Goal: Information Seeking & Learning: Learn about a topic

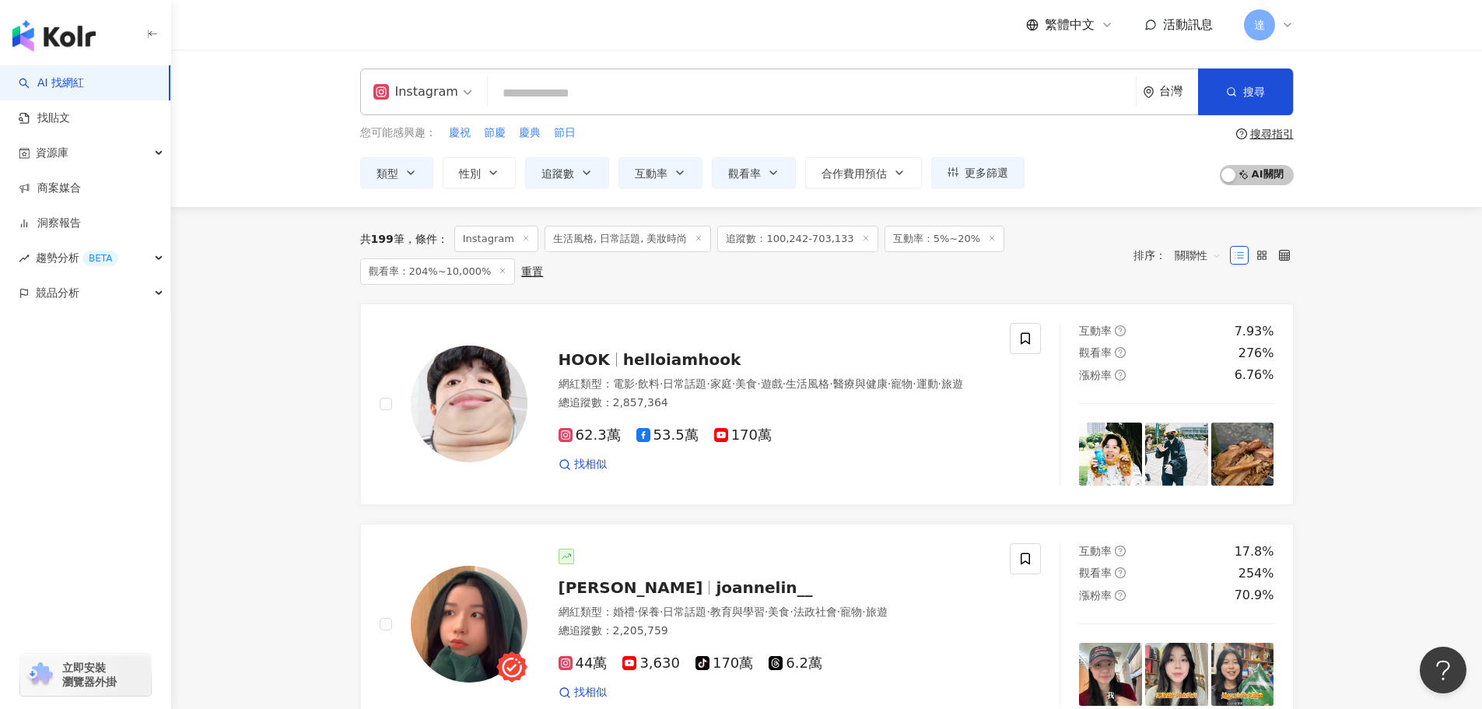
click at [579, 90] on input "search" at bounding box center [812, 94] width 636 height 30
click at [645, 102] on input "search" at bounding box center [812, 94] width 636 height 30
paste input "**********"
type input "**********"
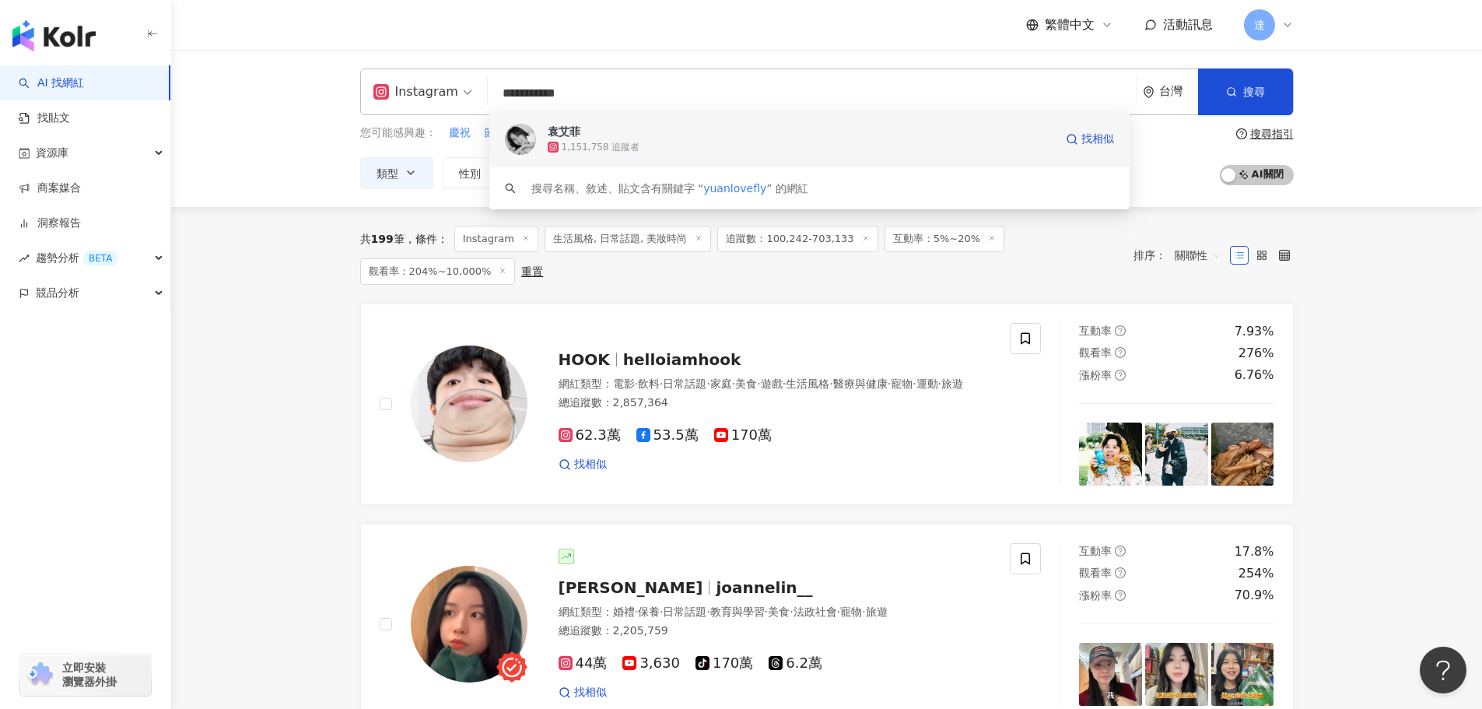
click at [591, 138] on span "袁艾菲" at bounding box center [714, 132] width 333 height 16
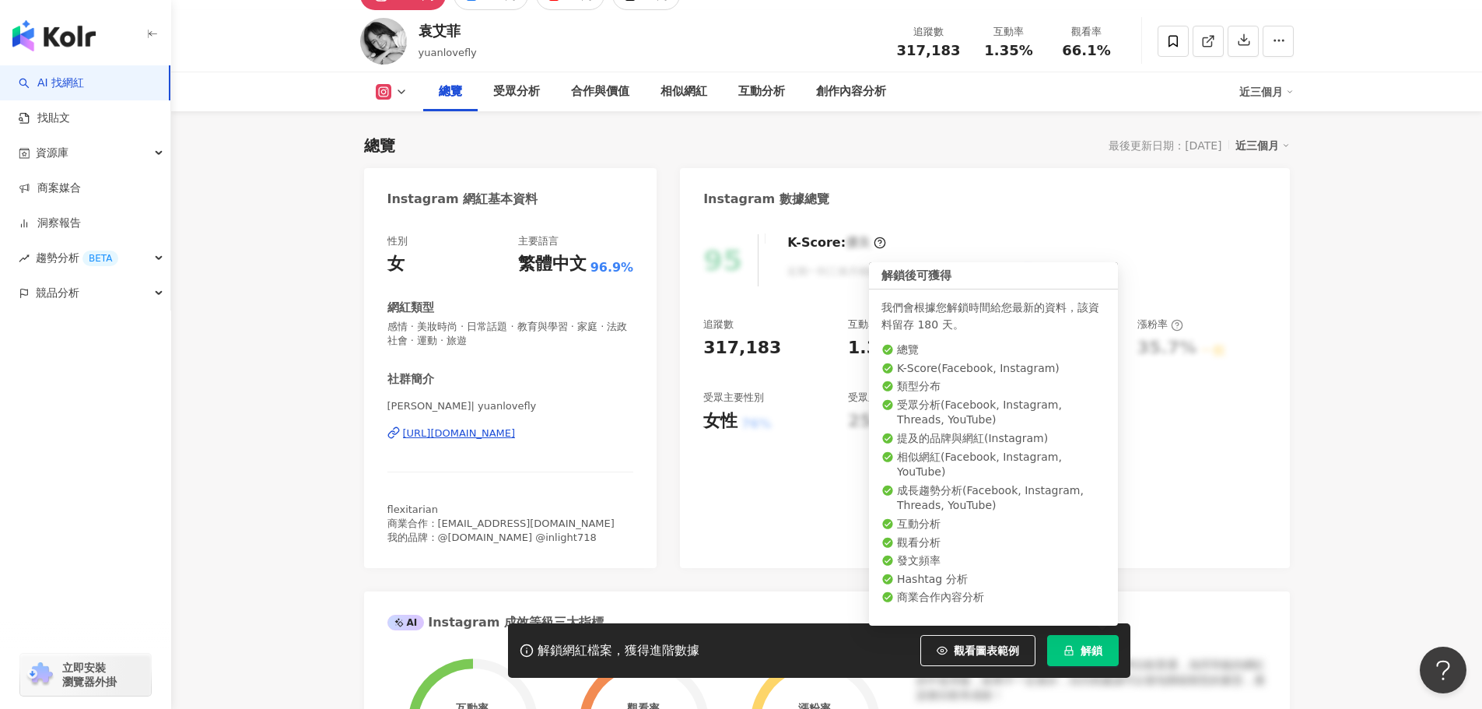
click at [1092, 651] on span "解鎖" at bounding box center [1092, 650] width 22 height 12
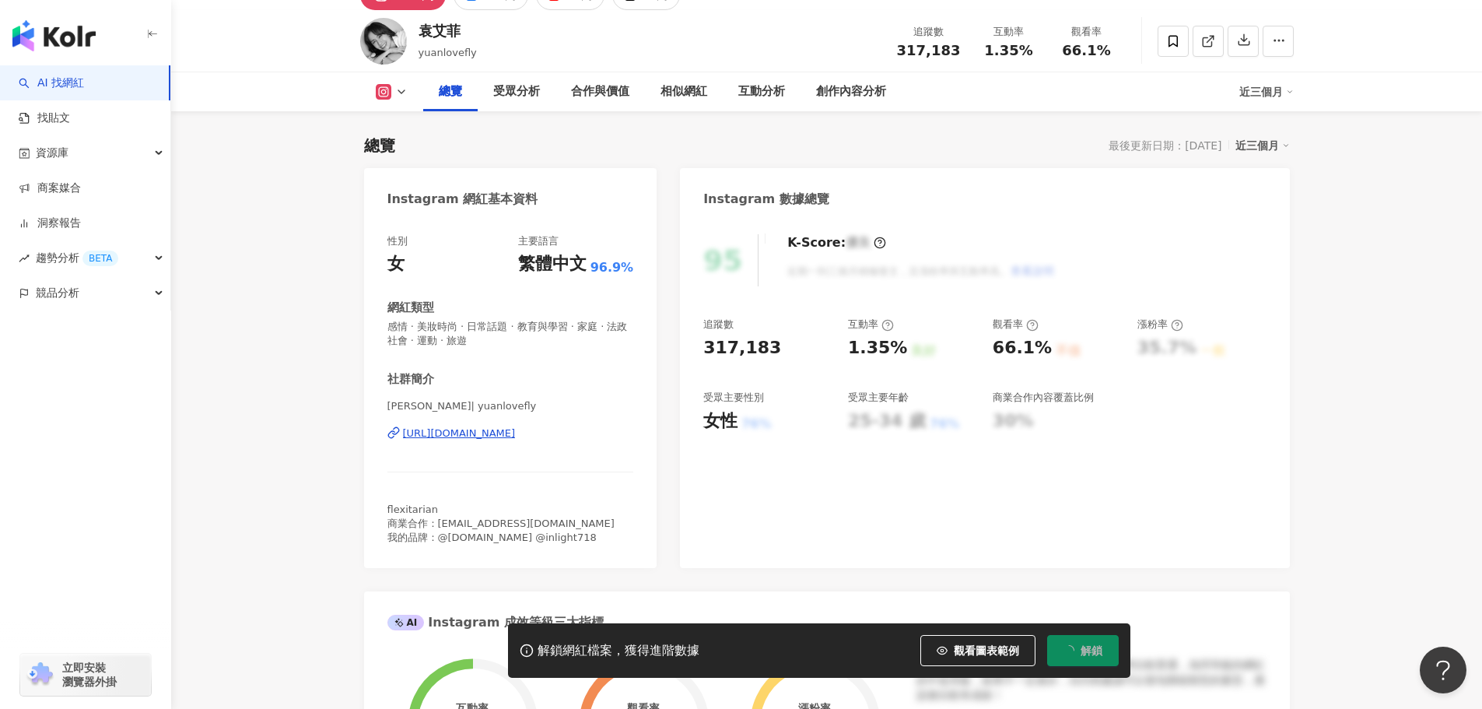
scroll to position [95, 0]
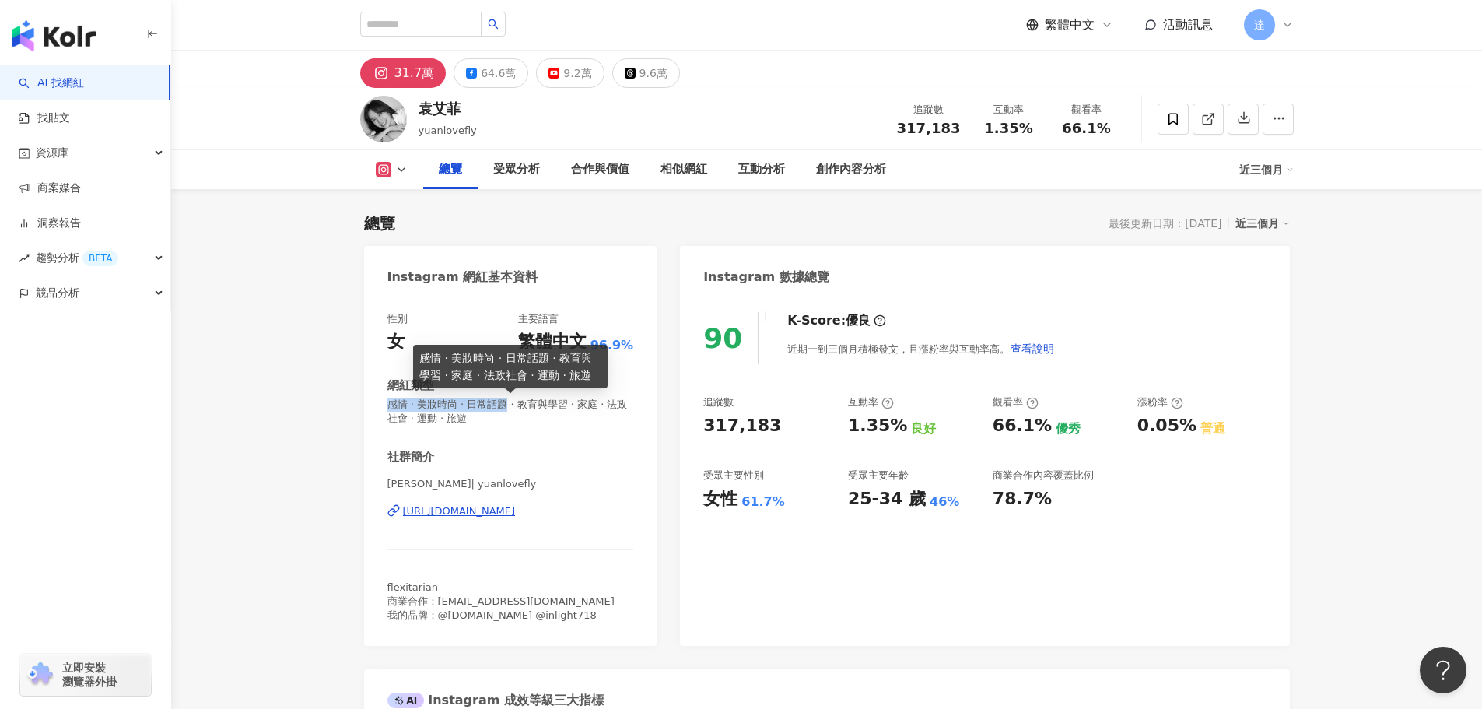
drag, startPoint x: 385, startPoint y: 405, endPoint x: 517, endPoint y: 402, distance: 131.5
click at [517, 402] on div "性別 女 主要語言 繁體中文 96.9% 網紅類型 感情 · 美妝時尚 · 日常話題 · 教育與學習 · 家庭 · 法政社會 · 運動 · 旅遊 社群簡介 袁…" at bounding box center [510, 470] width 293 height 349
copy span "感情 · 美妝時尚 · 日常話題"
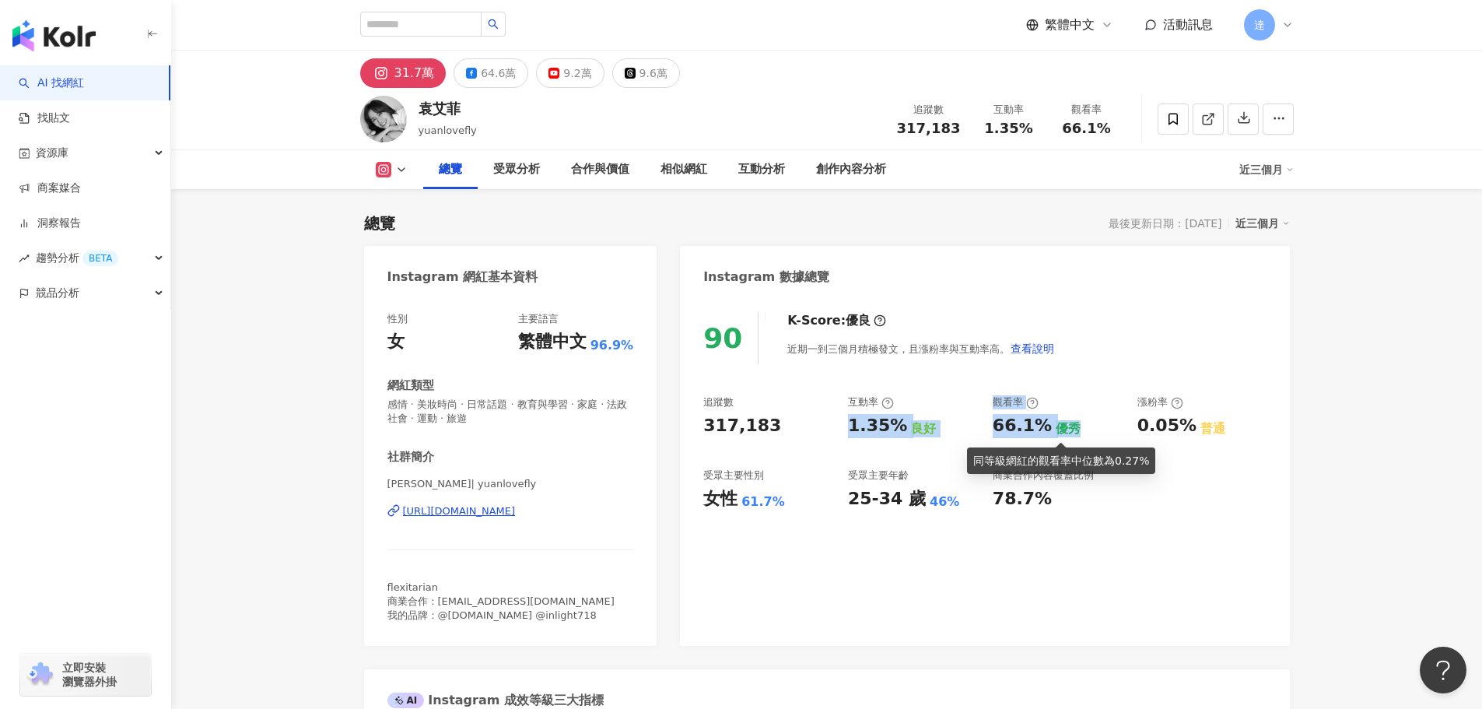
drag, startPoint x: 842, startPoint y: 430, endPoint x: 1074, endPoint y: 433, distance: 231.9
click at [1074, 433] on div "追蹤數 317,183 互動率 1.35% 良好 觀看率 66.1% 優秀 漲粉率 0.05% 普通 受眾主要性別 女性 61.7% 受眾主要年齡 25-34…" at bounding box center [984, 452] width 563 height 115
click at [982, 439] on div "追蹤數 317,183 互動率 1.35% 良好 觀看率 66.1% 優秀 漲粉率 0.05% 普通 受眾主要性別 女性 61.7% 受眾主要年齡 25-34…" at bounding box center [984, 452] width 563 height 115
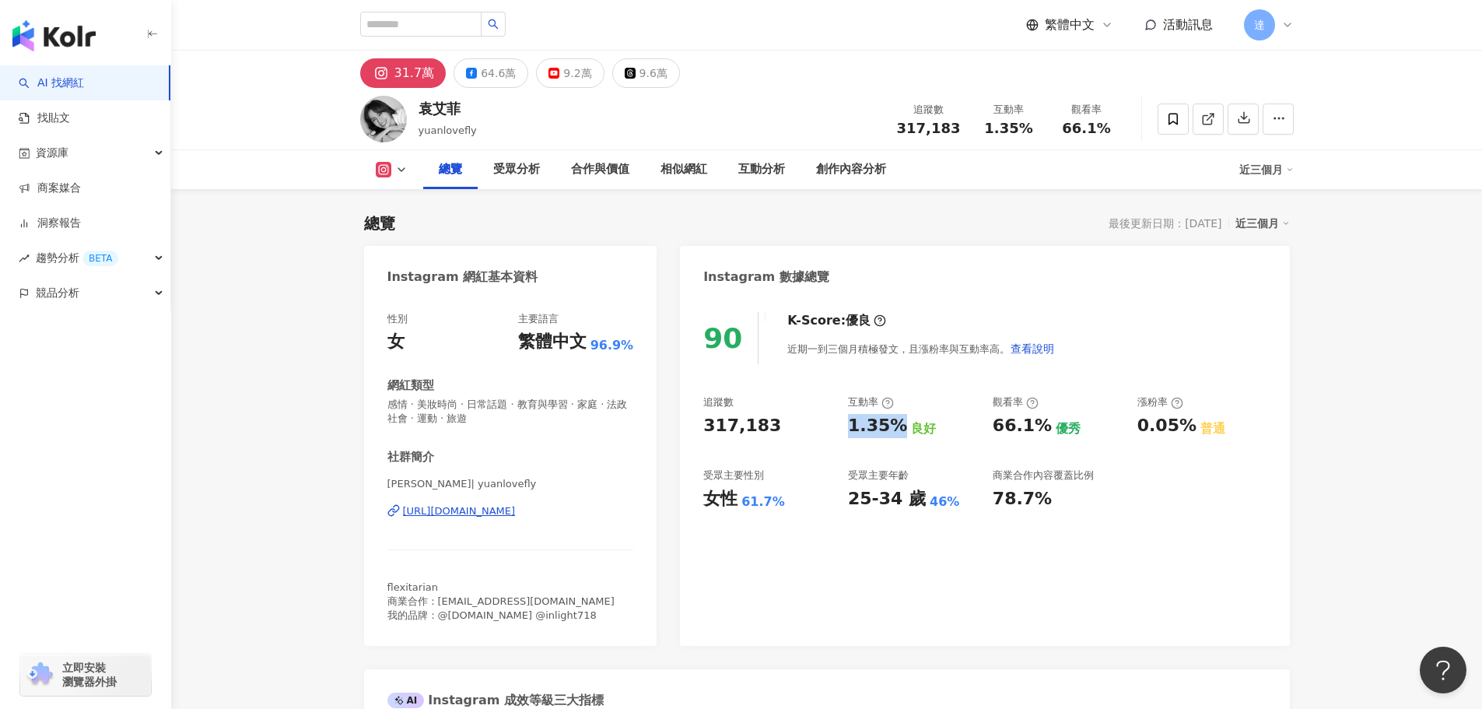
drag, startPoint x: 848, startPoint y: 432, endPoint x: 901, endPoint y: 428, distance: 53.1
click at [901, 428] on div "1.35% 良好" at bounding box center [912, 426] width 129 height 24
copy div "1.35%"
drag, startPoint x: 995, startPoint y: 428, endPoint x: 1047, endPoint y: 425, distance: 53.0
click at [1047, 425] on div "66.1% 優秀" at bounding box center [1057, 426] width 129 height 24
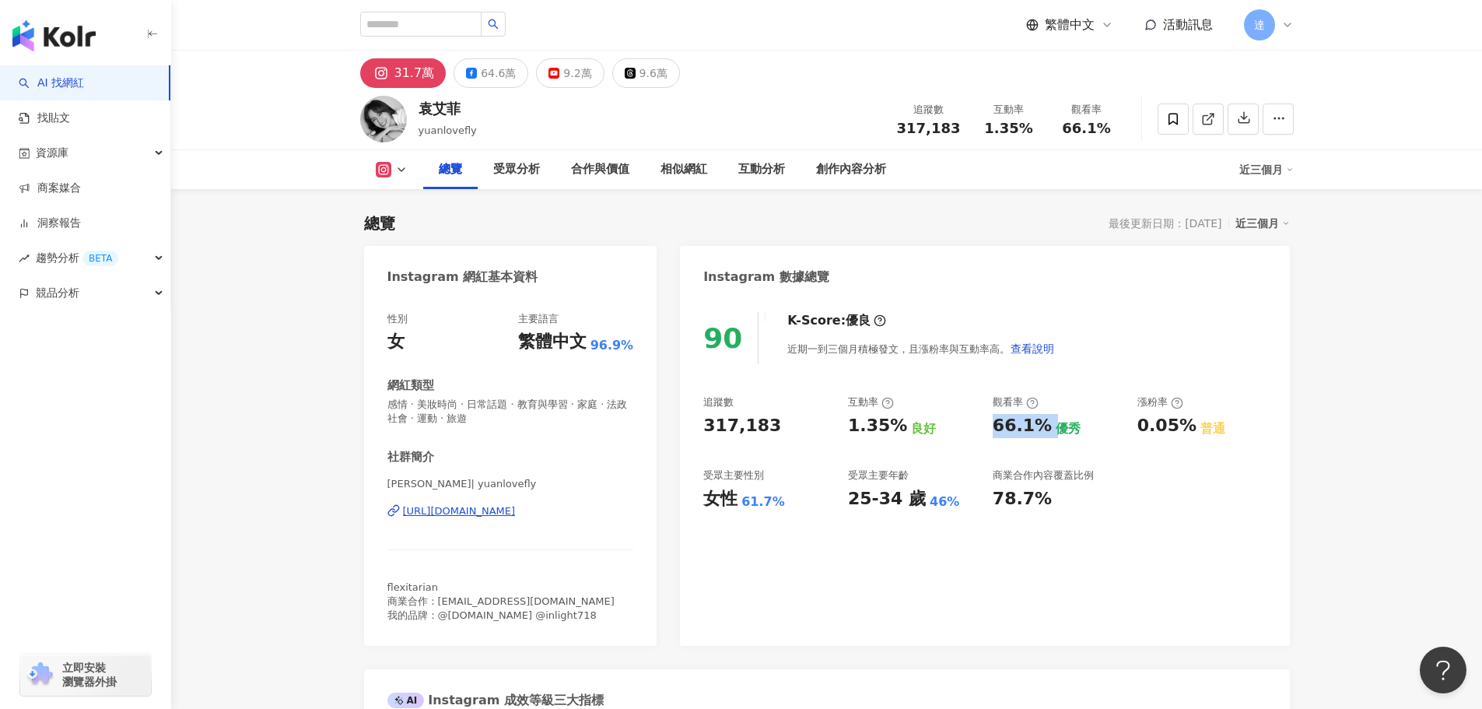
copy div "66.1%"
drag, startPoint x: 849, startPoint y: 504, endPoint x: 912, endPoint y: 499, distance: 63.3
click at [912, 499] on div "25-34 歲" at bounding box center [887, 499] width 78 height 24
copy div "25-34 歲"
drag, startPoint x: 705, startPoint y: 506, endPoint x: 779, endPoint y: 507, distance: 73.9
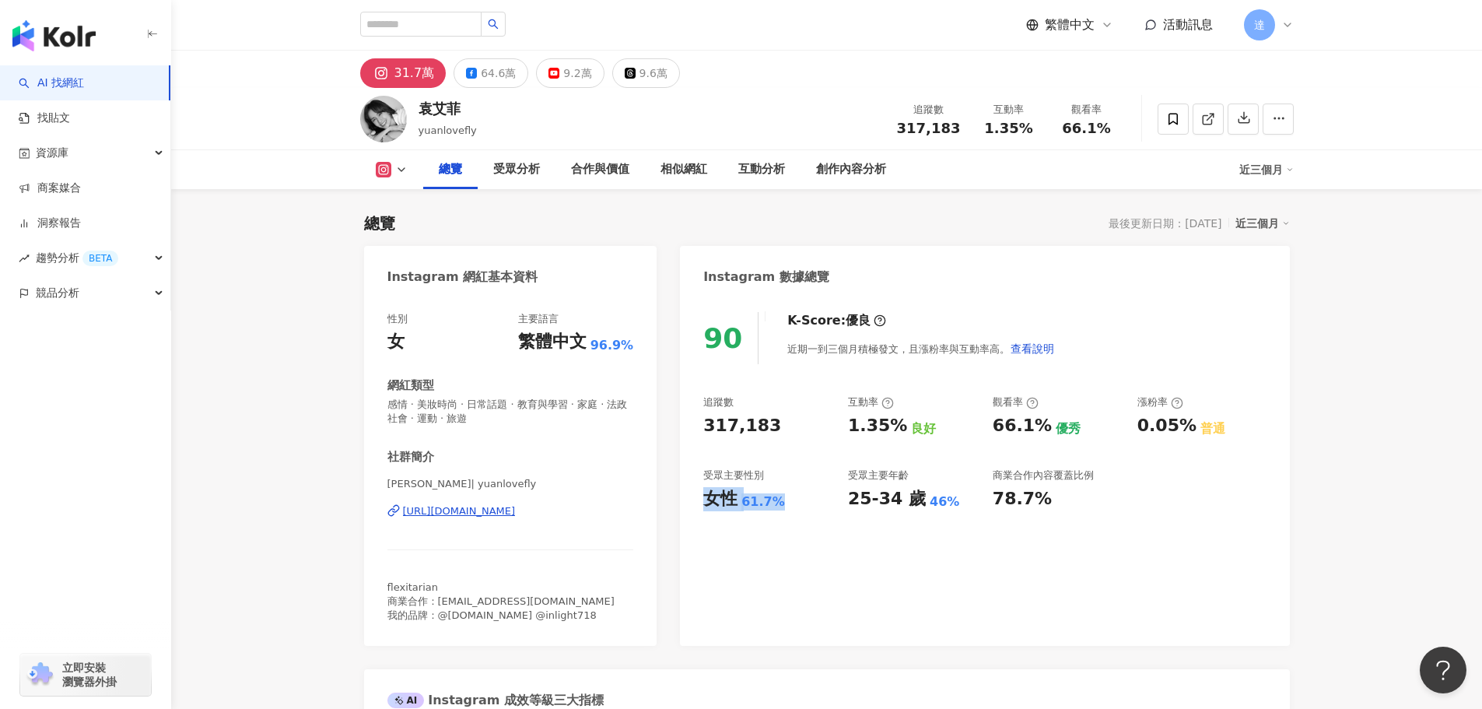
click at [779, 507] on div "女性 61.7%" at bounding box center [767, 499] width 129 height 24
copy div "女性 61.7%"
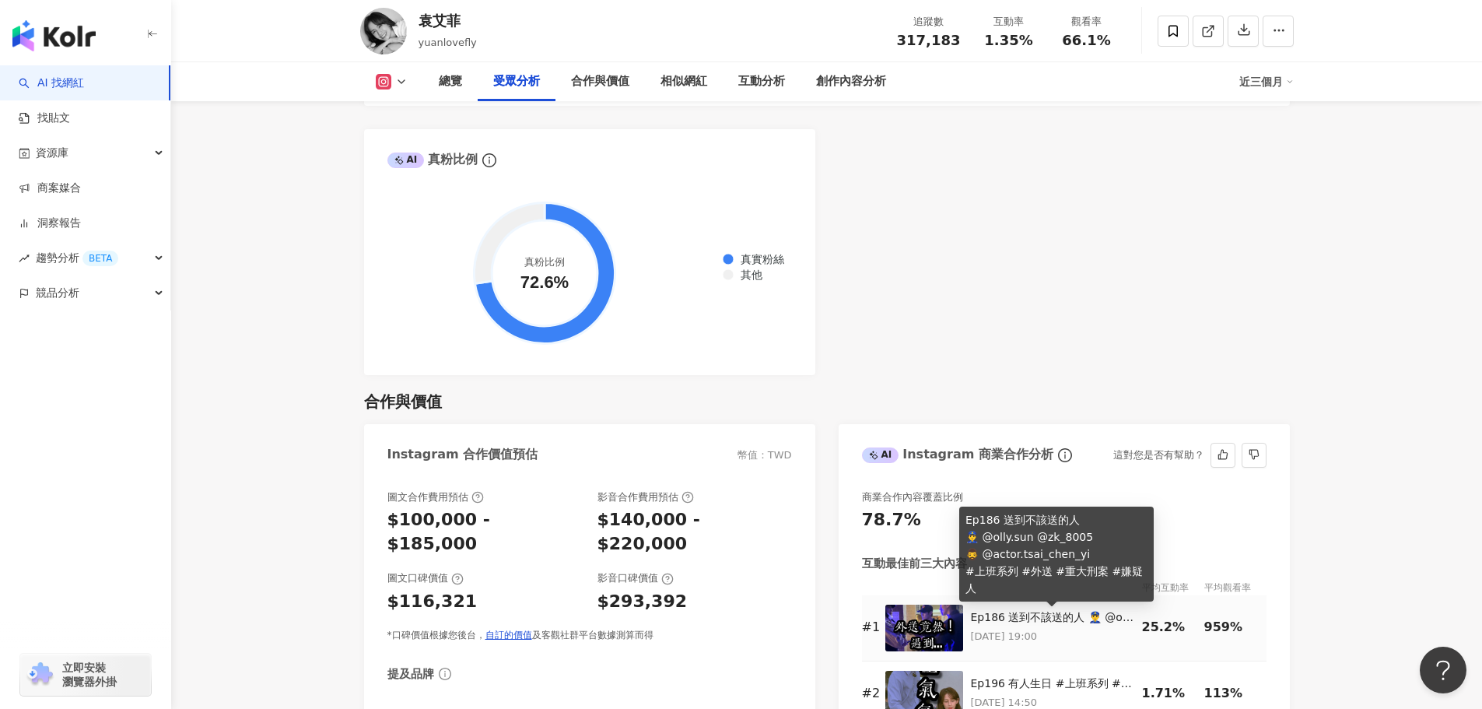
scroll to position [1712, 0]
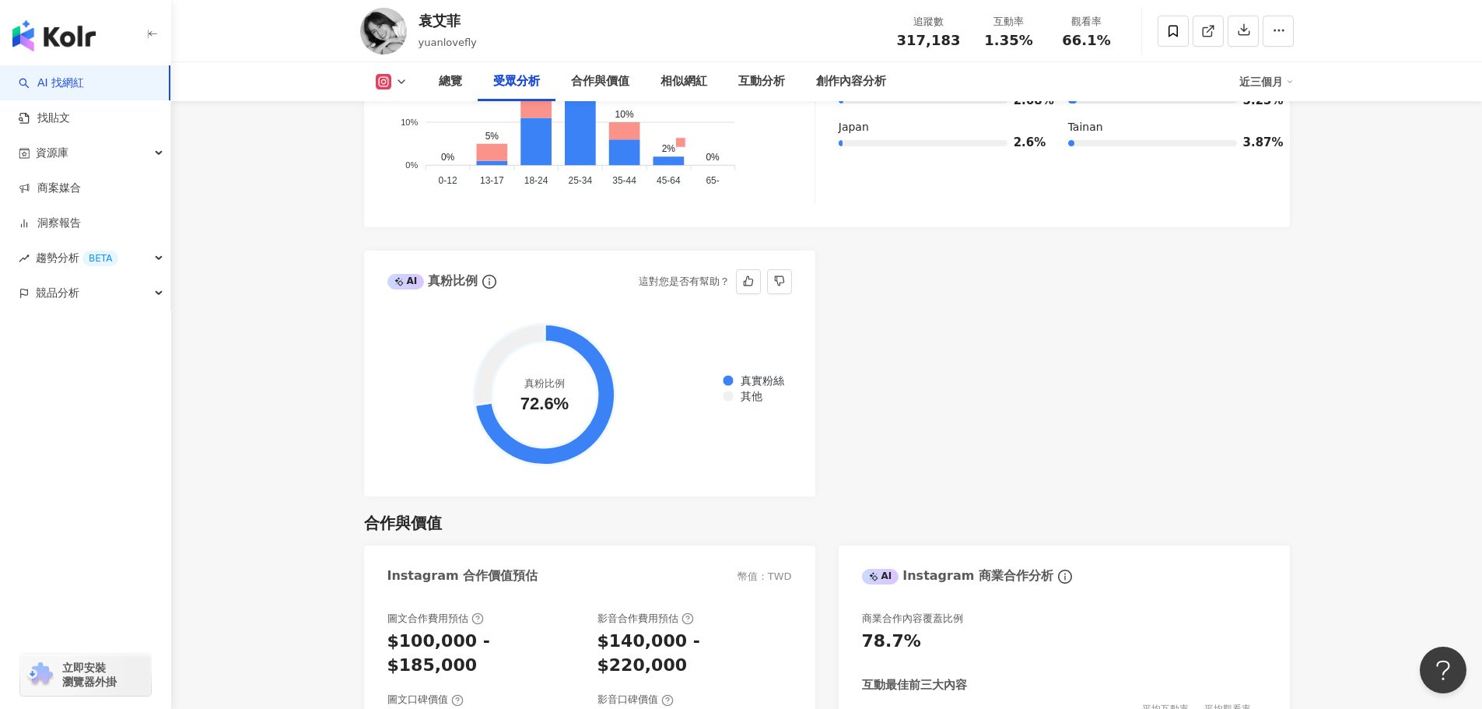
drag, startPoint x: 515, startPoint y: 405, endPoint x: 570, endPoint y: 406, distance: 54.5
click at [570, 406] on circle at bounding box center [545, 395] width 106 height 106
drag, startPoint x: 570, startPoint y: 405, endPoint x: 528, endPoint y: 405, distance: 42.0
click at [529, 405] on circle at bounding box center [545, 395] width 106 height 106
drag, startPoint x: 521, startPoint y: 406, endPoint x: 578, endPoint y: 405, distance: 56.8
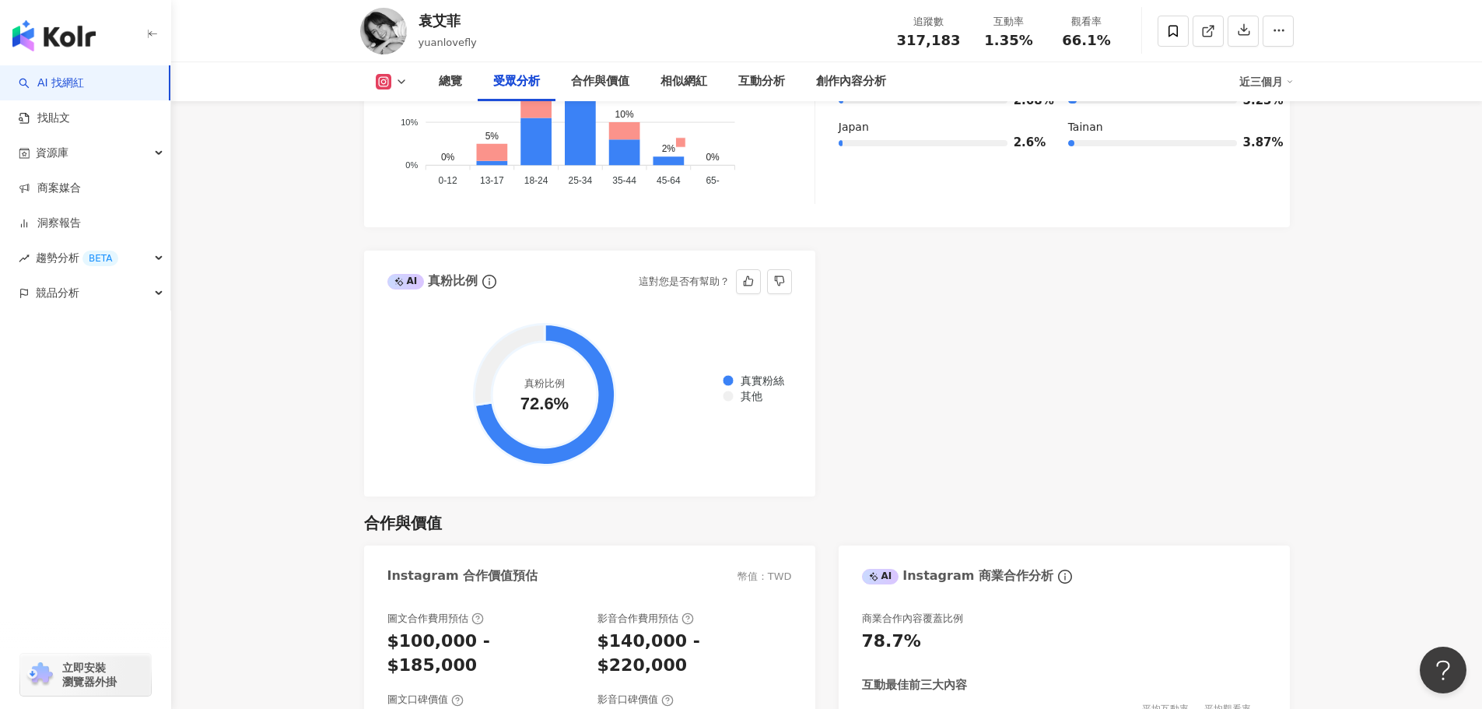
click at [578, 405] on circle at bounding box center [545, 395] width 106 height 106
drag, startPoint x: 524, startPoint y: 404, endPoint x: 605, endPoint y: 409, distance: 81.9
click at [605, 409] on g at bounding box center [544, 394] width 141 height 141
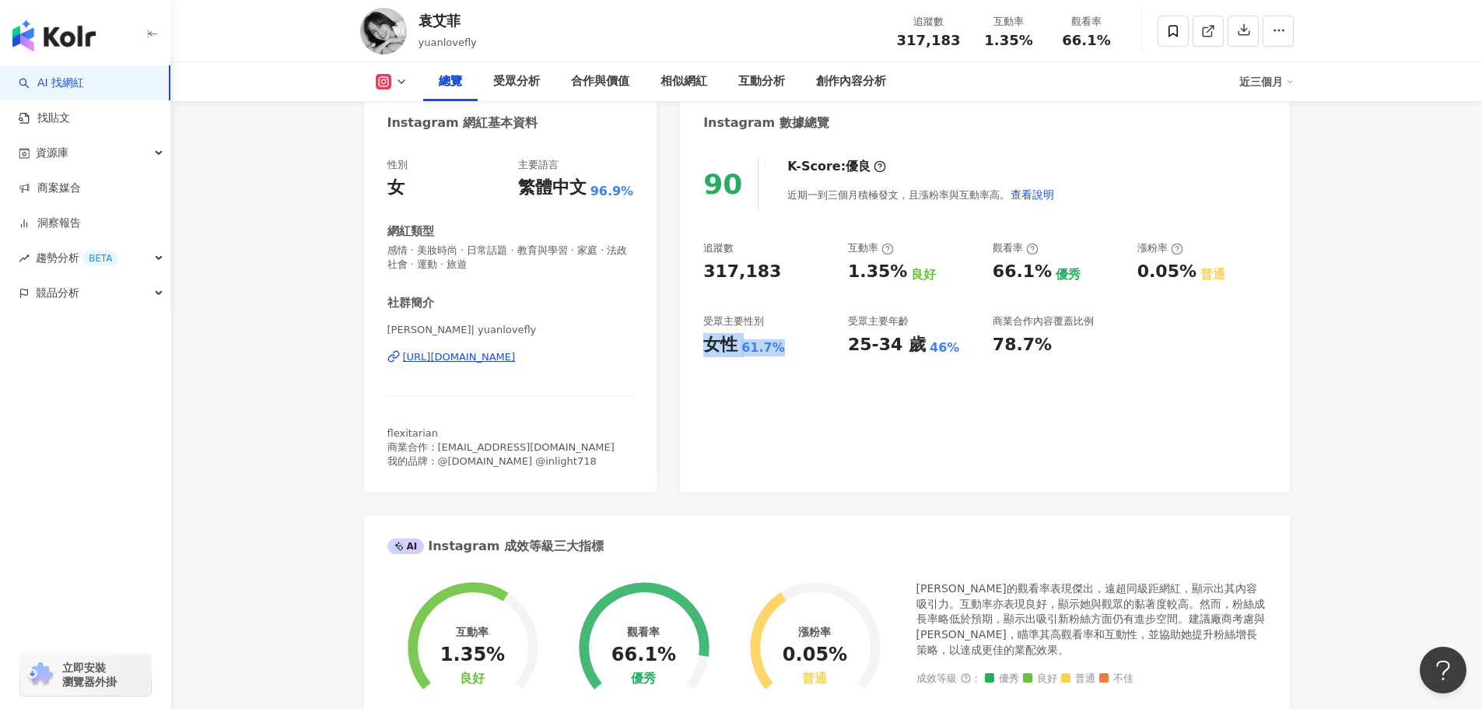
scroll to position [0, 0]
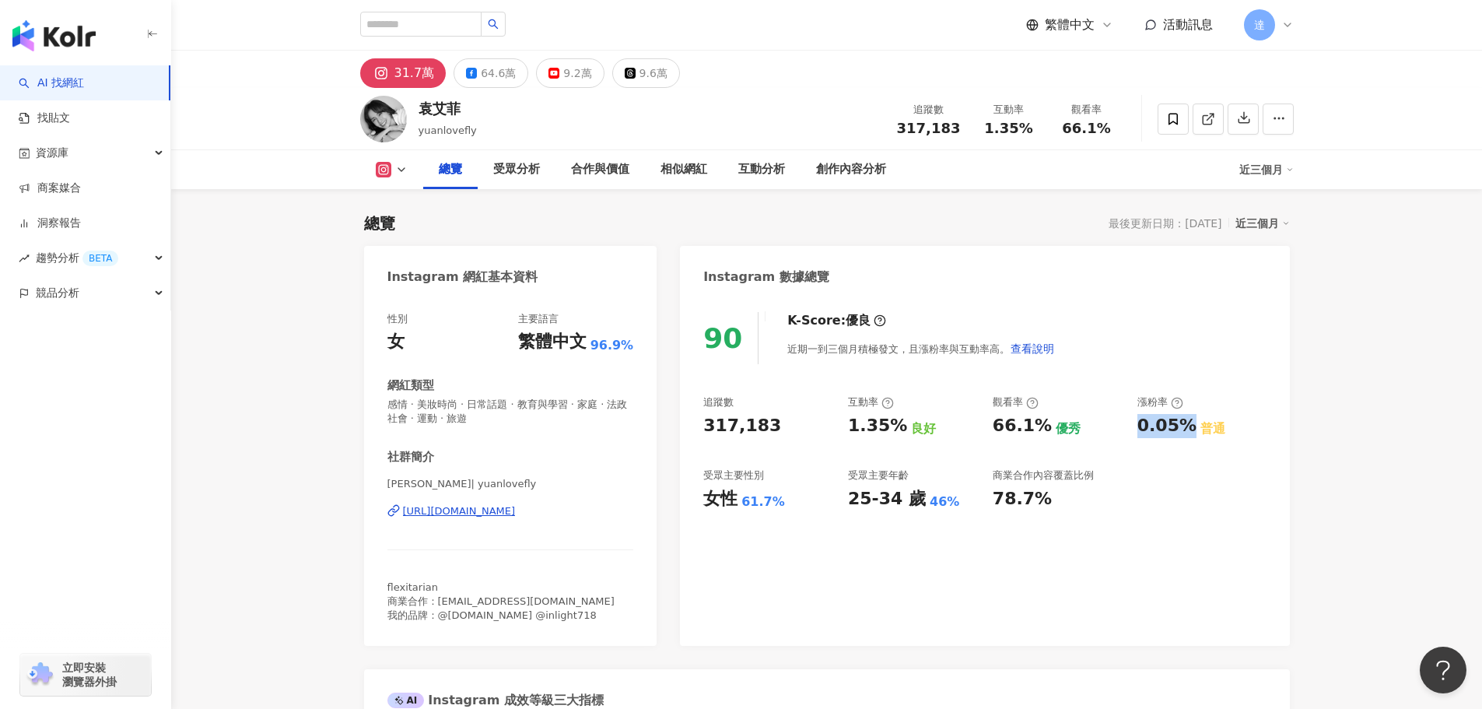
drag, startPoint x: 1138, startPoint y: 432, endPoint x: 1184, endPoint y: 428, distance: 46.1
click at [1184, 428] on div "0.05%" at bounding box center [1167, 426] width 59 height 24
copy div "0.05%"
click at [423, 18] on input "search" at bounding box center [420, 24] width 121 height 25
click at [447, 26] on input "search" at bounding box center [420, 24] width 121 height 25
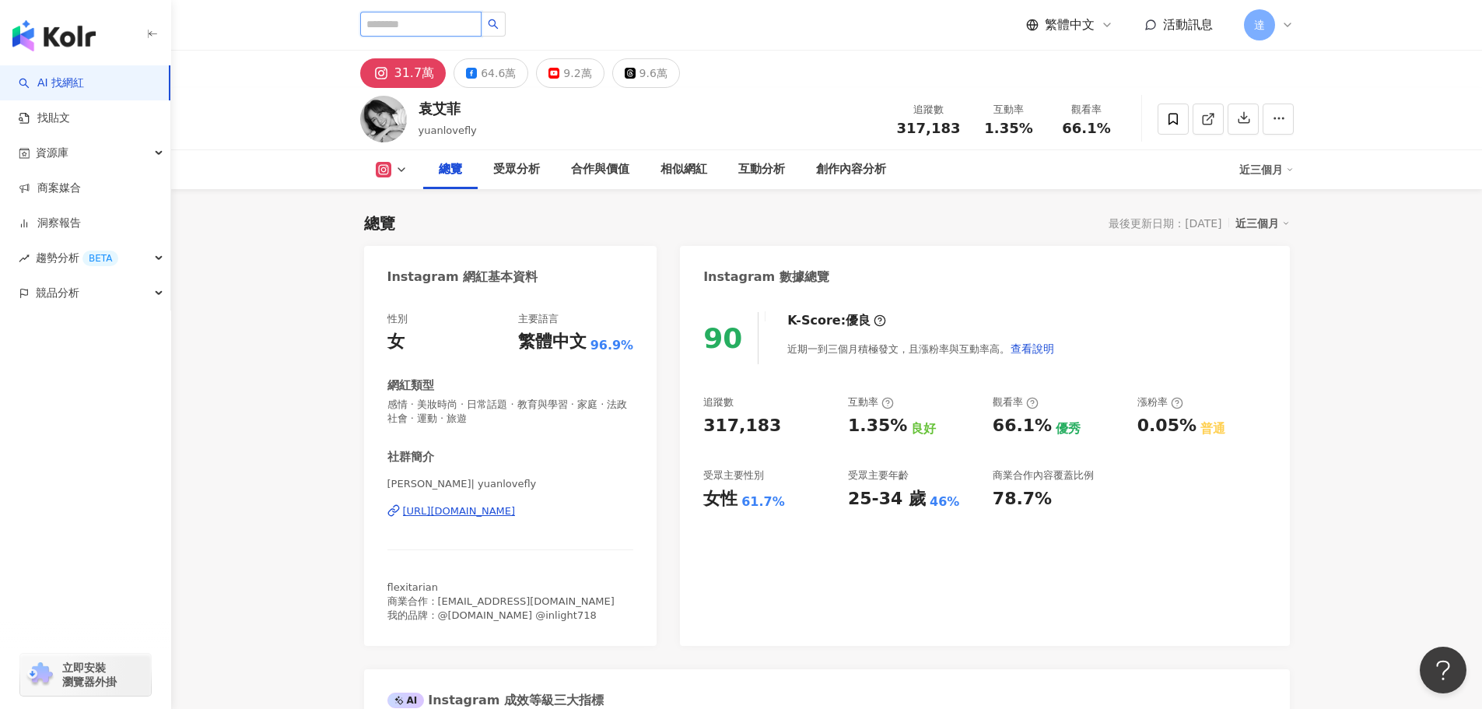
paste input "********"
type input "********"
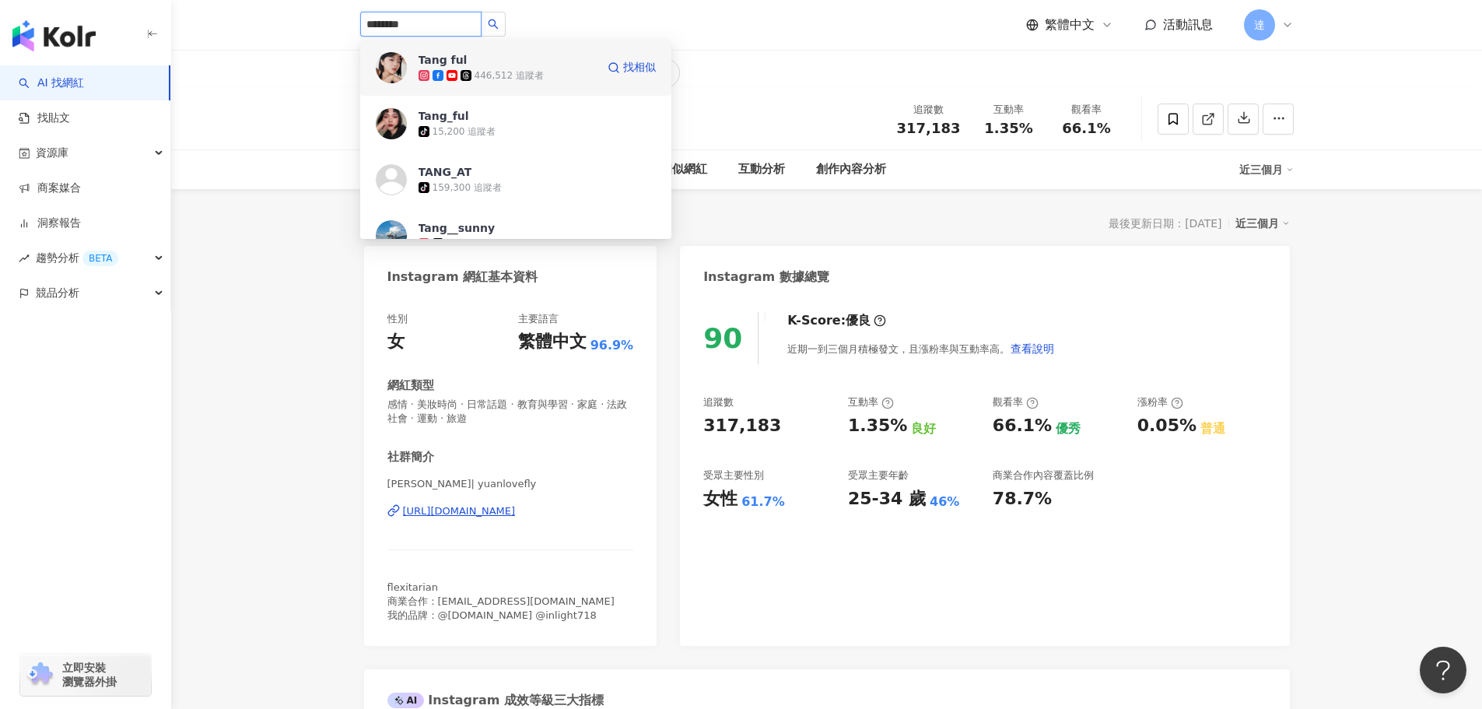
click at [454, 64] on div "Tang ful" at bounding box center [443, 60] width 49 height 16
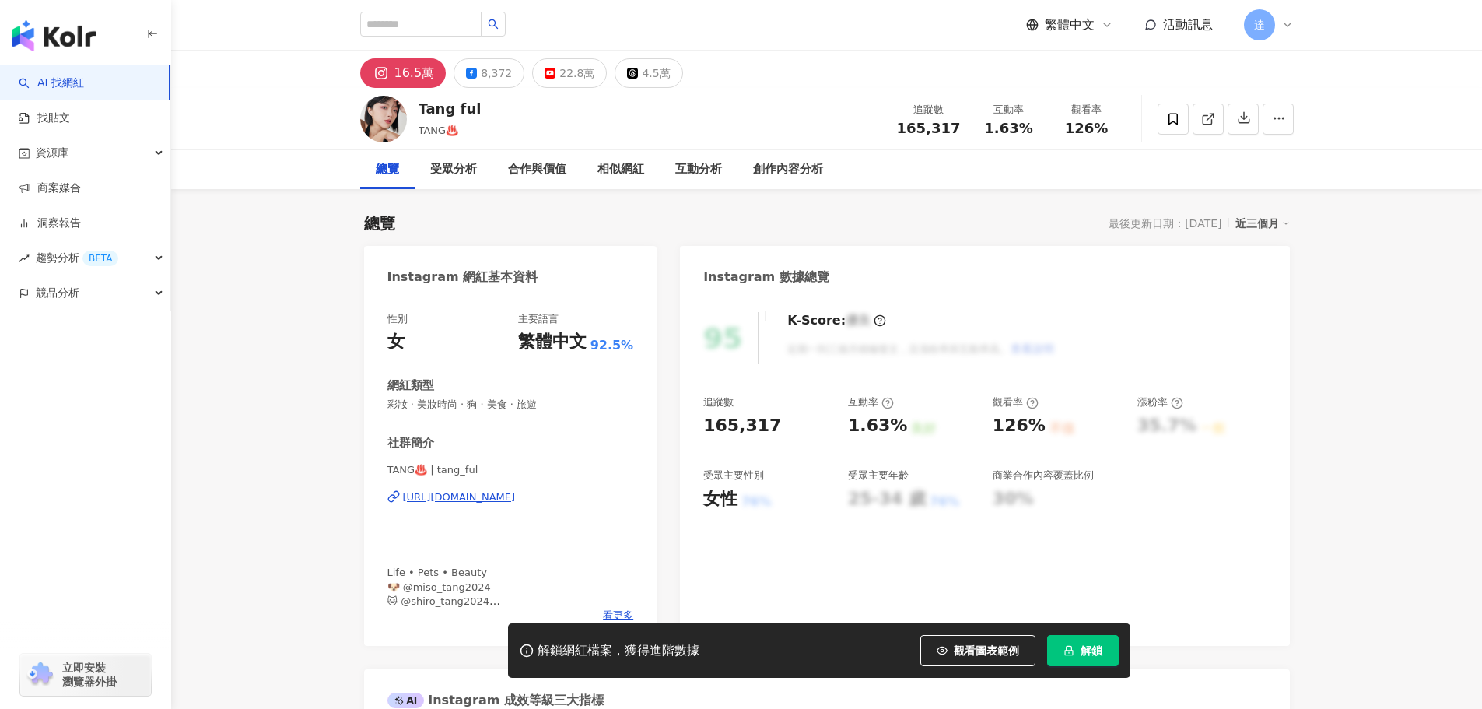
click at [1096, 645] on span "解鎖" at bounding box center [1092, 650] width 22 height 12
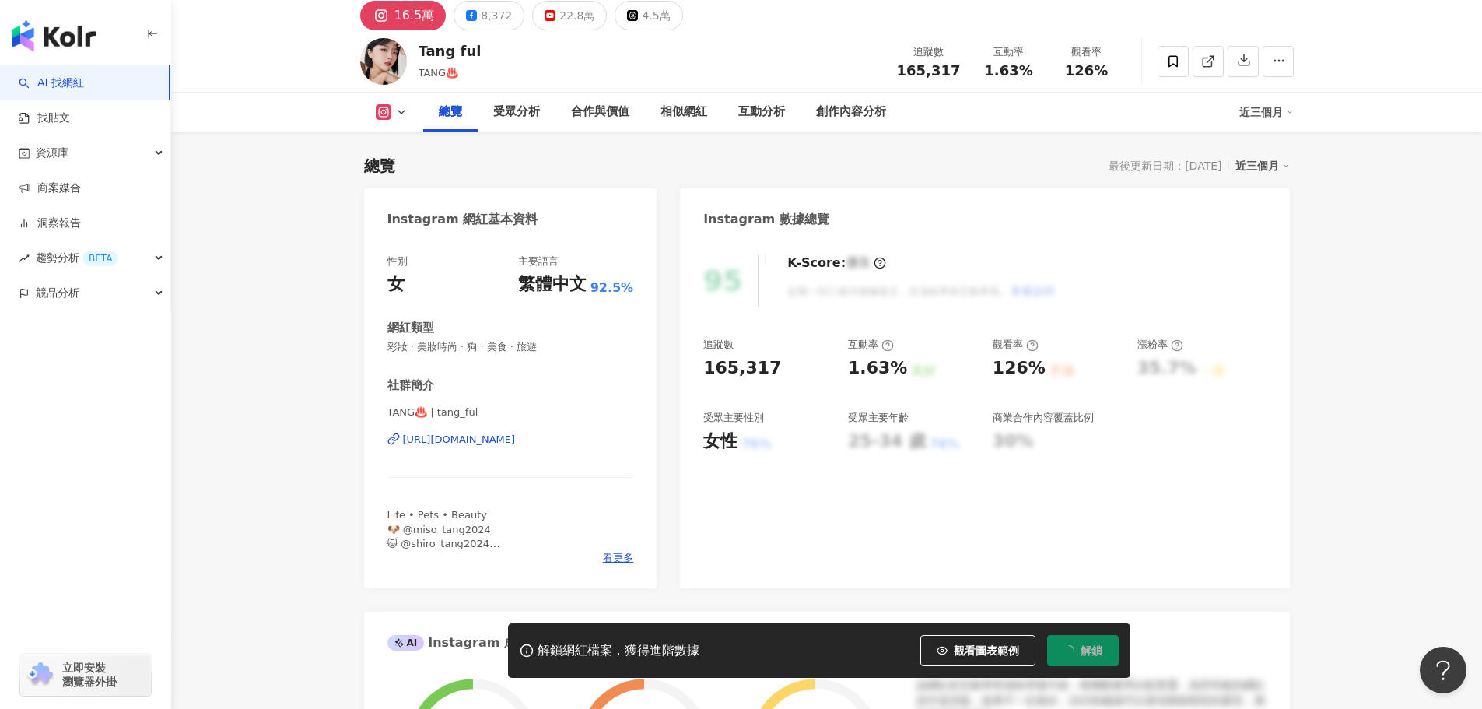
scroll to position [156, 0]
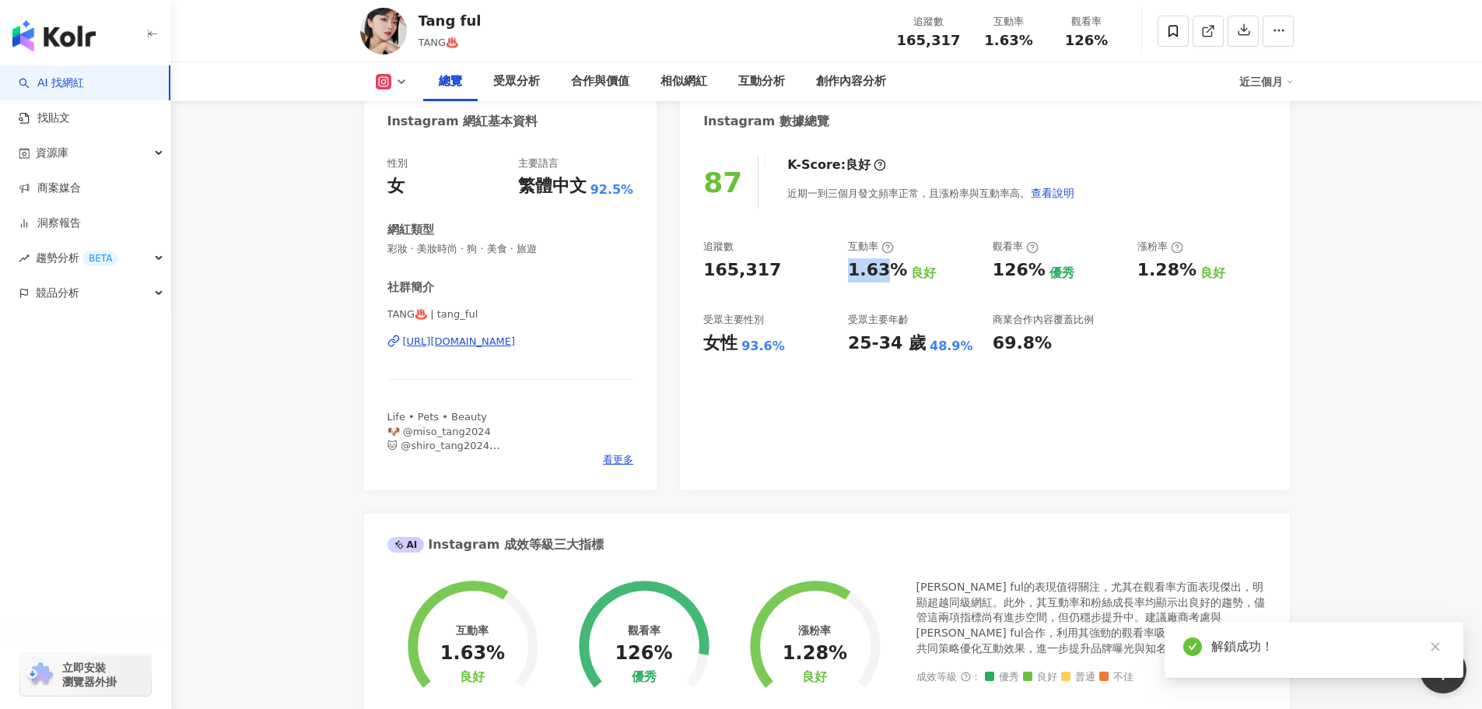
drag, startPoint x: 840, startPoint y: 274, endPoint x: 855, endPoint y: 275, distance: 14.9
click at [885, 273] on div "追蹤數 165,317 互動率 1.63% 良好 觀看率 126% 優秀 漲粉率 1.28% 良好 受眾主要性別 女性 93.6% 受眾主要年齡 25-34 …" at bounding box center [984, 297] width 563 height 115
click at [855, 275] on div "1.63%" at bounding box center [877, 270] width 59 height 24
drag, startPoint x: 849, startPoint y: 271, endPoint x: 900, endPoint y: 266, distance: 51.6
click at [900, 266] on div "1.63%" at bounding box center [877, 270] width 59 height 24
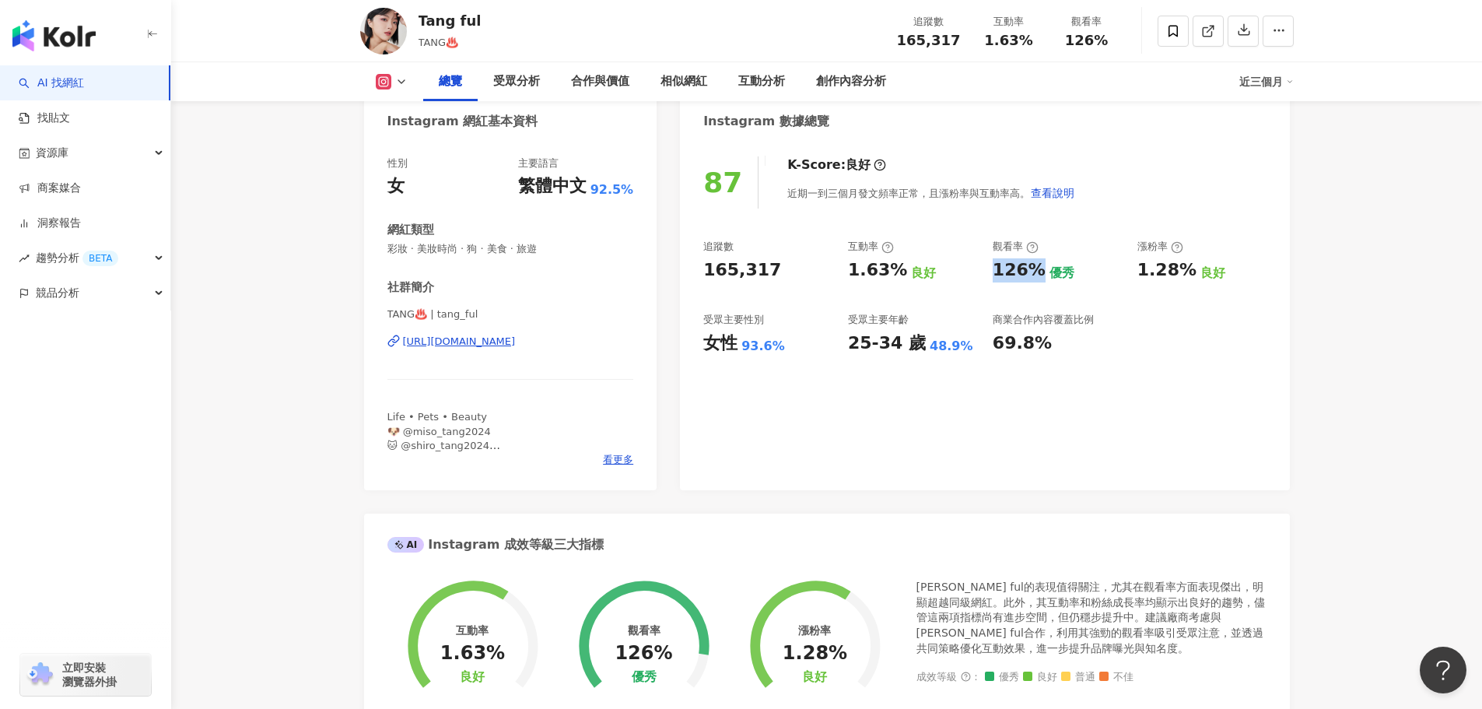
drag, startPoint x: 994, startPoint y: 267, endPoint x: 1037, endPoint y: 270, distance: 42.9
click at [1037, 270] on div "追蹤數 165,317 互動率 1.63% 良好 觀看率 126% 優秀 漲粉率 1.28% 良好 受眾主要性別 女性 93.6% 受眾主要年齡 25-34 …" at bounding box center [984, 297] width 563 height 115
copy div "126%"
drag, startPoint x: 850, startPoint y: 346, endPoint x: 893, endPoint y: 346, distance: 42.8
click at [893, 346] on div "25-34 歲" at bounding box center [887, 344] width 78 height 24
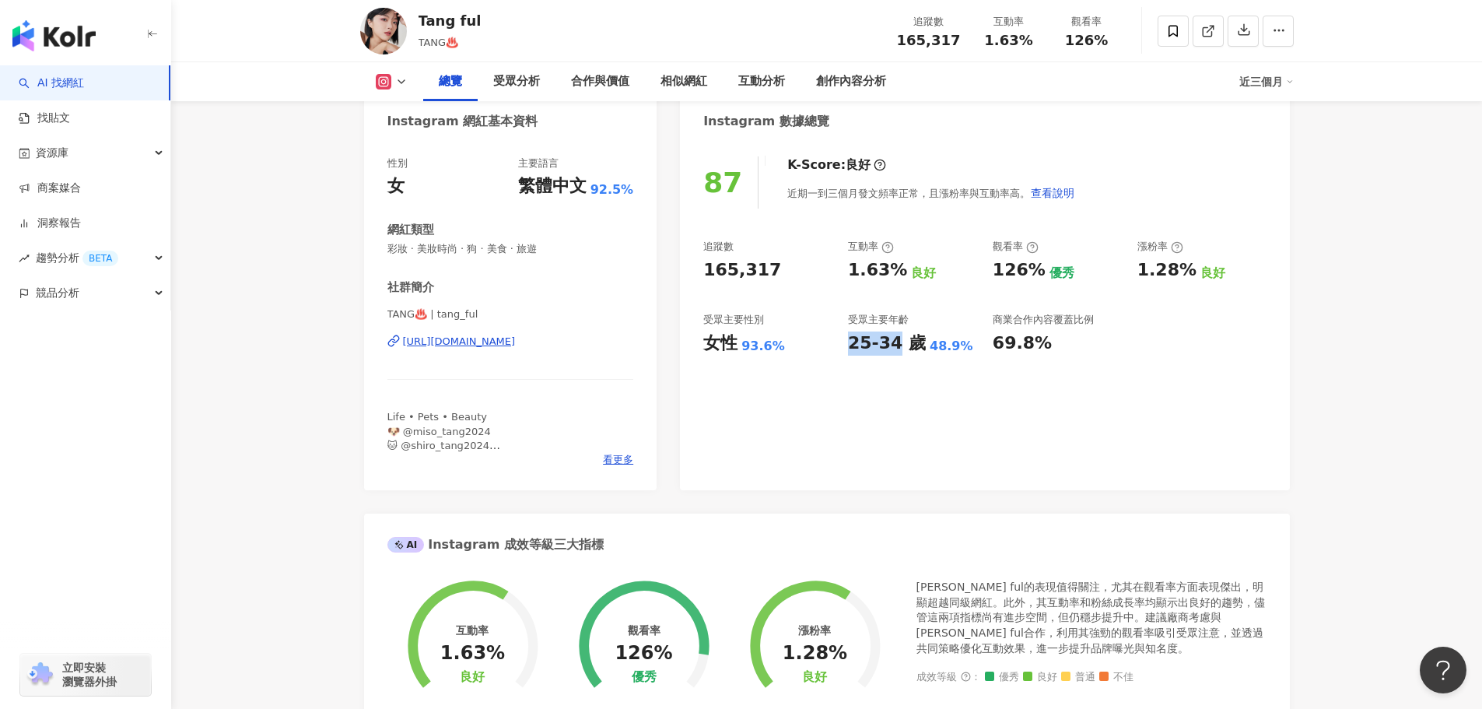
copy div "25-34"
drag, startPoint x: 708, startPoint y: 349, endPoint x: 777, endPoint y: 346, distance: 69.3
click at [777, 346] on div "女性 93.6%" at bounding box center [767, 344] width 129 height 24
copy div "女性 93.6%"
drag, startPoint x: 1139, startPoint y: 265, endPoint x: 1191, endPoint y: 275, distance: 53.0
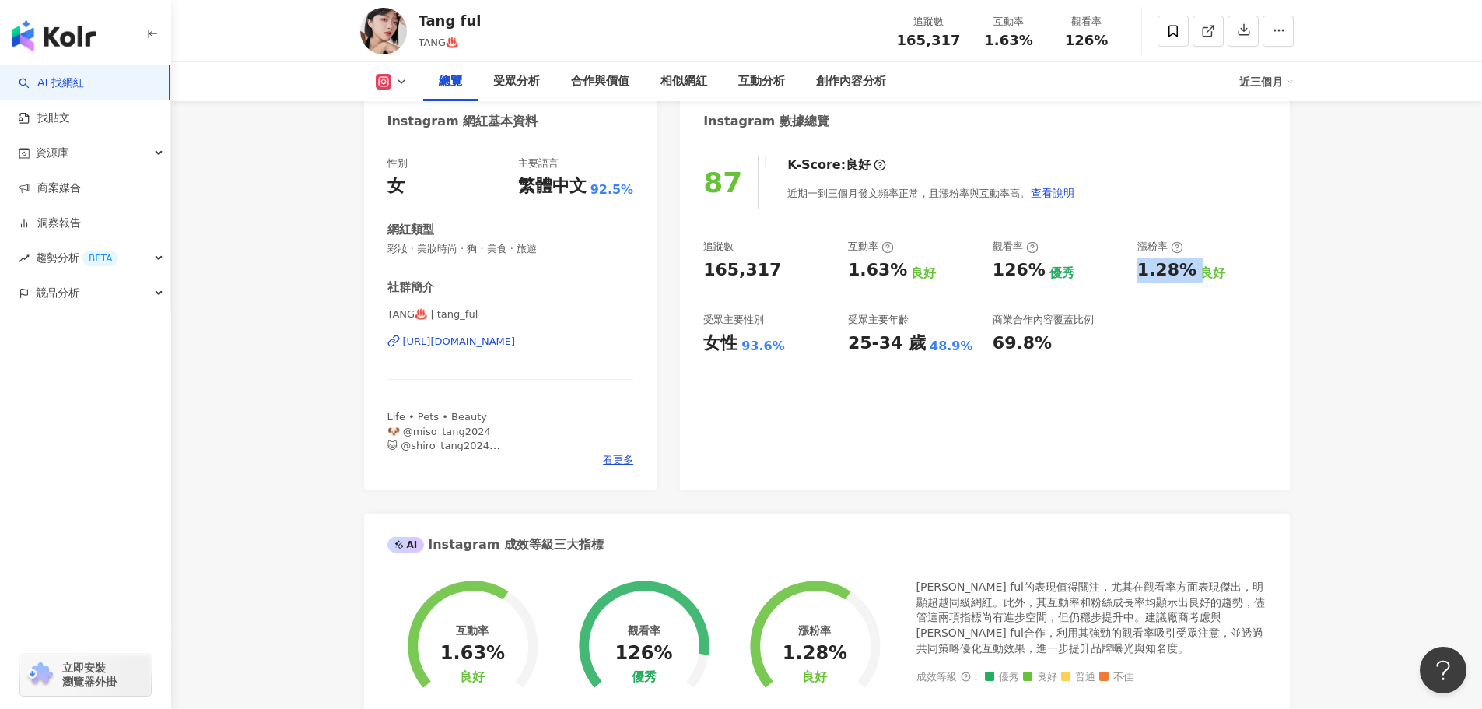
click at [1191, 275] on div "1.28% 良好" at bounding box center [1202, 270] width 129 height 24
copy div "1.28%"
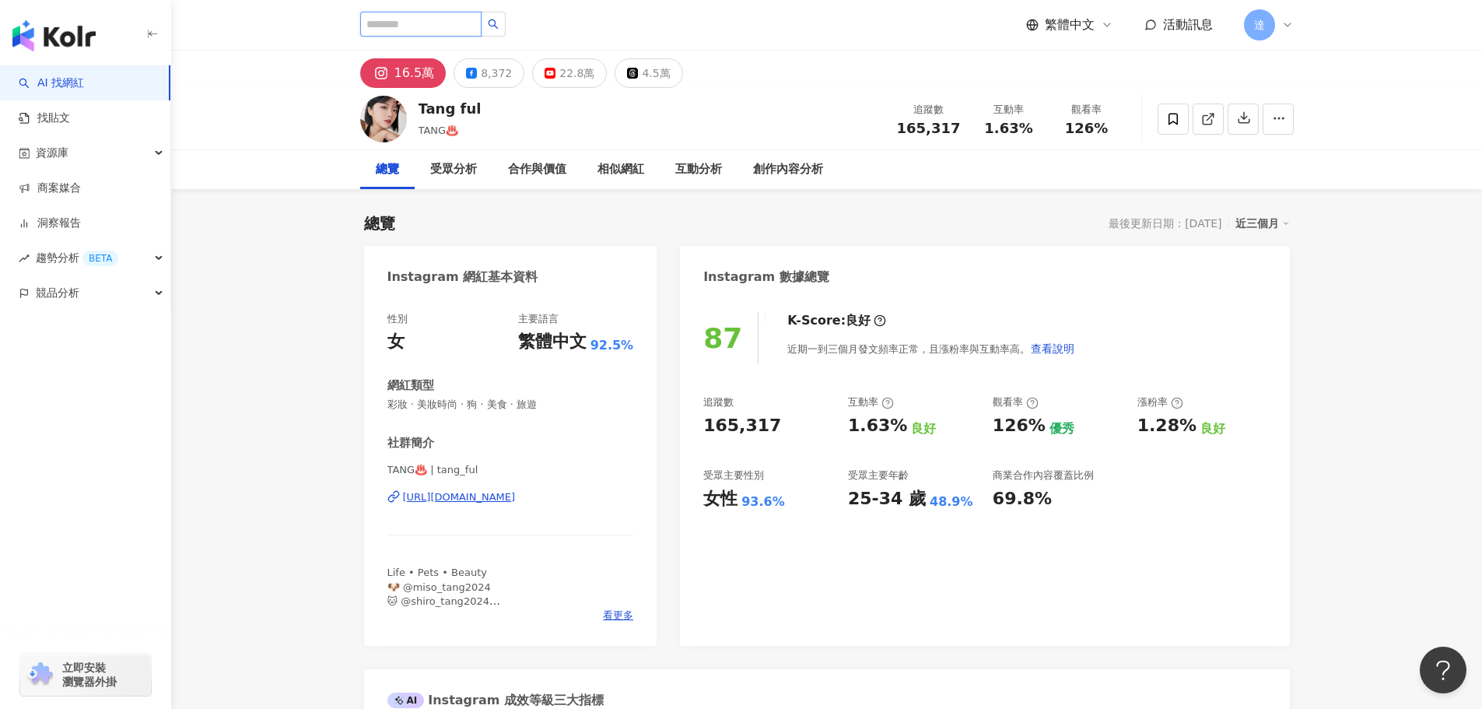
click at [453, 24] on input "search" at bounding box center [420, 24] width 121 height 25
paste input "********"
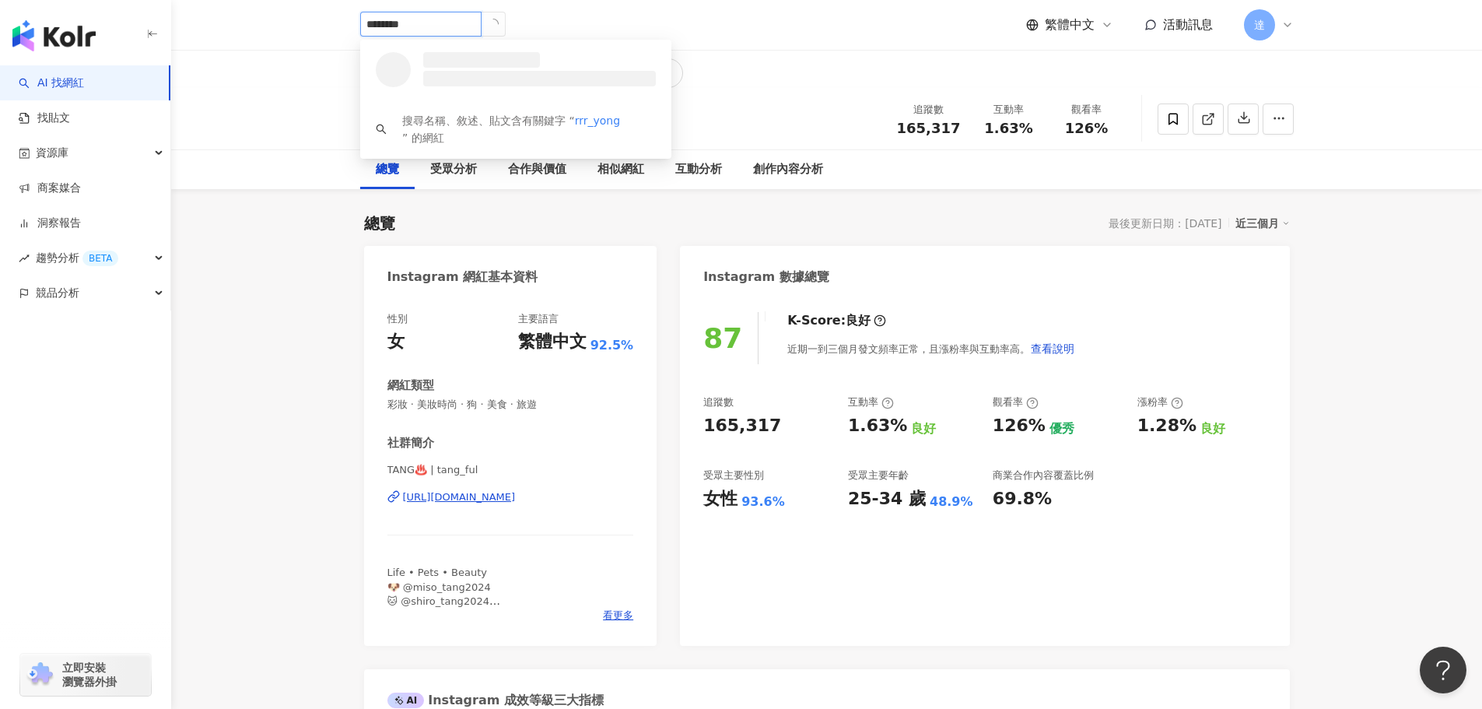
type input "********"
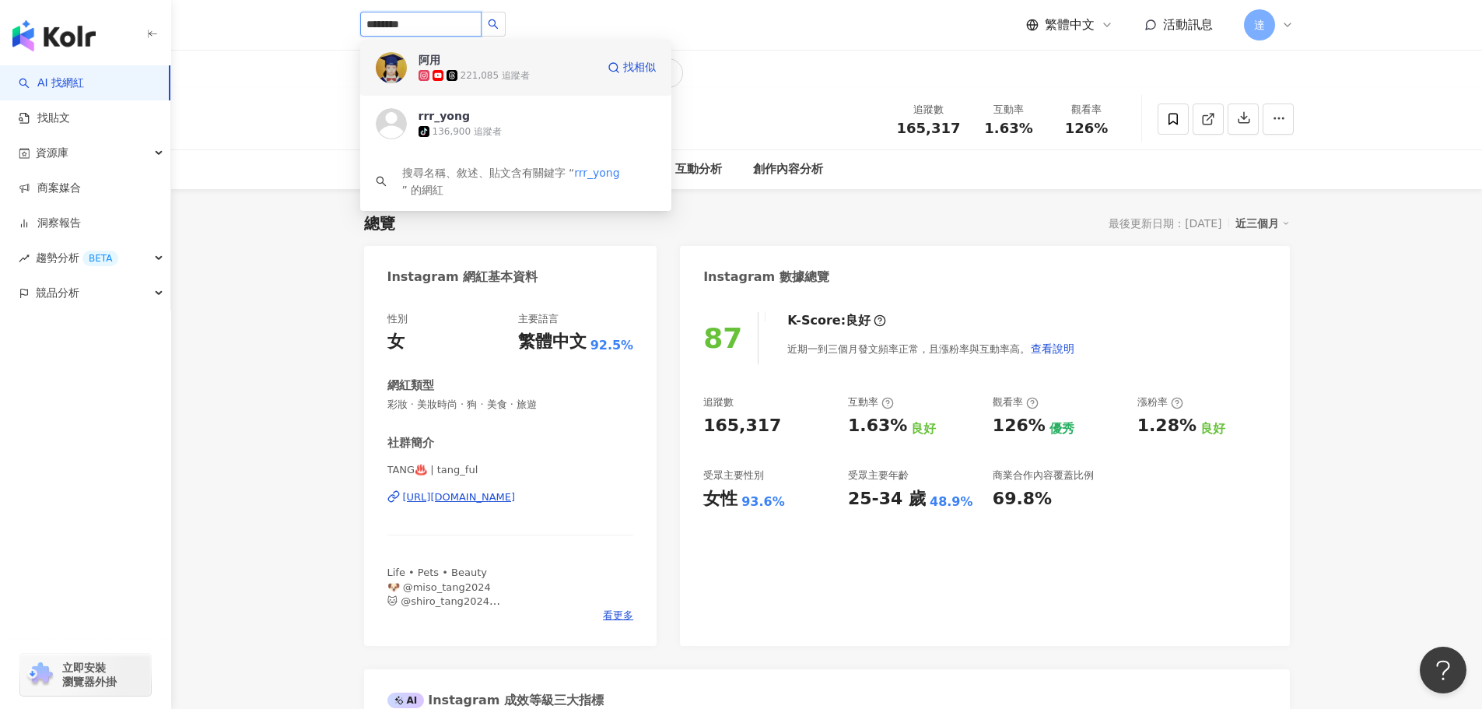
click at [474, 72] on div "221,085 追蹤者" at bounding box center [495, 75] width 69 height 13
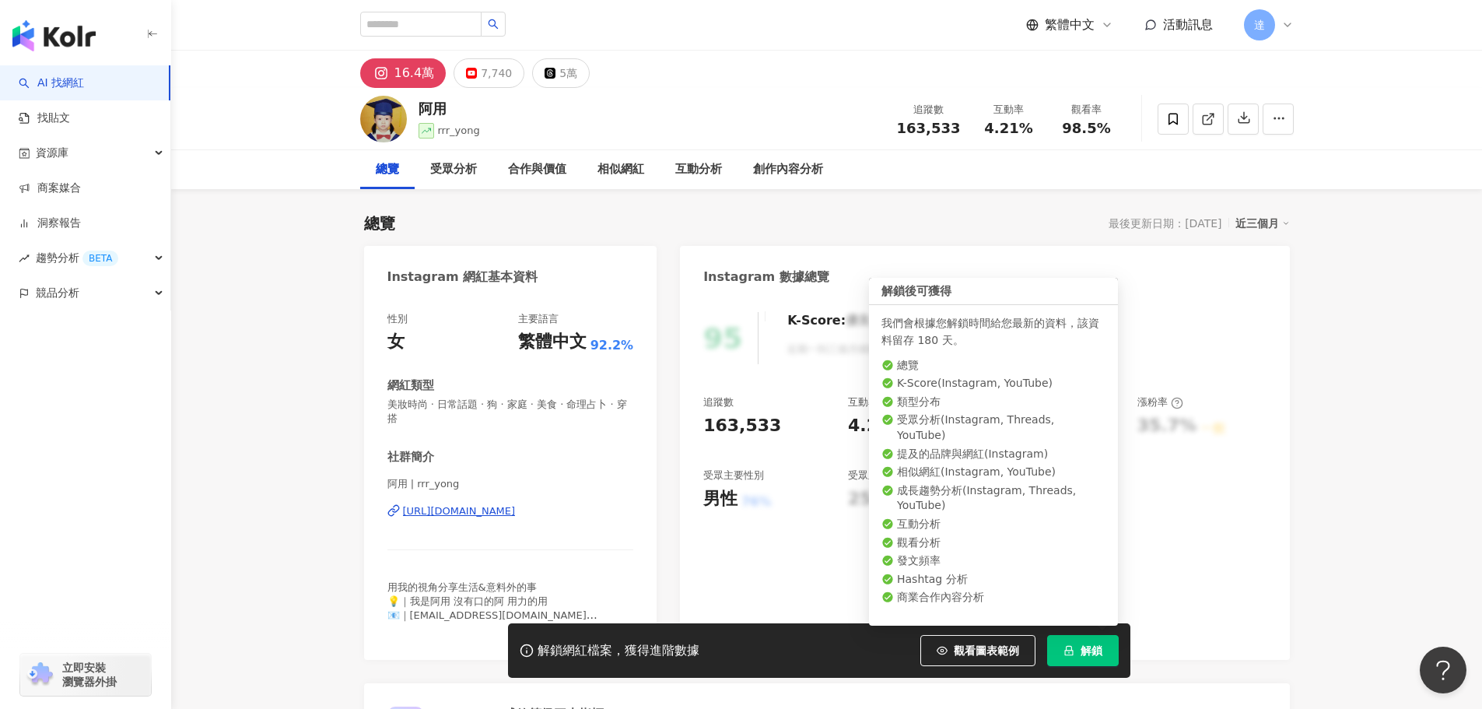
click at [1091, 650] on span "解鎖" at bounding box center [1092, 650] width 22 height 12
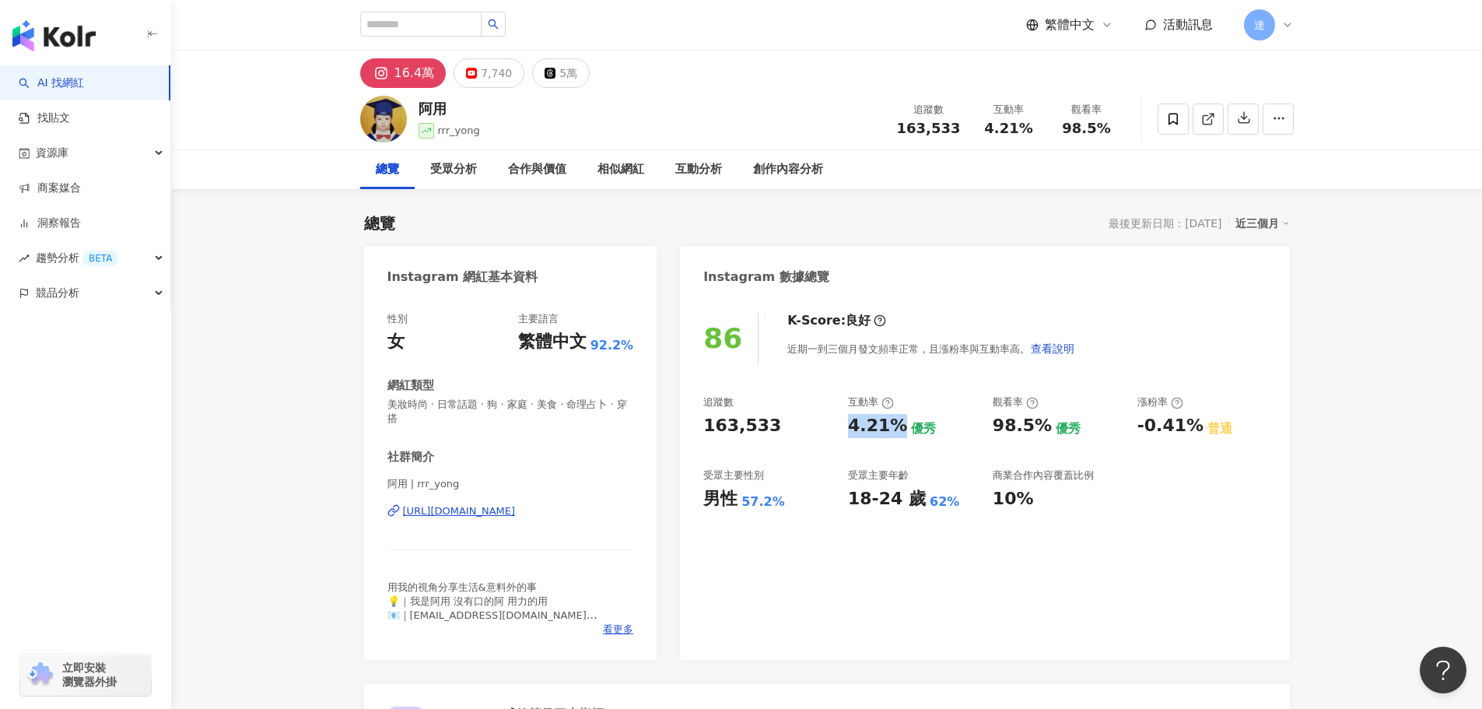
drag, startPoint x: 848, startPoint y: 429, endPoint x: 900, endPoint y: 426, distance: 51.4
click at [900, 426] on div "4.21%" at bounding box center [877, 426] width 59 height 24
copy div "4.21%"
drag, startPoint x: 996, startPoint y: 429, endPoint x: 1043, endPoint y: 423, distance: 47.0
click at [1043, 423] on div "98.5%" at bounding box center [1022, 426] width 59 height 24
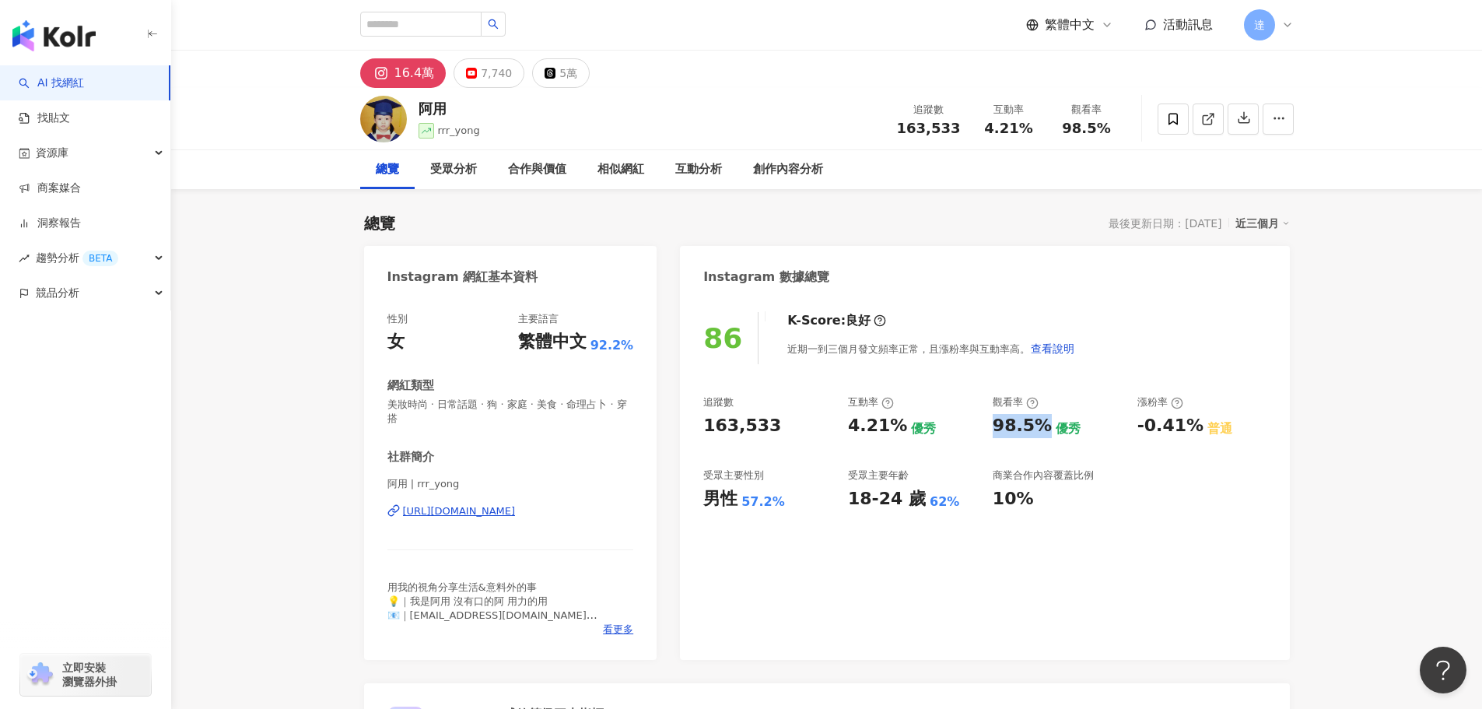
copy div "98.5%"
drag, startPoint x: 850, startPoint y: 500, endPoint x: 909, endPoint y: 503, distance: 59.2
click at [909, 503] on div "18-24 歲" at bounding box center [887, 499] width 78 height 24
copy div "18-24 歲"
drag, startPoint x: 707, startPoint y: 501, endPoint x: 777, endPoint y: 502, distance: 70.0
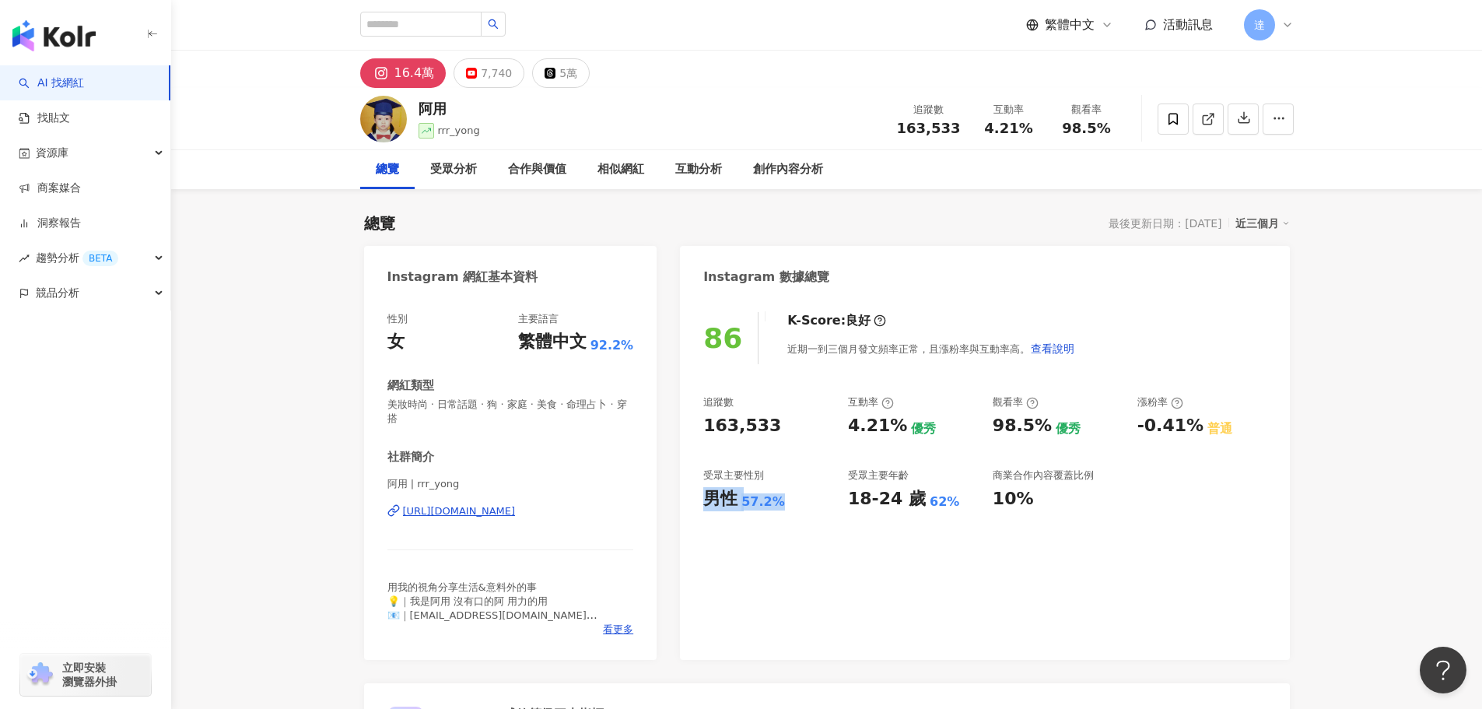
click at [777, 502] on div "男性 57.2%" at bounding box center [767, 499] width 129 height 24
copy div "男性 57.2%"
drag, startPoint x: 1138, startPoint y: 429, endPoint x: 1189, endPoint y: 427, distance: 51.4
click at [1189, 427] on div "-0.41%" at bounding box center [1171, 426] width 66 height 24
copy div "-0.41%"
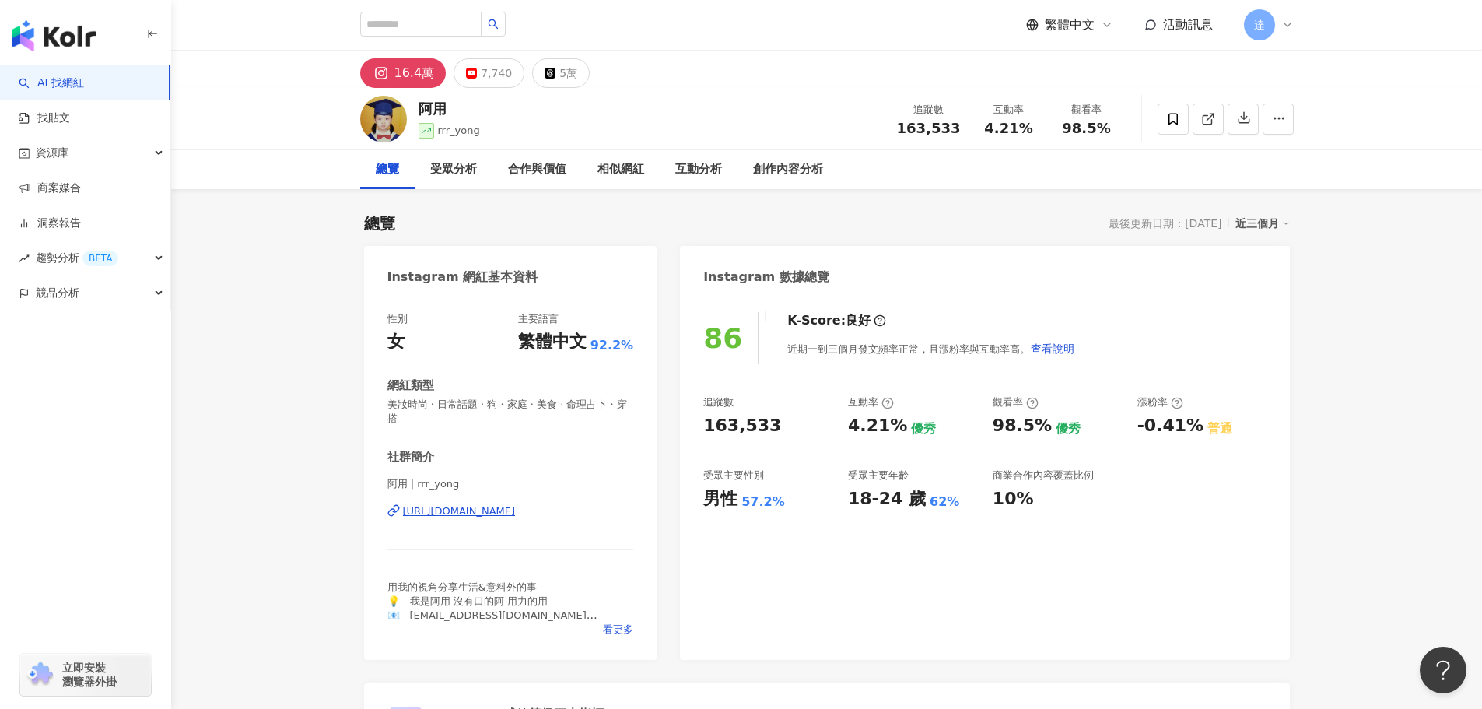
click at [1160, 333] on div "86 K-Score : 良好 近期一到三個月發文頻率正常，且漲粉率與互動率高。 查看說明" at bounding box center [984, 338] width 563 height 52
click at [463, 16] on input "search" at bounding box center [420, 24] width 121 height 25
paste input "*******"
type input "*******"
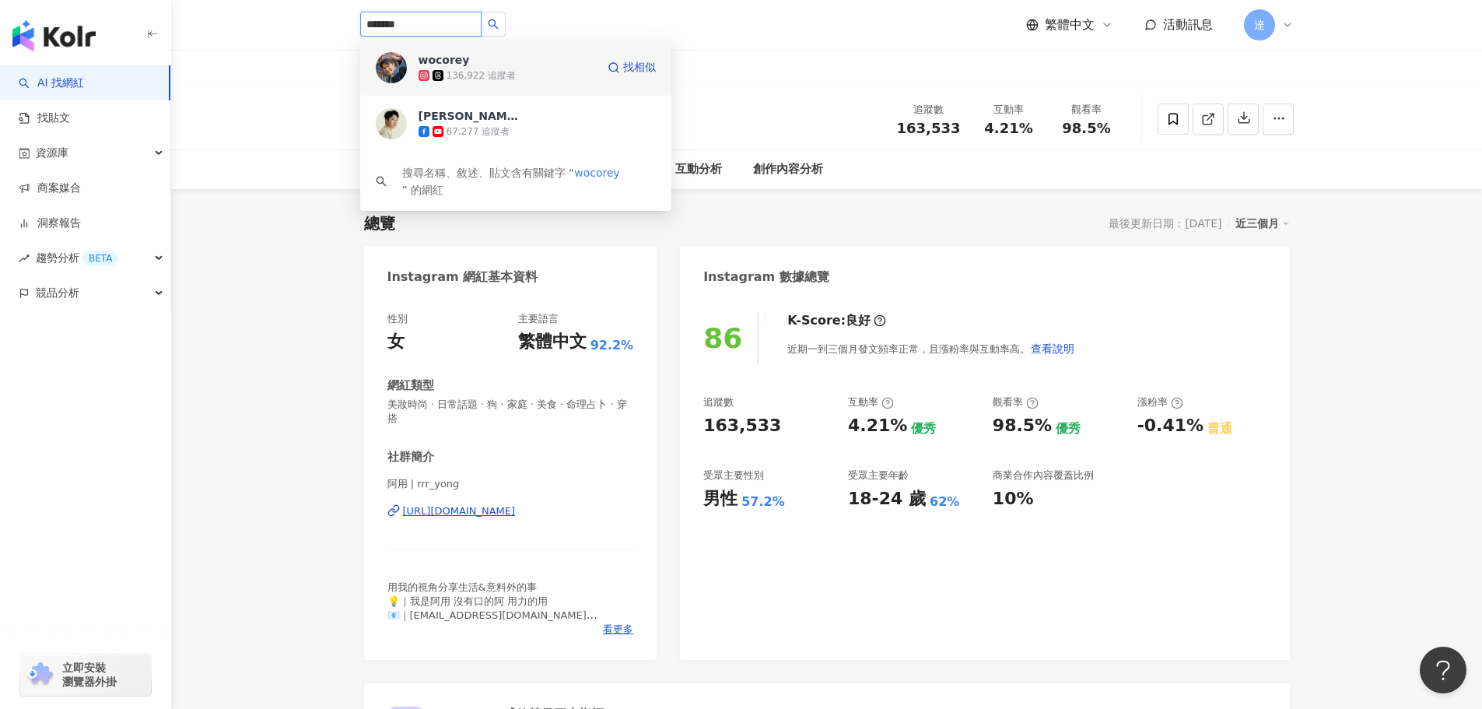
click at [486, 60] on span "wocorey" at bounding box center [469, 60] width 101 height 16
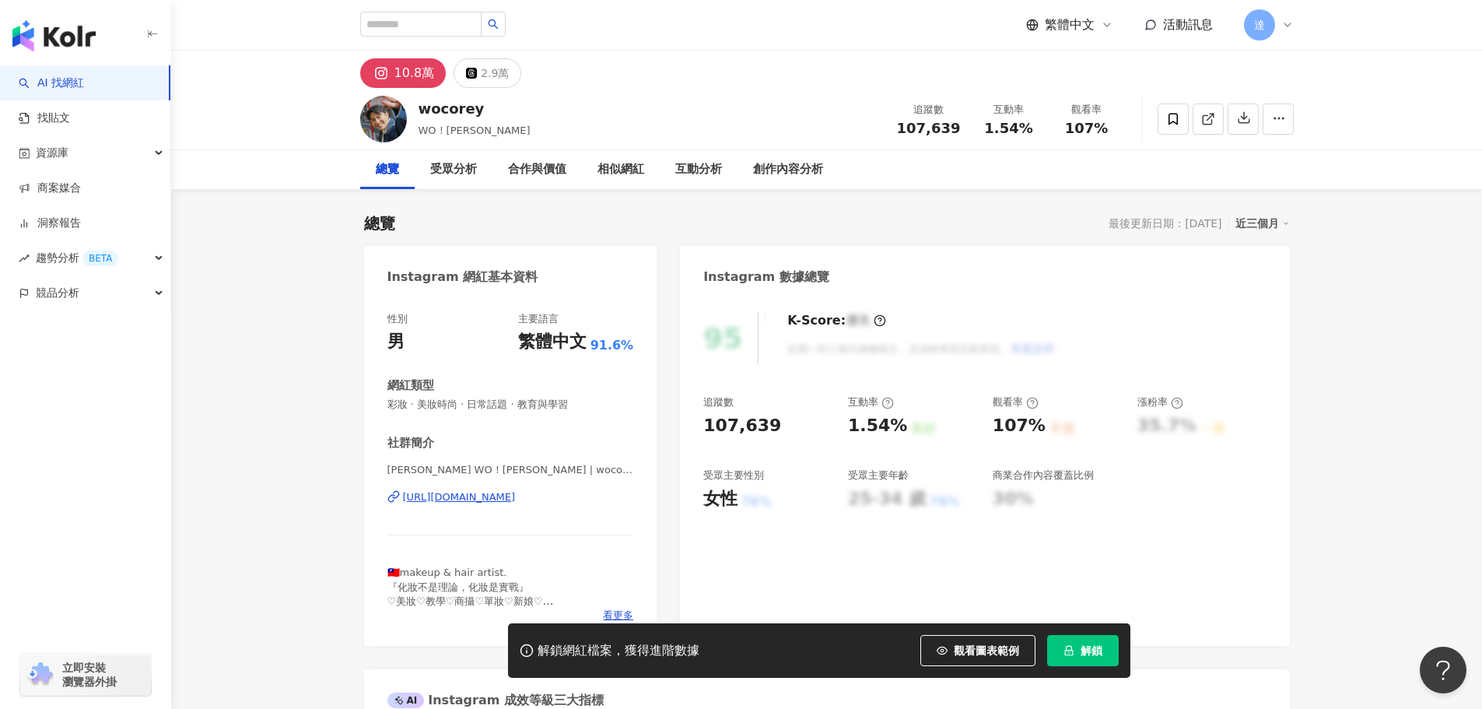
click at [1090, 654] on span "解鎖" at bounding box center [1092, 650] width 22 height 12
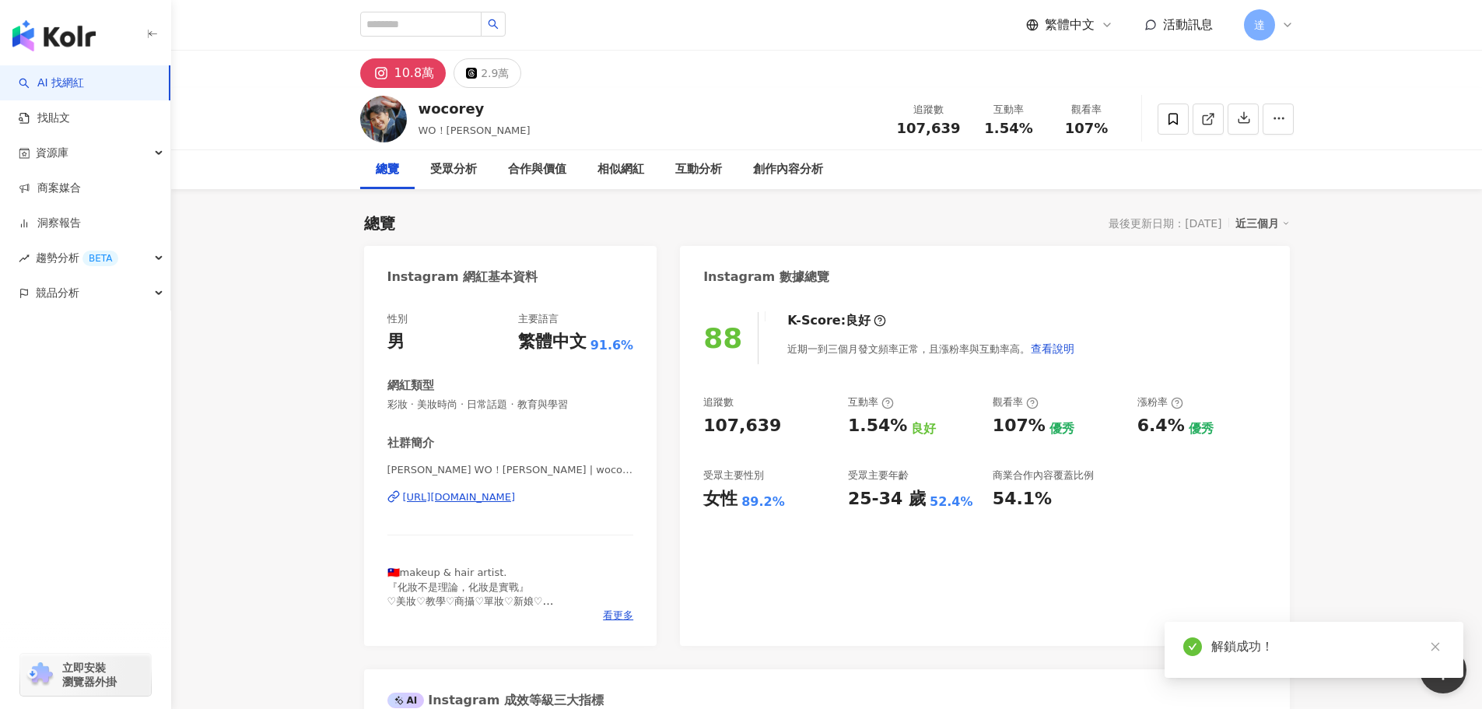
scroll to position [78, 0]
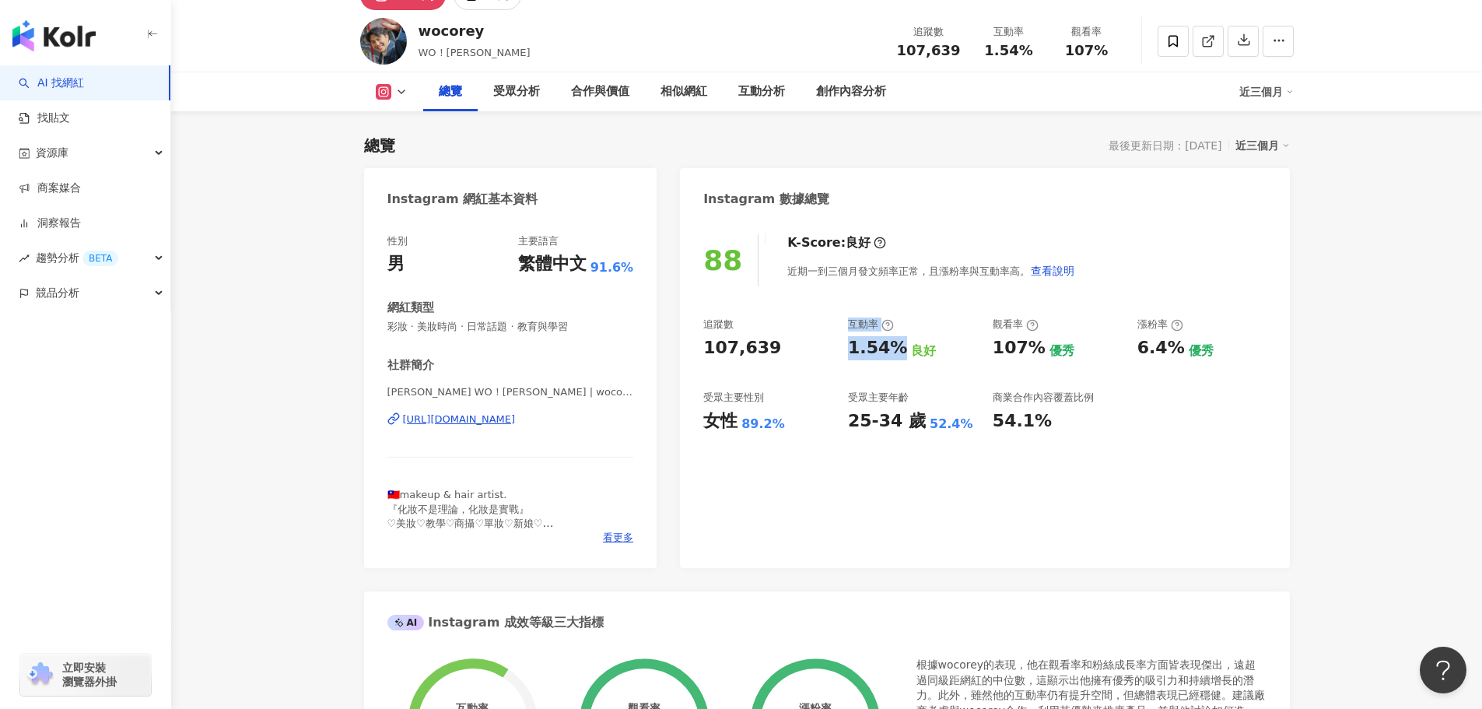
drag, startPoint x: 838, startPoint y: 356, endPoint x: 893, endPoint y: 350, distance: 54.8
click at [893, 350] on div "追蹤數 107,639 互動率 1.54% 良好 觀看率 107% 優秀 漲粉率 6.4% 優秀 受眾主要性別 女性 89.2% 受眾主要年齡 25-34 歲…" at bounding box center [984, 374] width 563 height 115
click at [837, 359] on div "追蹤數 107,639 互動率 1.54% 良好 觀看率 107% 優秀 漲粉率 6.4% 優秀 受眾主要性別 女性 89.2% 受眾主要年齡 25-34 歲…" at bounding box center [984, 374] width 563 height 115
click at [851, 345] on div "1.54%" at bounding box center [877, 348] width 59 height 24
drag, startPoint x: 850, startPoint y: 349, endPoint x: 903, endPoint y: 353, distance: 53.1
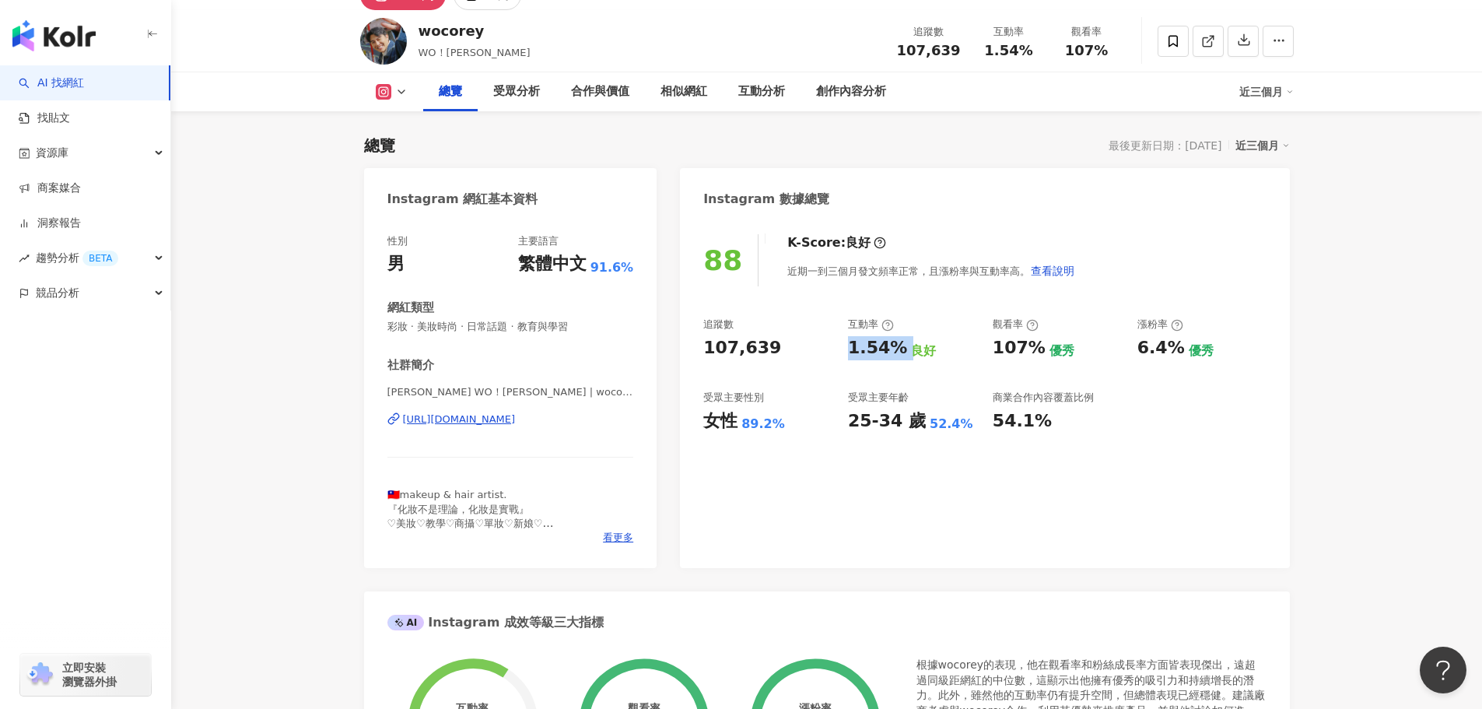
click at [903, 353] on div "1.54% 良好" at bounding box center [912, 348] width 129 height 24
copy div "1.54%"
drag, startPoint x: 994, startPoint y: 351, endPoint x: 1035, endPoint y: 349, distance: 41.3
click at [1035, 349] on div "107%" at bounding box center [1019, 348] width 53 height 24
copy div "107%"
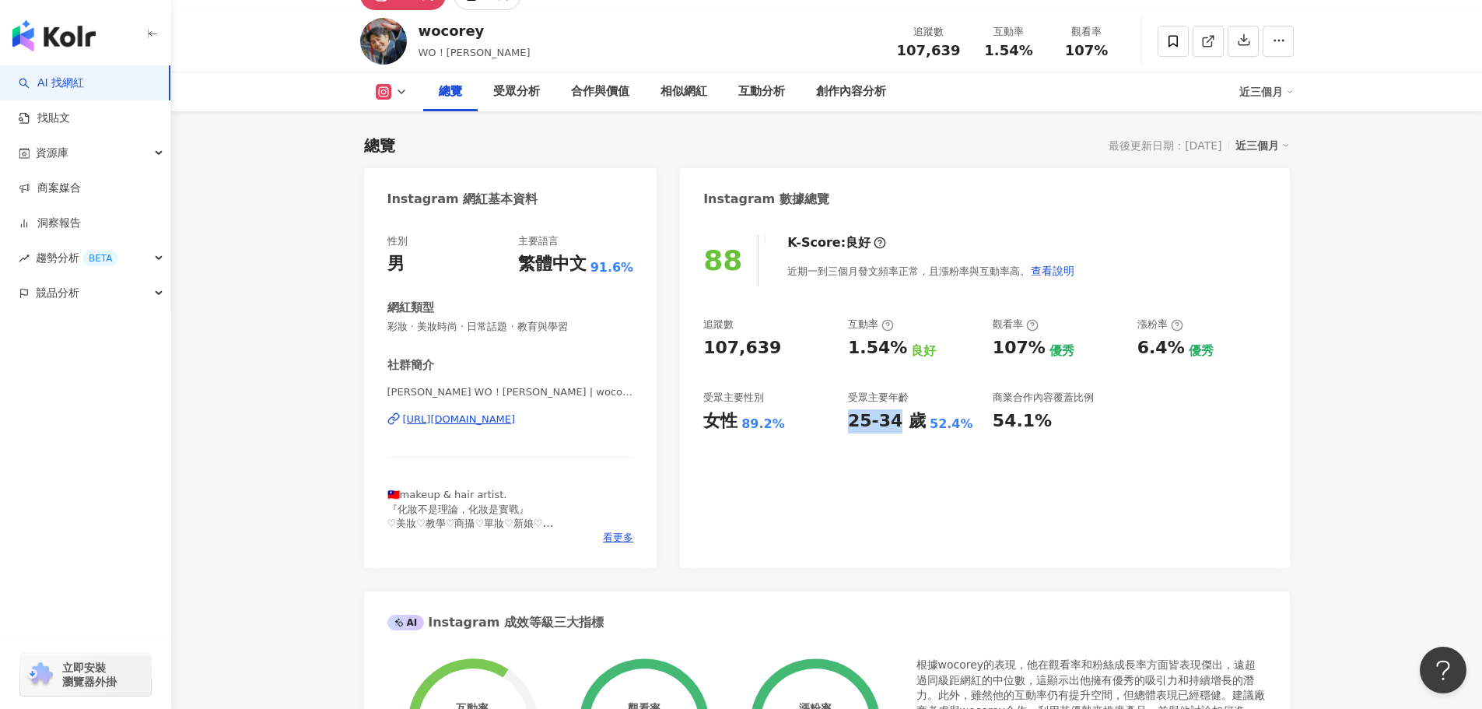
drag, startPoint x: 851, startPoint y: 426, endPoint x: 892, endPoint y: 428, distance: 40.5
click at [892, 428] on div "25-34 歲" at bounding box center [887, 421] width 78 height 24
copy div "25-34"
drag, startPoint x: 707, startPoint y: 429, endPoint x: 774, endPoint y: 424, distance: 67.1
click at [774, 424] on div "女性 89.2%" at bounding box center [767, 421] width 129 height 24
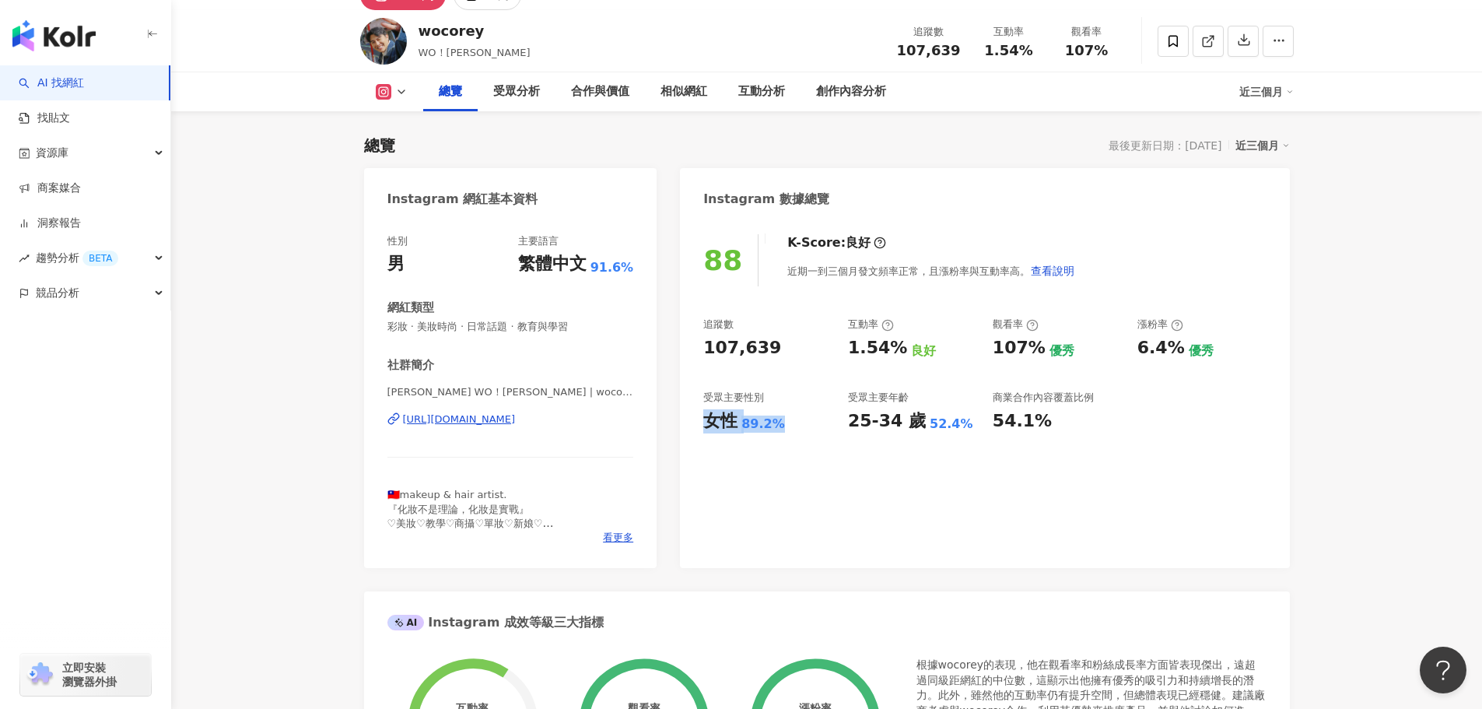
copy div "女性 89.2%"
drag, startPoint x: 1141, startPoint y: 349, endPoint x: 1174, endPoint y: 346, distance: 33.6
click at [1174, 346] on div "6.4%" at bounding box center [1161, 348] width 47 height 24
copy div "6.4%"
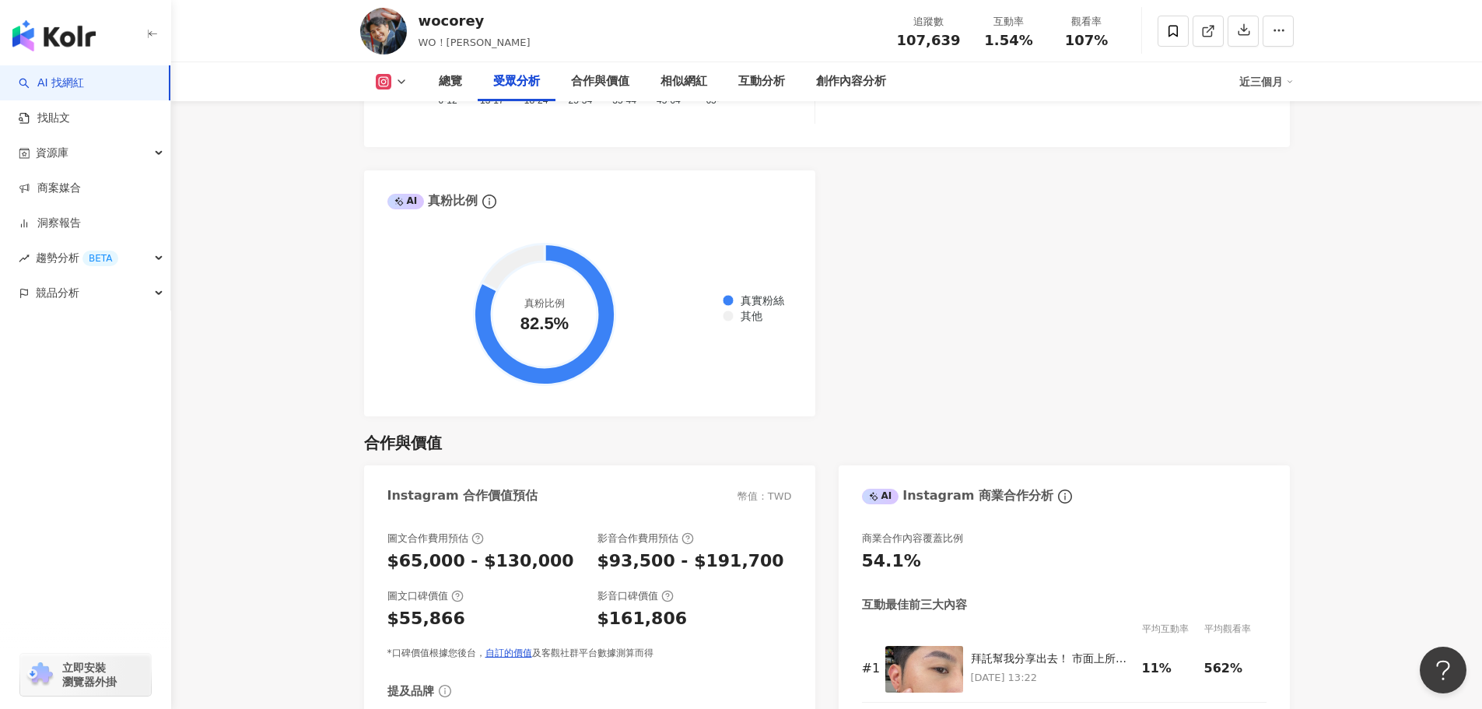
scroll to position [1868, 0]
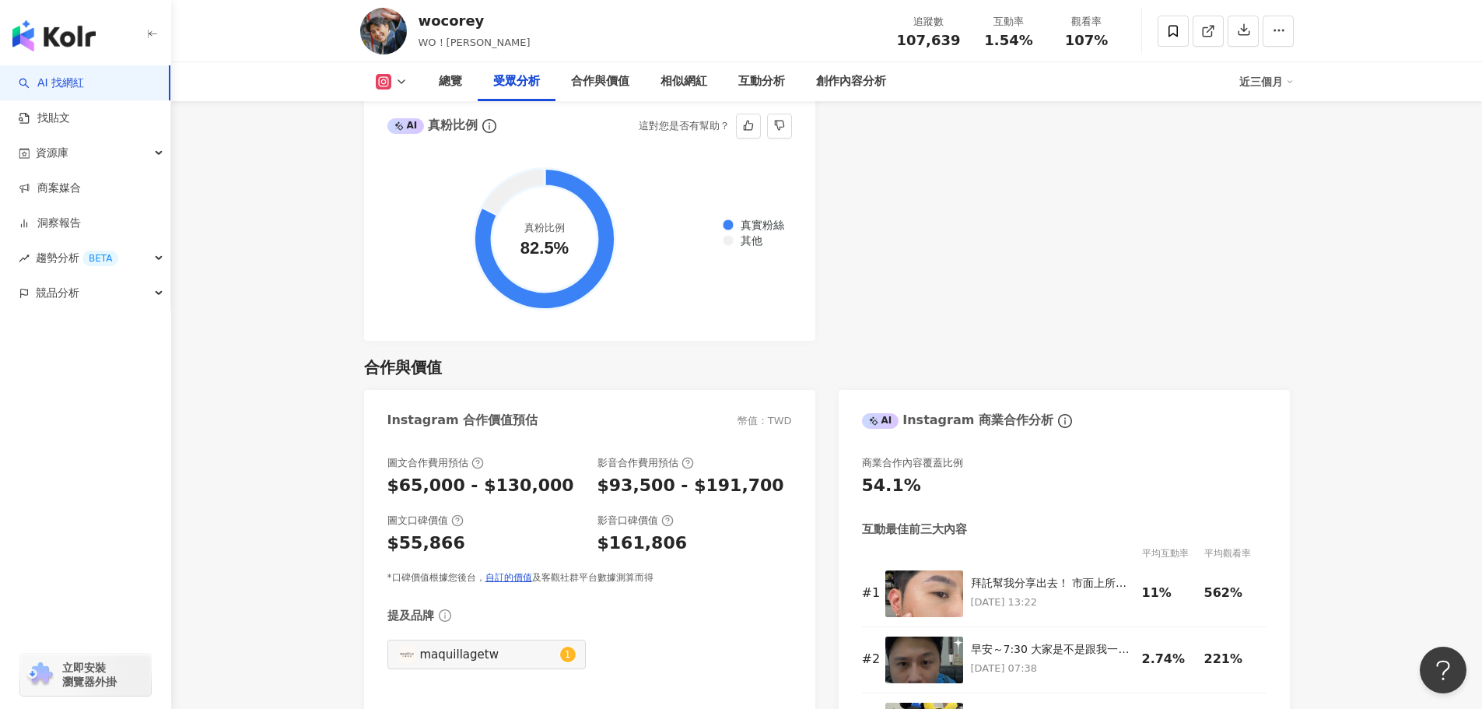
drag, startPoint x: 521, startPoint y: 248, endPoint x: 668, endPoint y: 205, distance: 153.4
click at [564, 257] on circle at bounding box center [545, 239] width 106 height 106
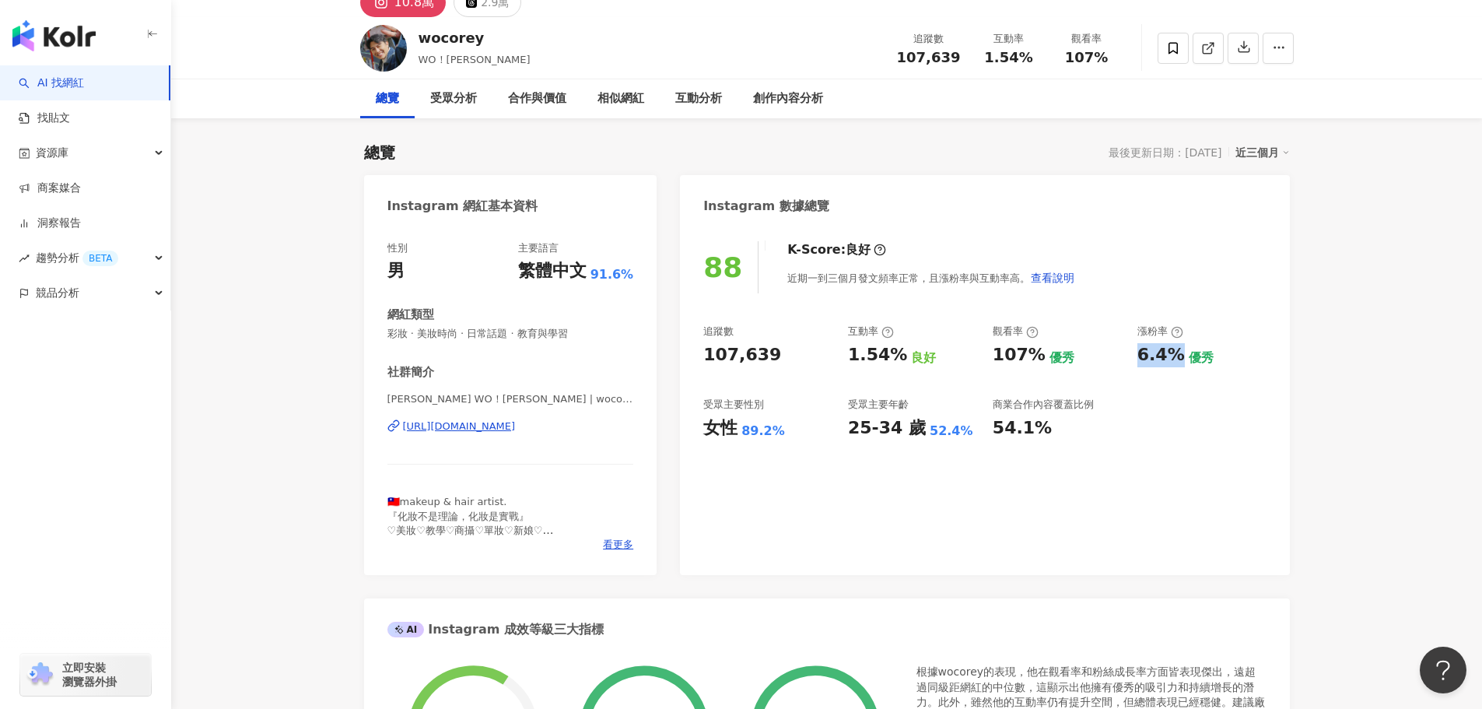
scroll to position [0, 0]
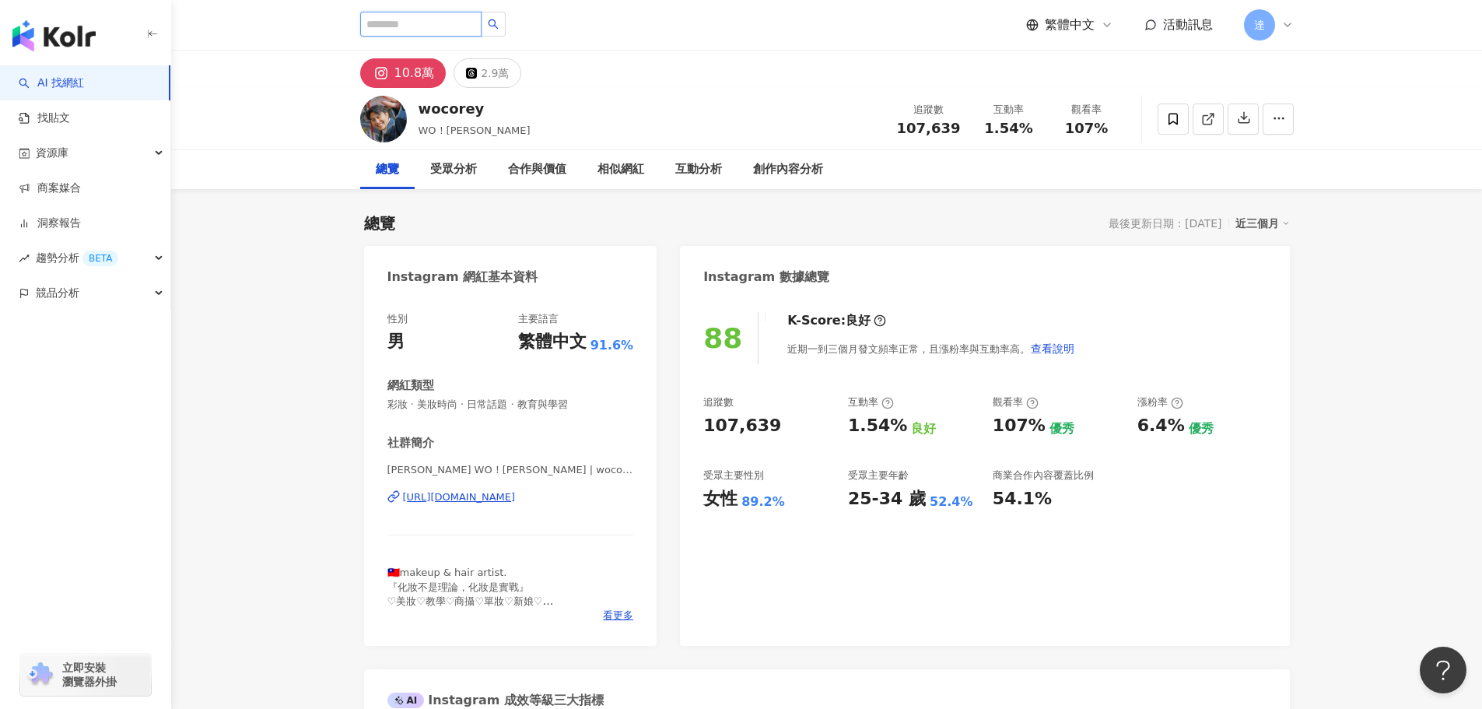
click at [438, 26] on input "search" at bounding box center [420, 24] width 121 height 25
paste input "*******"
type input "*******"
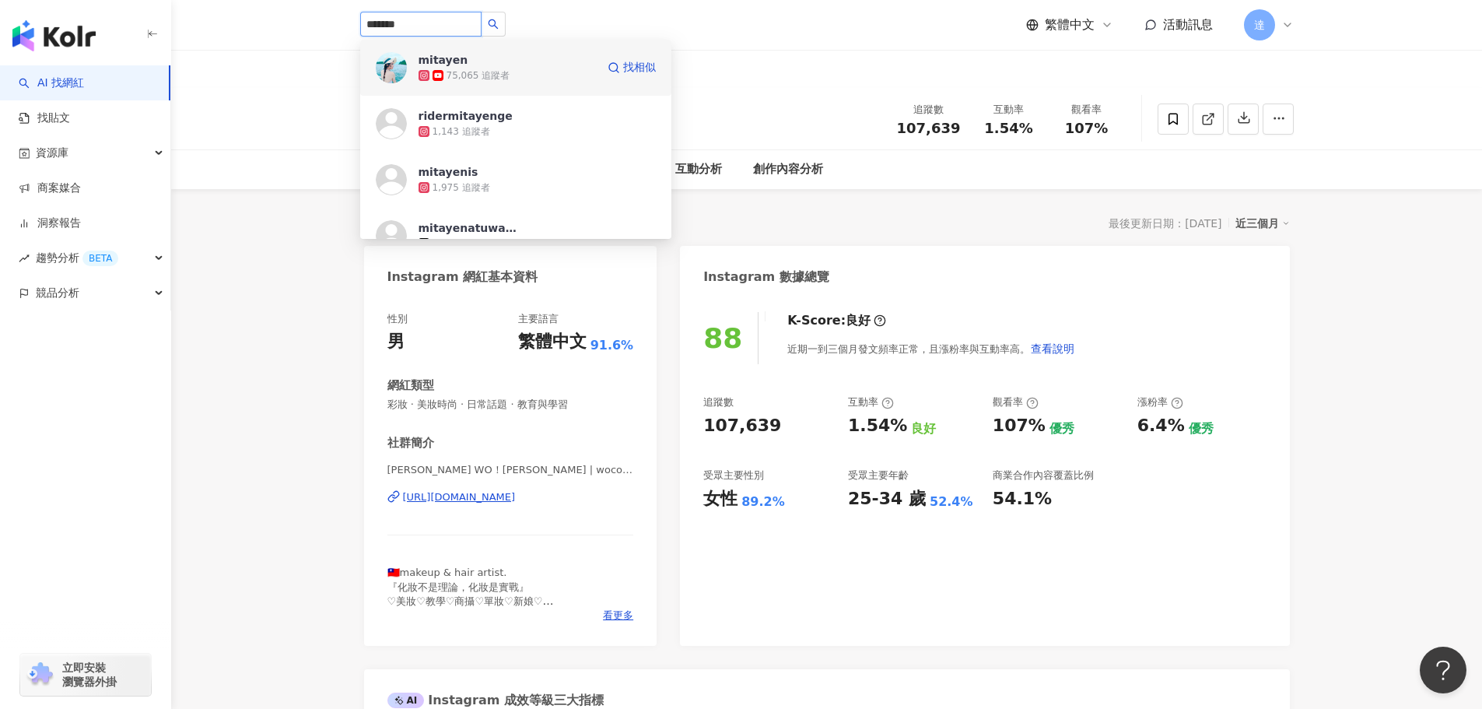
click at [387, 62] on img at bounding box center [391, 67] width 31 height 31
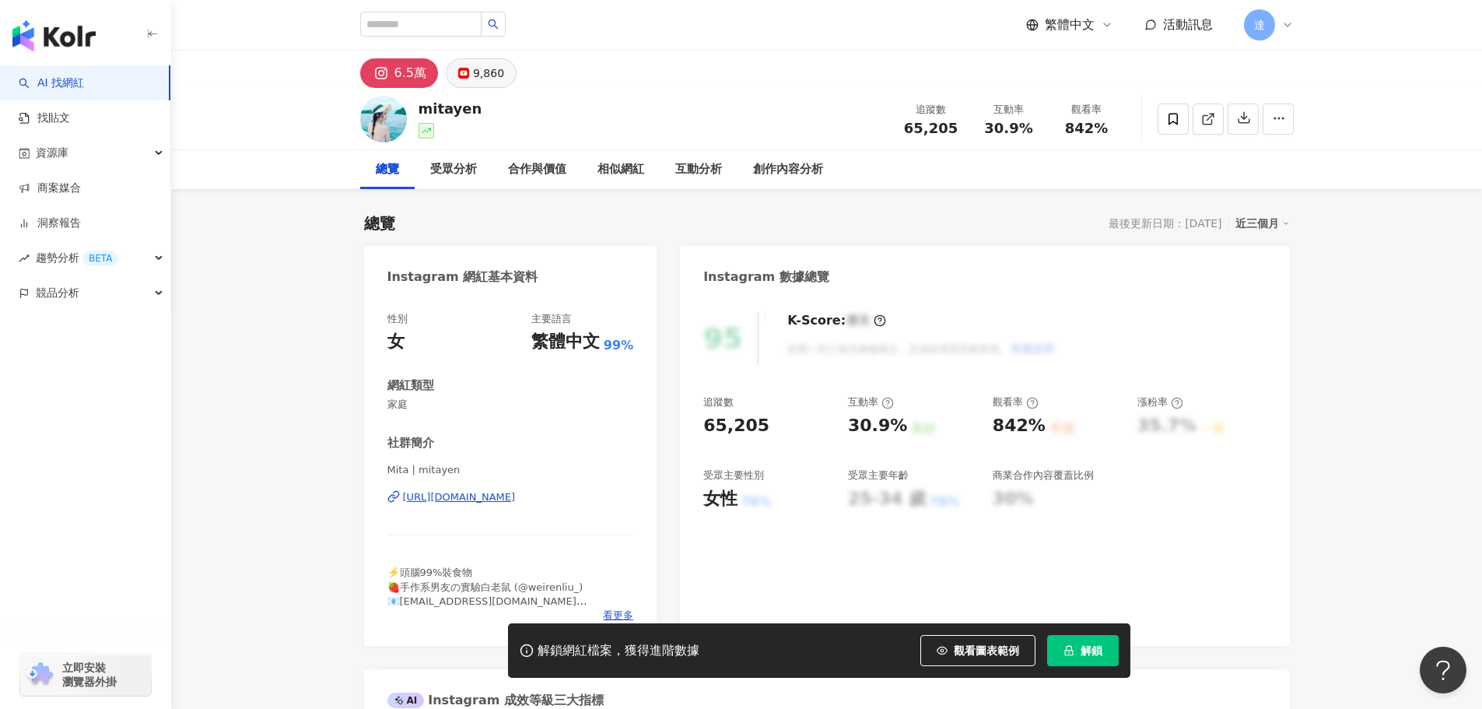
click at [478, 76] on div "9,860" at bounding box center [488, 73] width 31 height 22
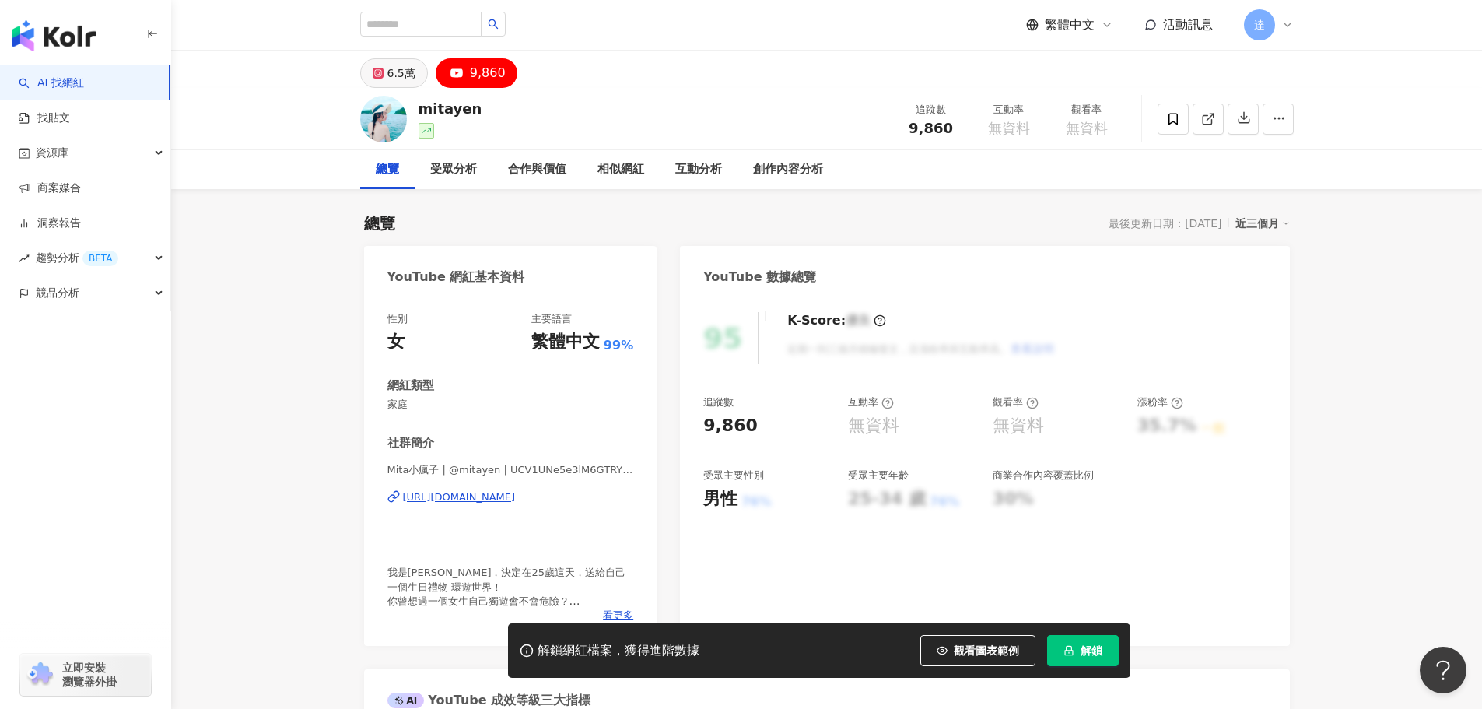
click at [377, 74] on rect at bounding box center [378, 73] width 9 height 9
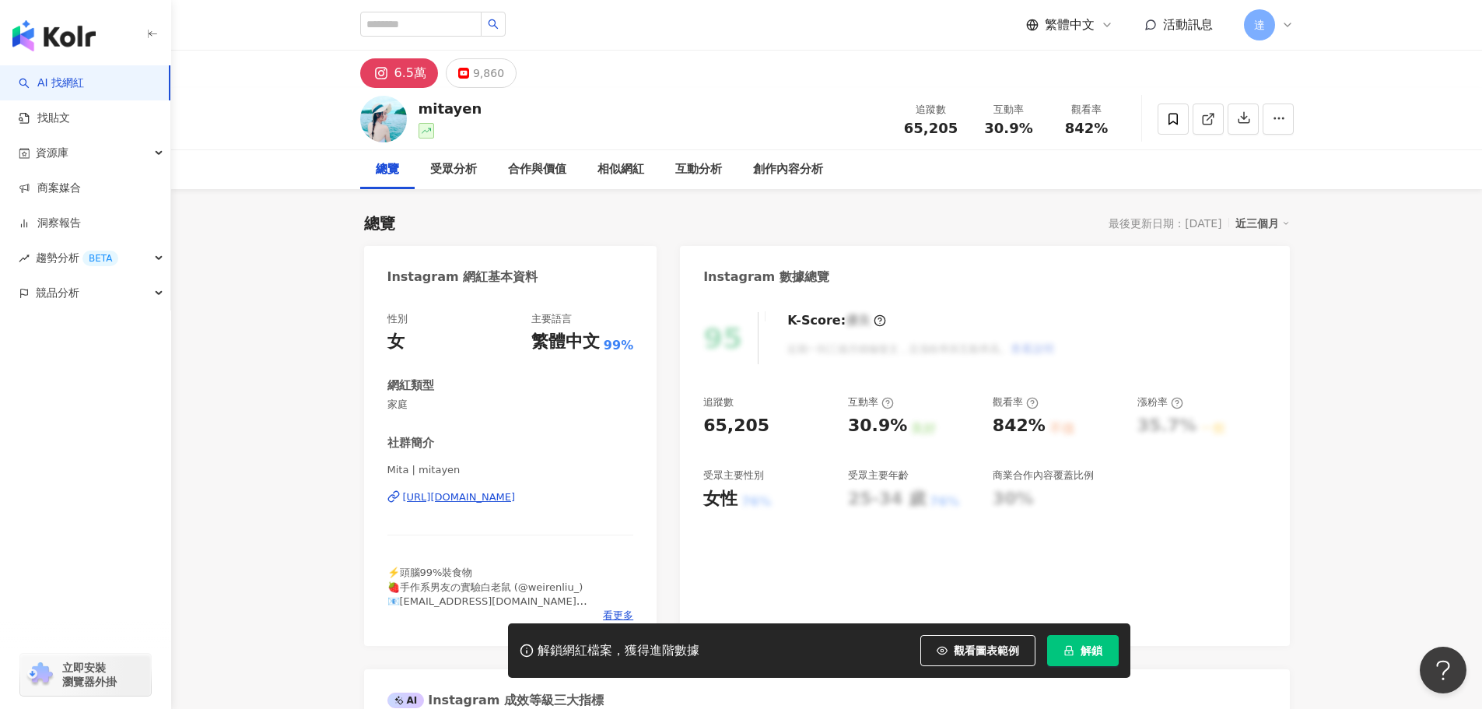
click at [400, 72] on div "6.5萬" at bounding box center [411, 73] width 32 height 22
click at [293, 101] on div "mitayen 追蹤數 65,205 互動率 30.9% 觀看率 842%" at bounding box center [826, 119] width 1311 height 62
click at [405, 68] on div "6.5萬" at bounding box center [411, 73] width 32 height 22
click at [275, 118] on div "mitayen 追蹤數 65,205 互動率 30.9% 觀看率 842%" at bounding box center [826, 119] width 1311 height 62
click at [407, 68] on div "6.5萬" at bounding box center [411, 73] width 32 height 22
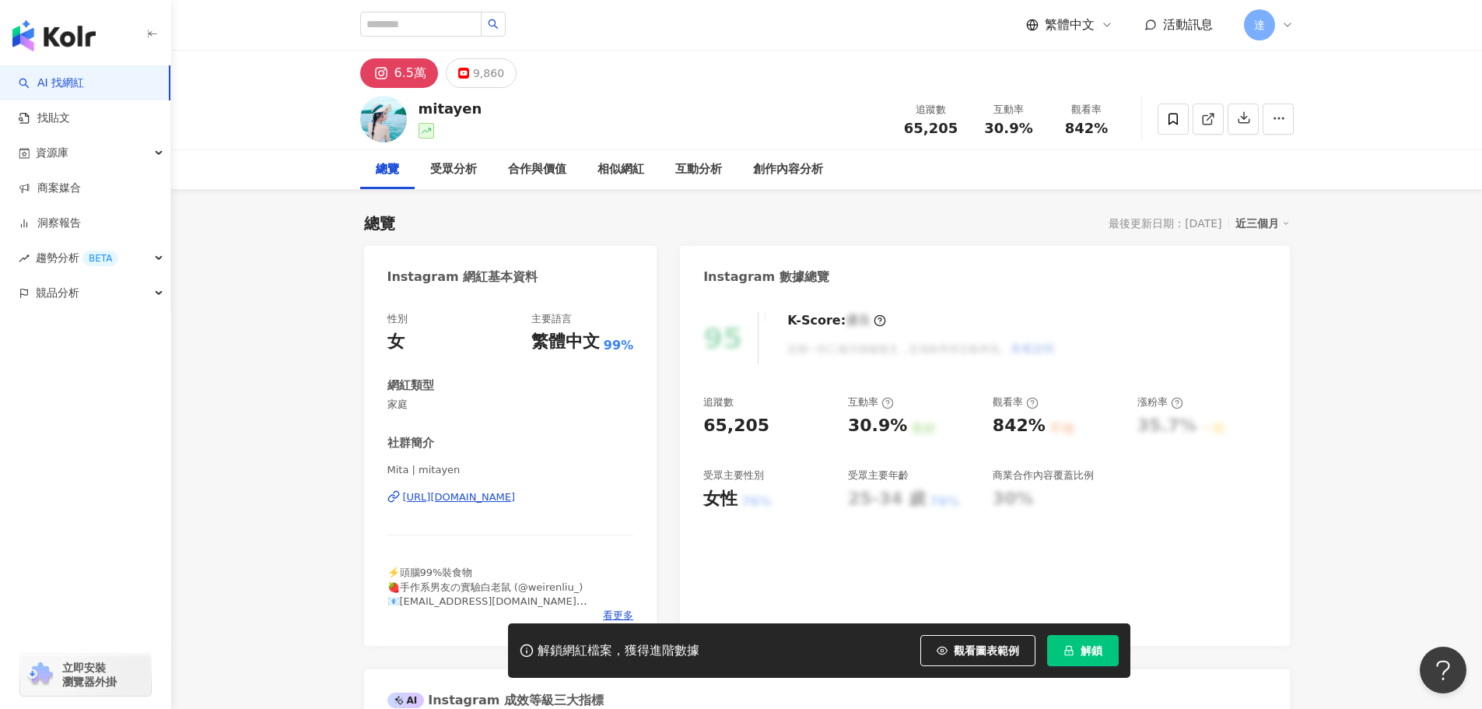
click at [391, 72] on button "6.5萬" at bounding box center [399, 73] width 78 height 30
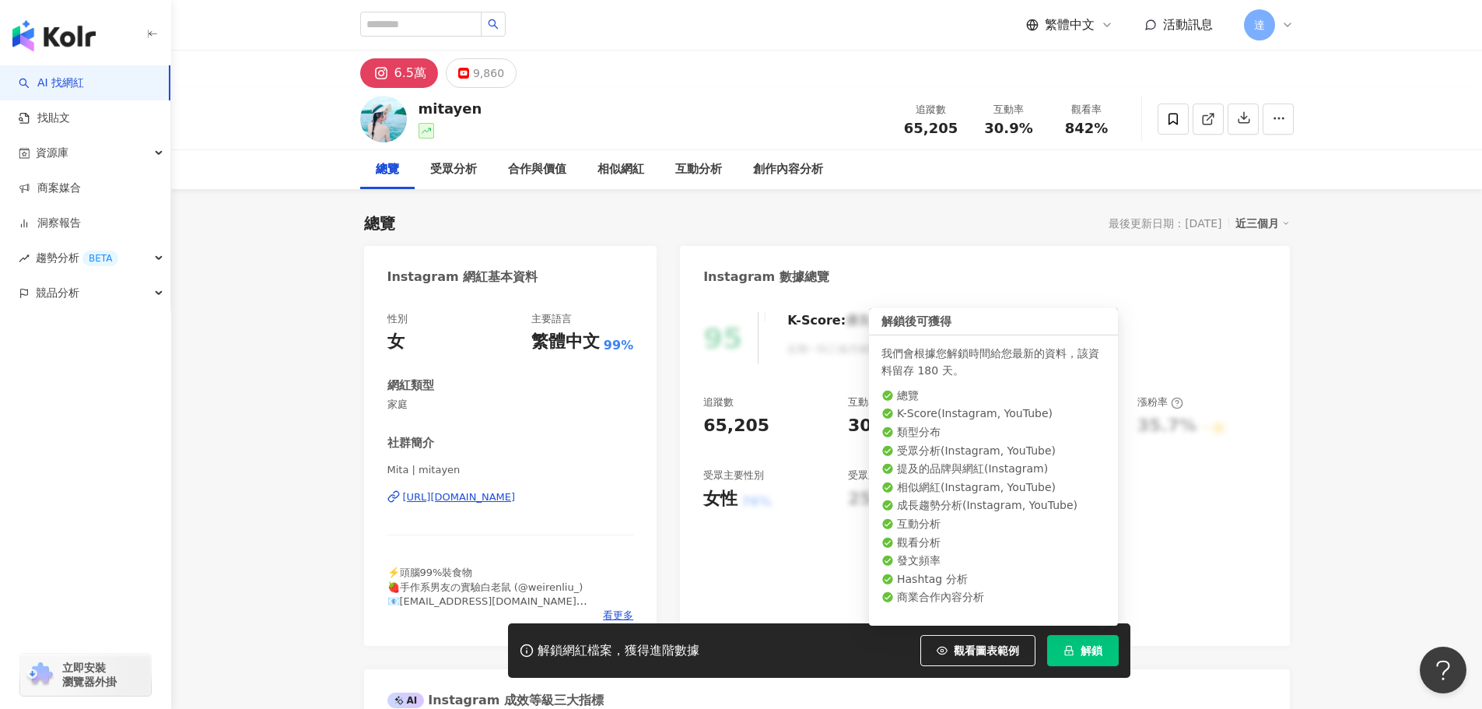
click at [1093, 650] on span "解鎖" at bounding box center [1092, 650] width 22 height 12
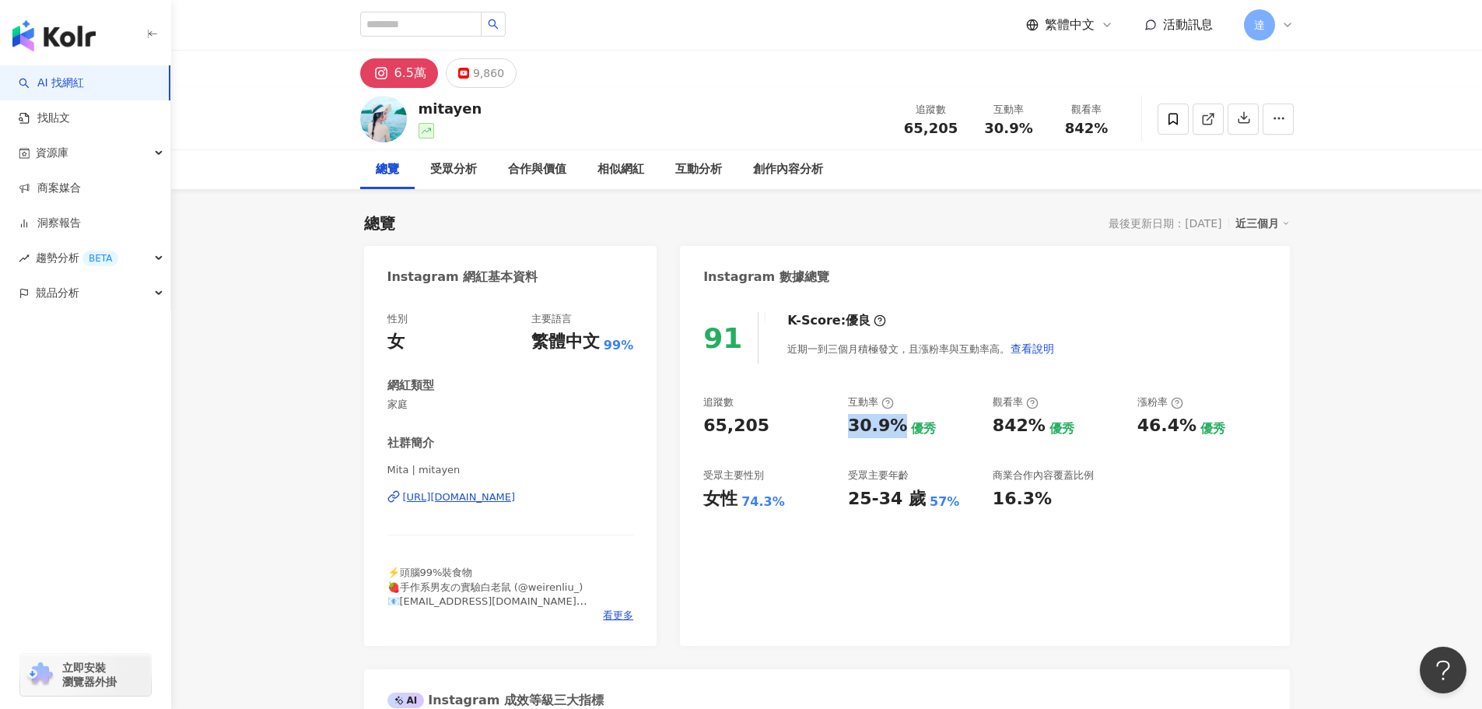
drag, startPoint x: 847, startPoint y: 429, endPoint x: 902, endPoint y: 428, distance: 55.3
click at [902, 428] on div "追蹤數 65,205 互動率 30.9% 優秀 觀看率 842% 優秀 漲粉率 46.4% 優秀 受眾主要性別 女性 74.3% 受眾主要年齡 25-34 歲…" at bounding box center [984, 452] width 563 height 115
copy div "30.9%"
drag, startPoint x: 994, startPoint y: 426, endPoint x: 1040, endPoint y: 426, distance: 46.7
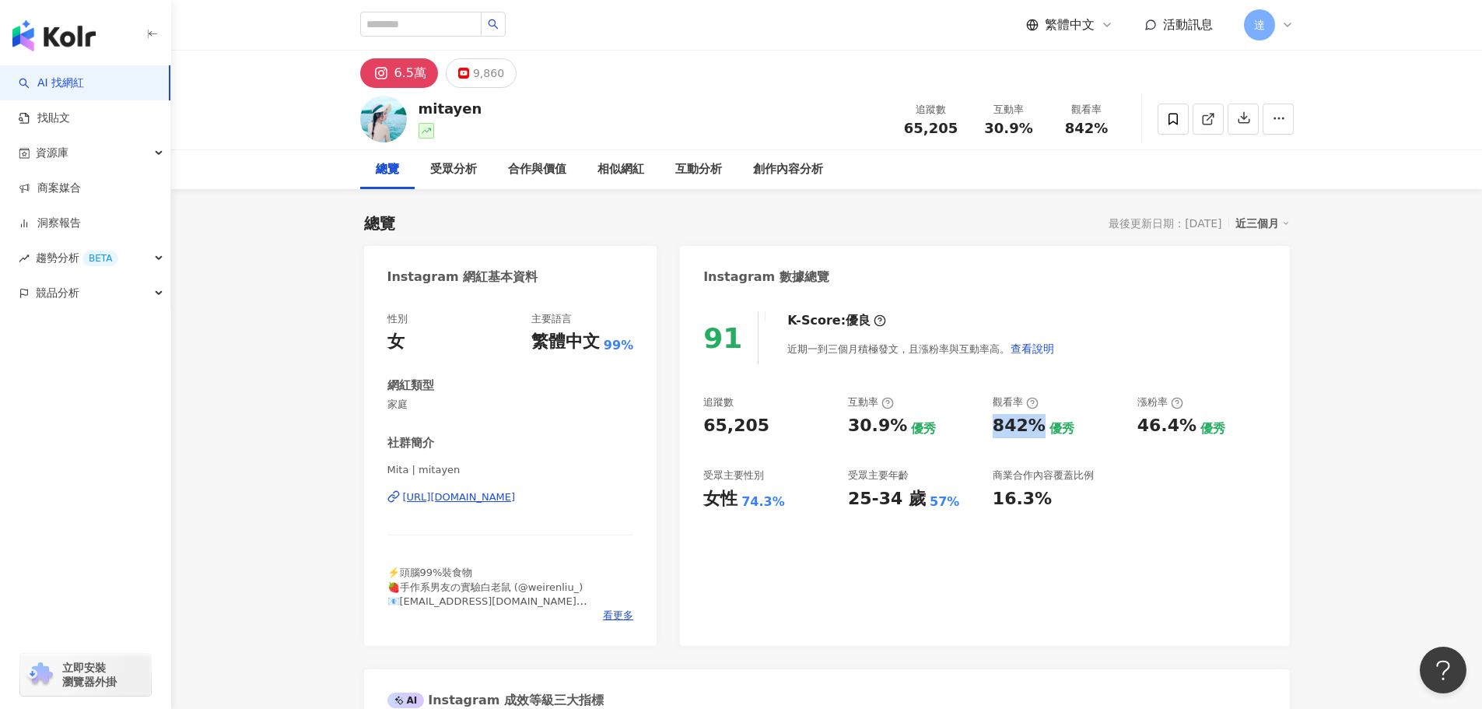
click at [1040, 426] on div "842% 優秀" at bounding box center [1057, 426] width 129 height 24
copy div "842%"
drag, startPoint x: 850, startPoint y: 502, endPoint x: 894, endPoint y: 504, distance: 44.4
click at [894, 504] on div "25-34 歲" at bounding box center [887, 499] width 78 height 24
copy div "25-34"
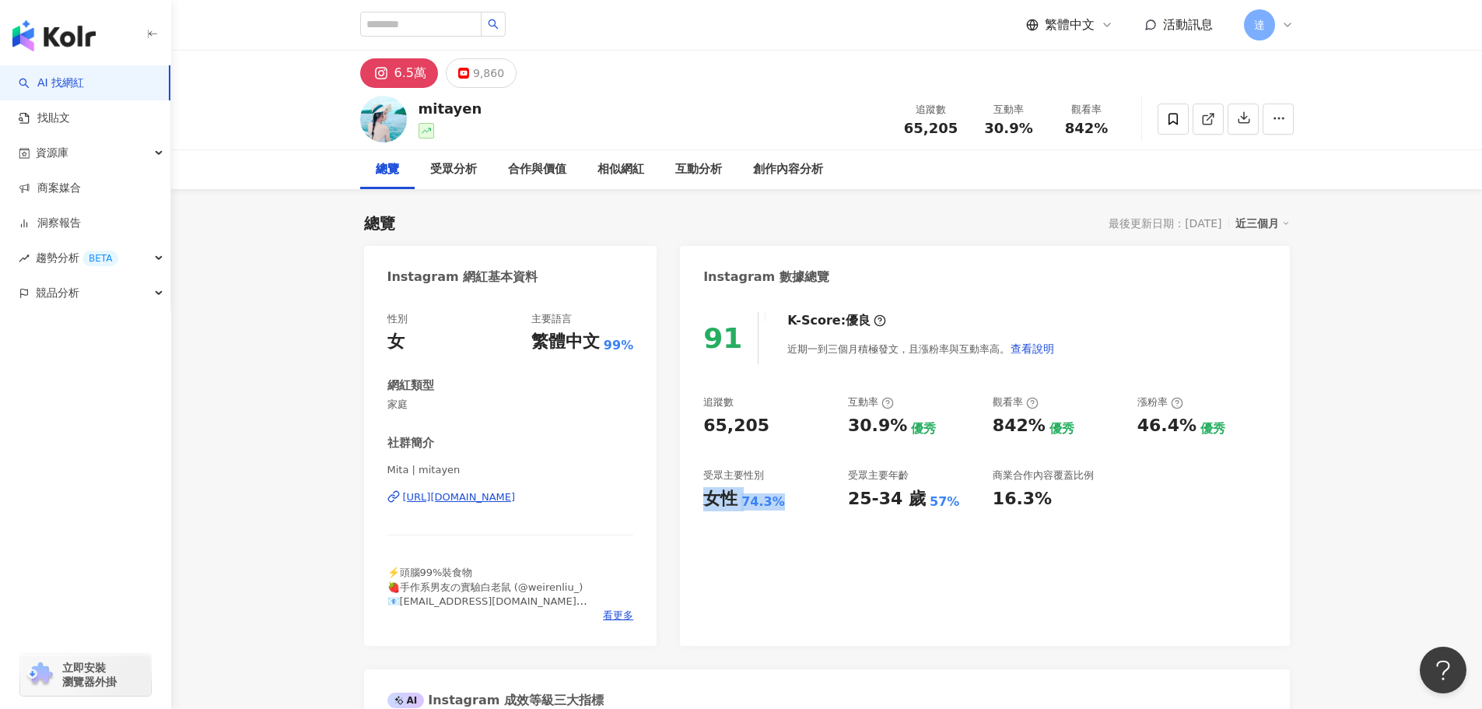
drag, startPoint x: 703, startPoint y: 503, endPoint x: 777, endPoint y: 496, distance: 74.2
click at [777, 496] on div "女性 74.3%" at bounding box center [767, 499] width 129 height 24
copy div "女性 74.3%"
drag, startPoint x: 1138, startPoint y: 427, endPoint x: 1184, endPoint y: 425, distance: 46.0
click at [1184, 425] on div "46.4%" at bounding box center [1167, 426] width 59 height 24
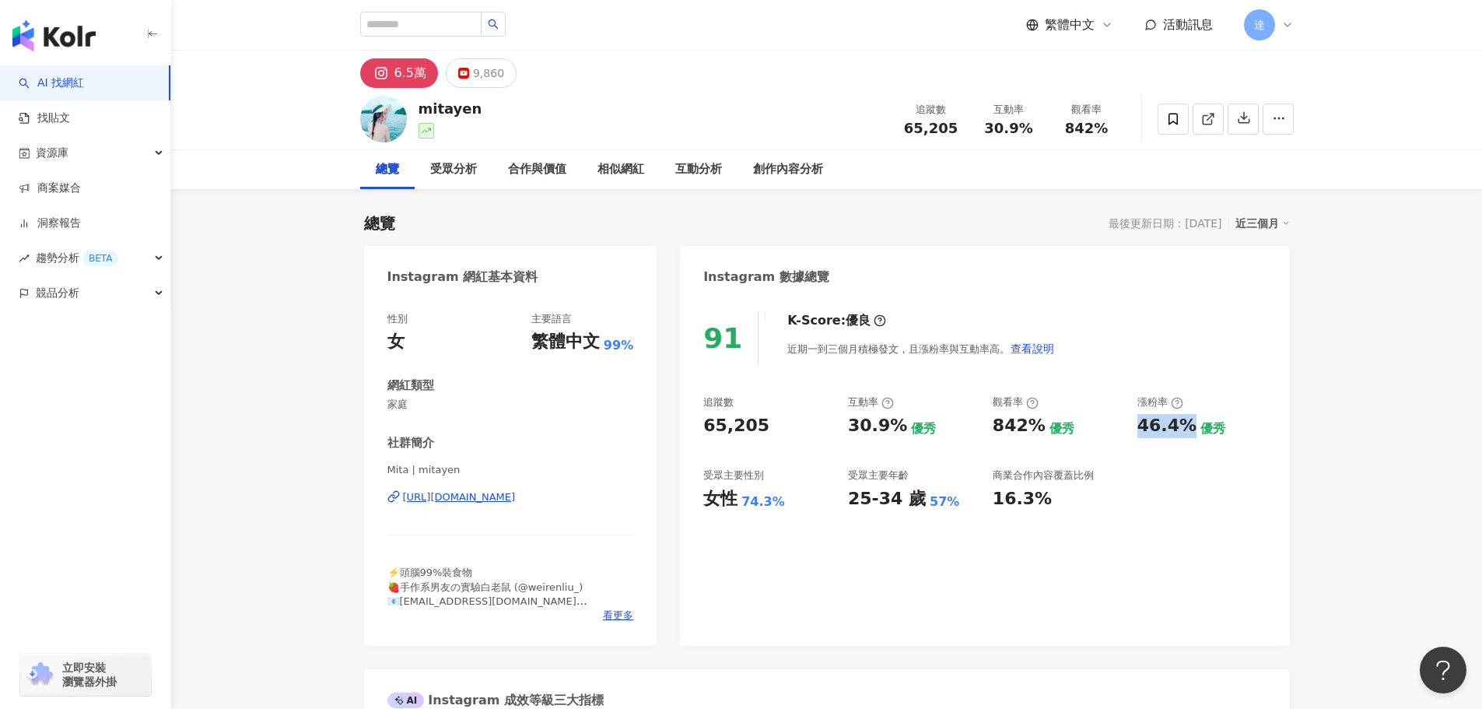
copy div "46.4%"
click at [436, 23] on input "search" at bounding box center [420, 24] width 121 height 25
paste input "**********"
type input "**********"
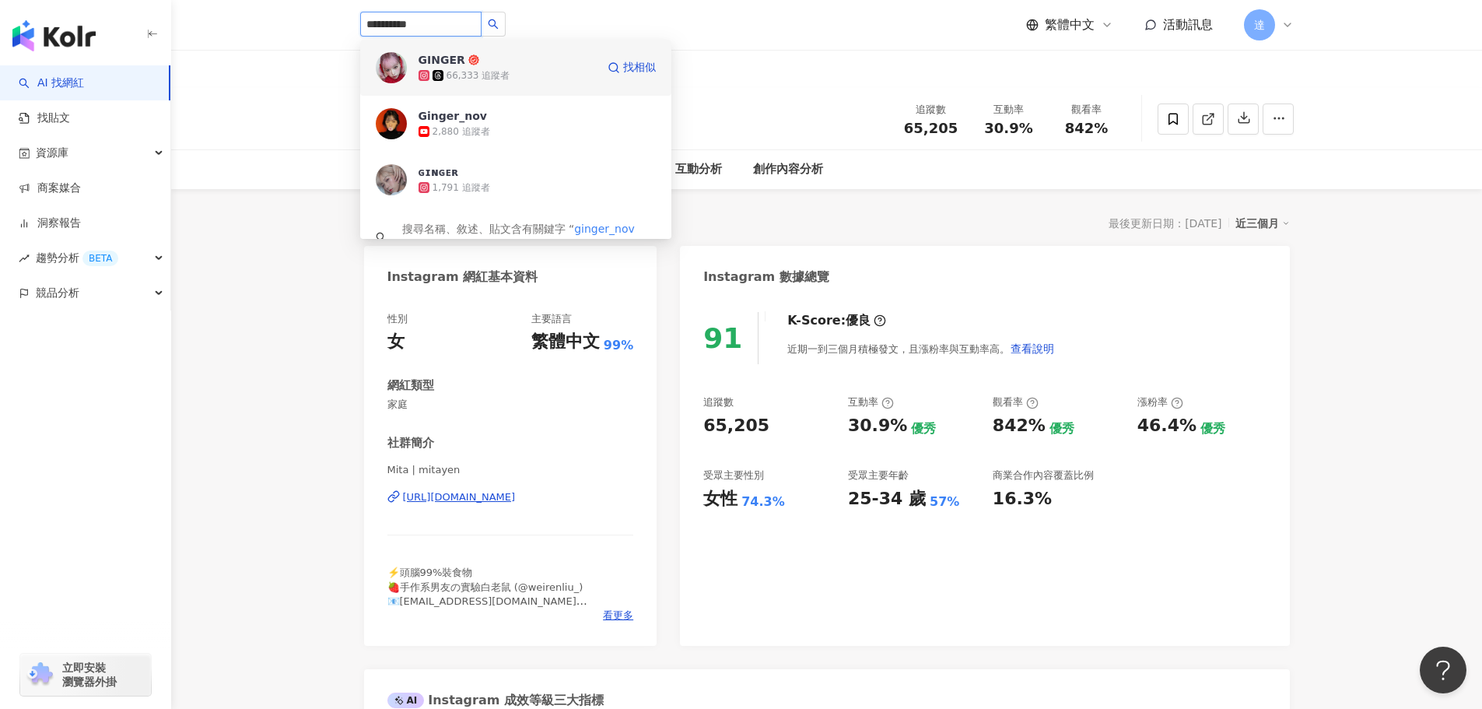
click at [386, 58] on img at bounding box center [391, 67] width 31 height 31
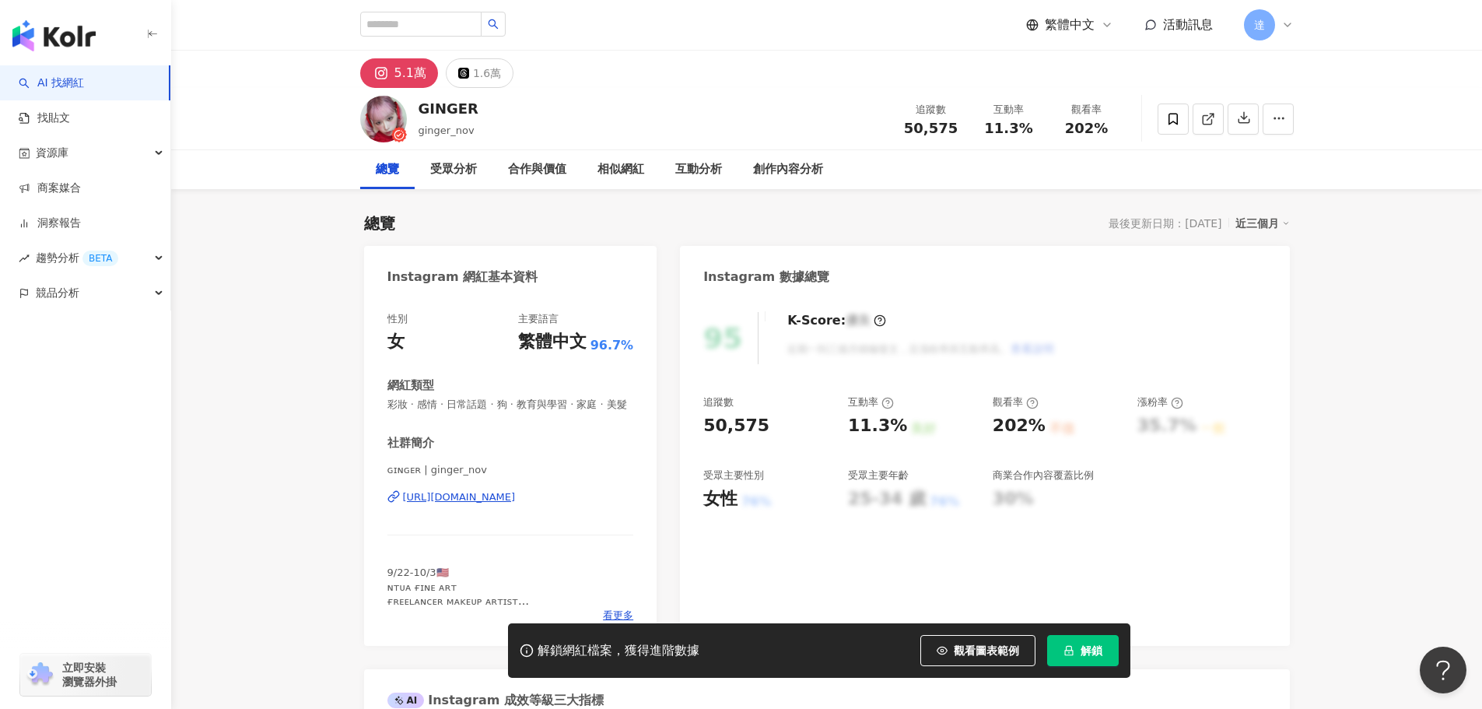
click at [398, 71] on div "5.1萬" at bounding box center [411, 73] width 32 height 22
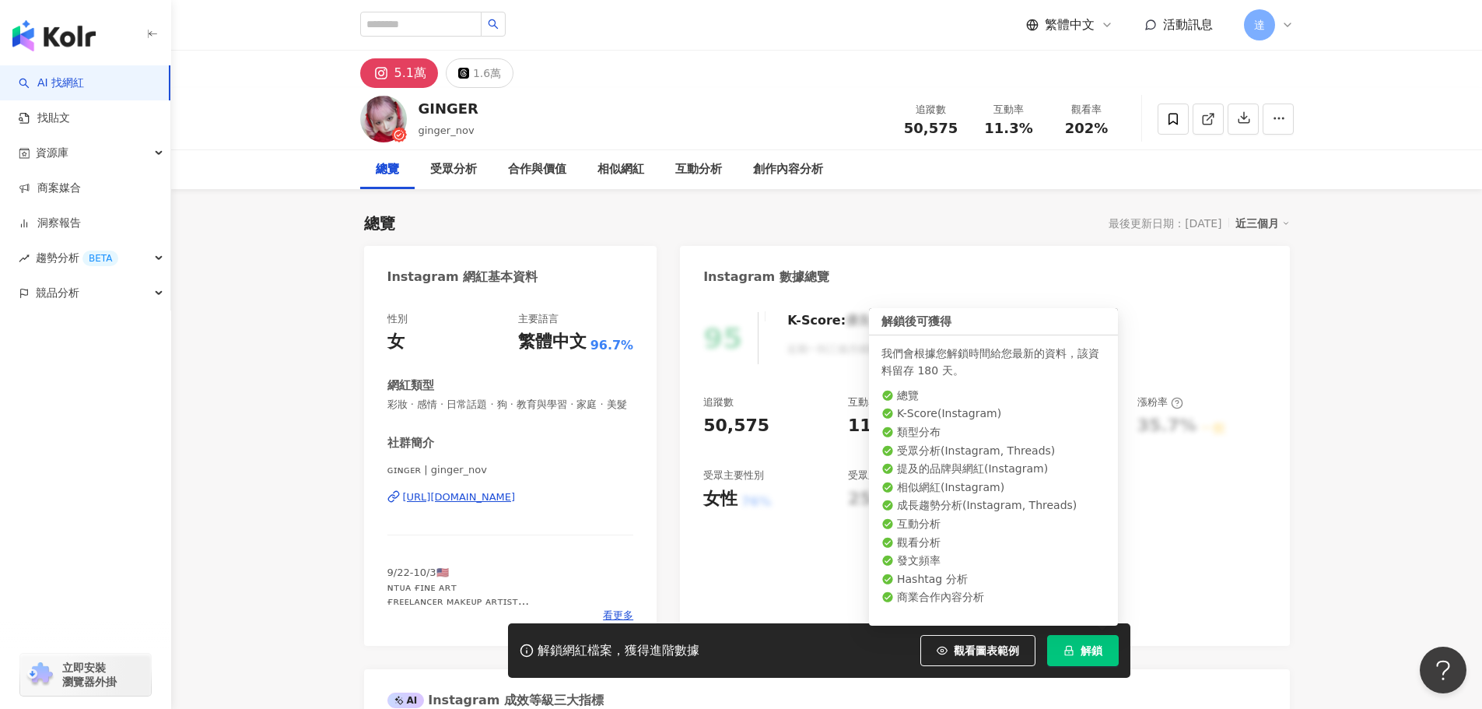
click at [1075, 647] on button "解鎖" at bounding box center [1083, 650] width 72 height 31
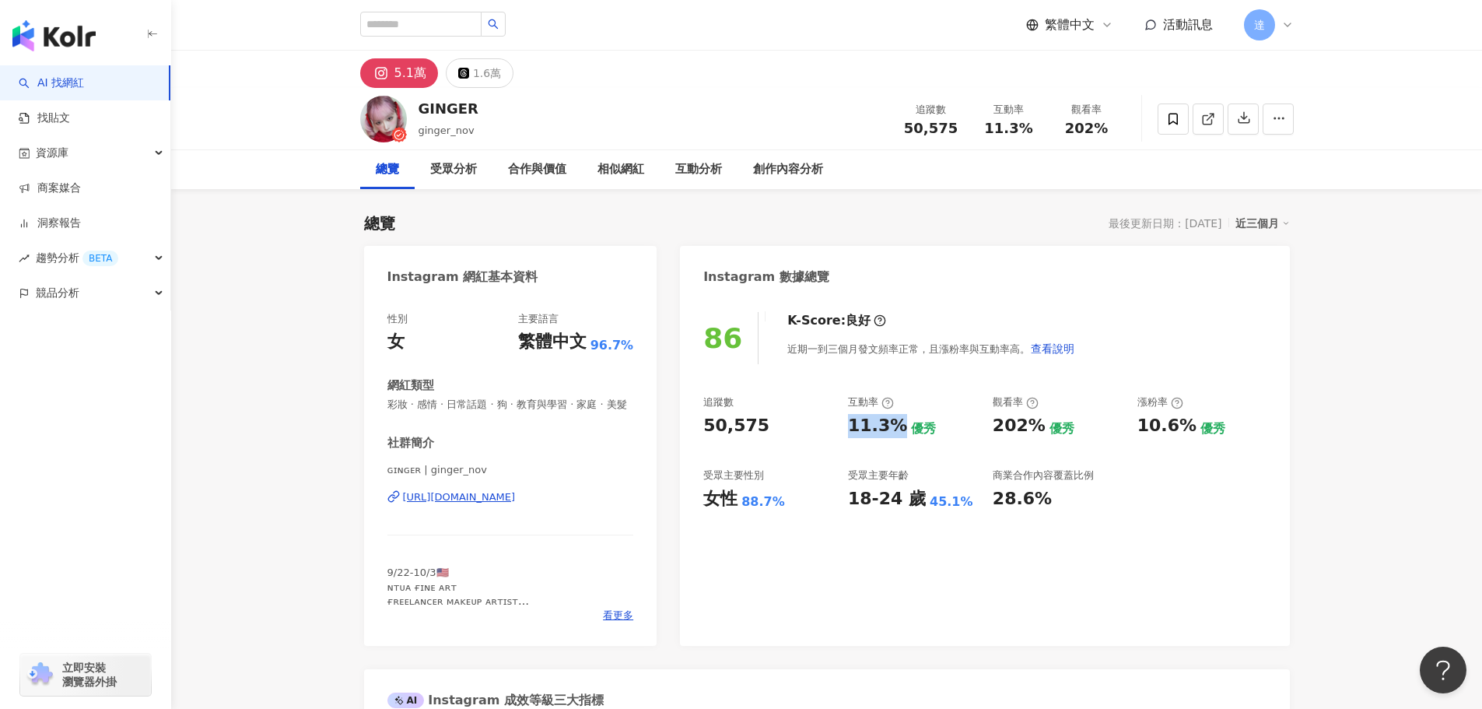
drag, startPoint x: 848, startPoint y: 429, endPoint x: 901, endPoint y: 430, distance: 52.9
click at [901, 430] on div "11.3% 優秀" at bounding box center [912, 426] width 129 height 24
copy div "11.3%"
drag, startPoint x: 994, startPoint y: 425, endPoint x: 1040, endPoint y: 426, distance: 45.9
click at [1040, 426] on div "202% 優秀" at bounding box center [1057, 426] width 129 height 24
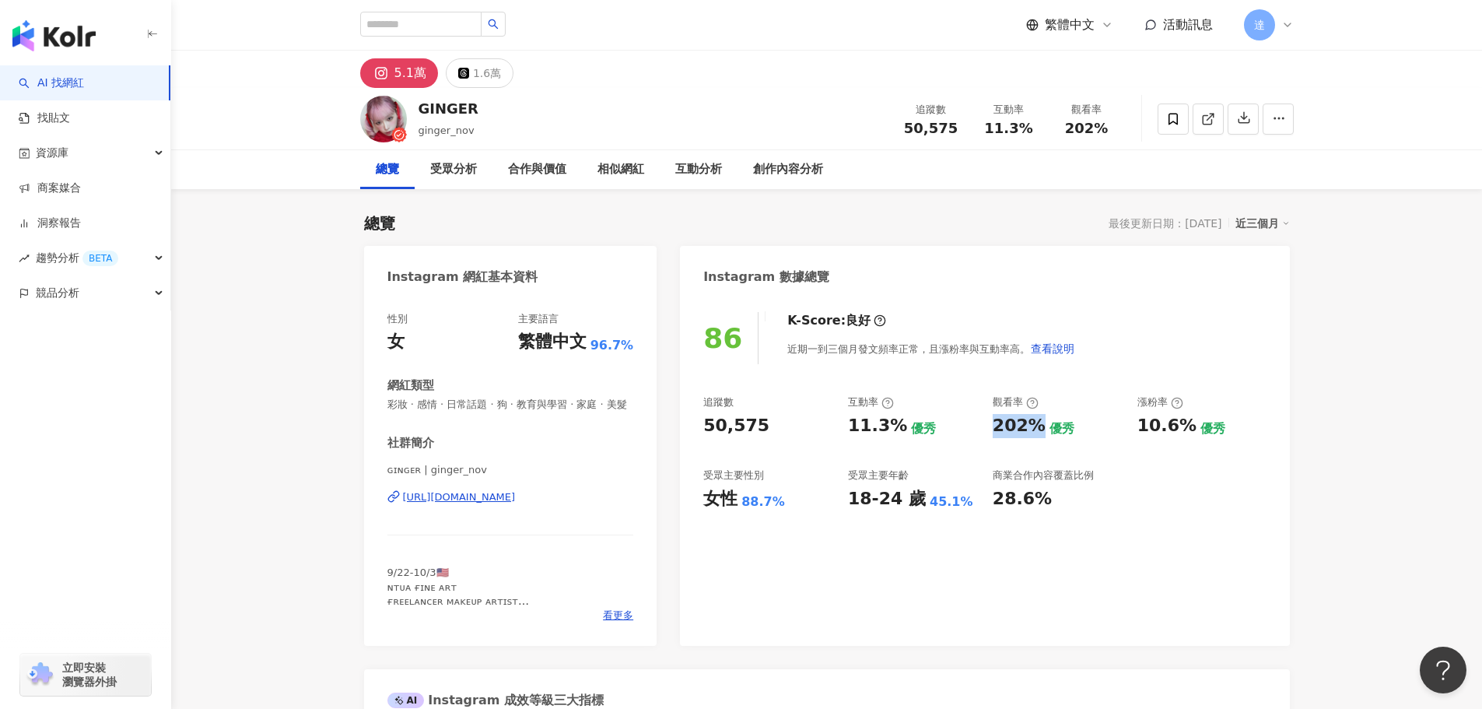
copy div "202%"
drag, startPoint x: 850, startPoint y: 500, endPoint x: 891, endPoint y: 500, distance: 41.3
click at [891, 500] on div "18-24 歲" at bounding box center [887, 499] width 78 height 24
copy div "18-24"
drag, startPoint x: 707, startPoint y: 503, endPoint x: 775, endPoint y: 505, distance: 67.7
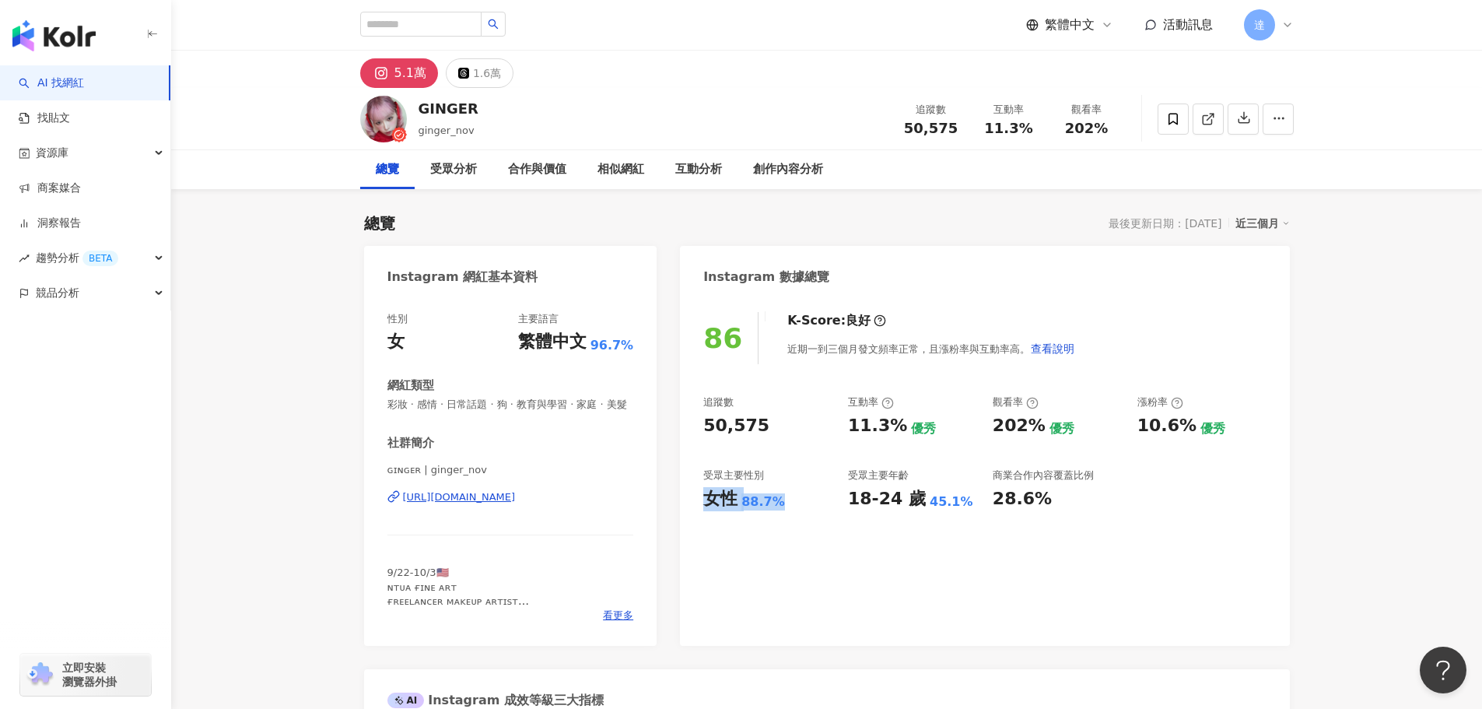
click at [775, 505] on div "女性 88.7%" at bounding box center [767, 499] width 129 height 24
copy div "女性 88.7%"
drag, startPoint x: 1140, startPoint y: 426, endPoint x: 1188, endPoint y: 426, distance: 48.2
click at [1188, 426] on div "10.6%" at bounding box center [1167, 426] width 59 height 24
copy div "10.6%"
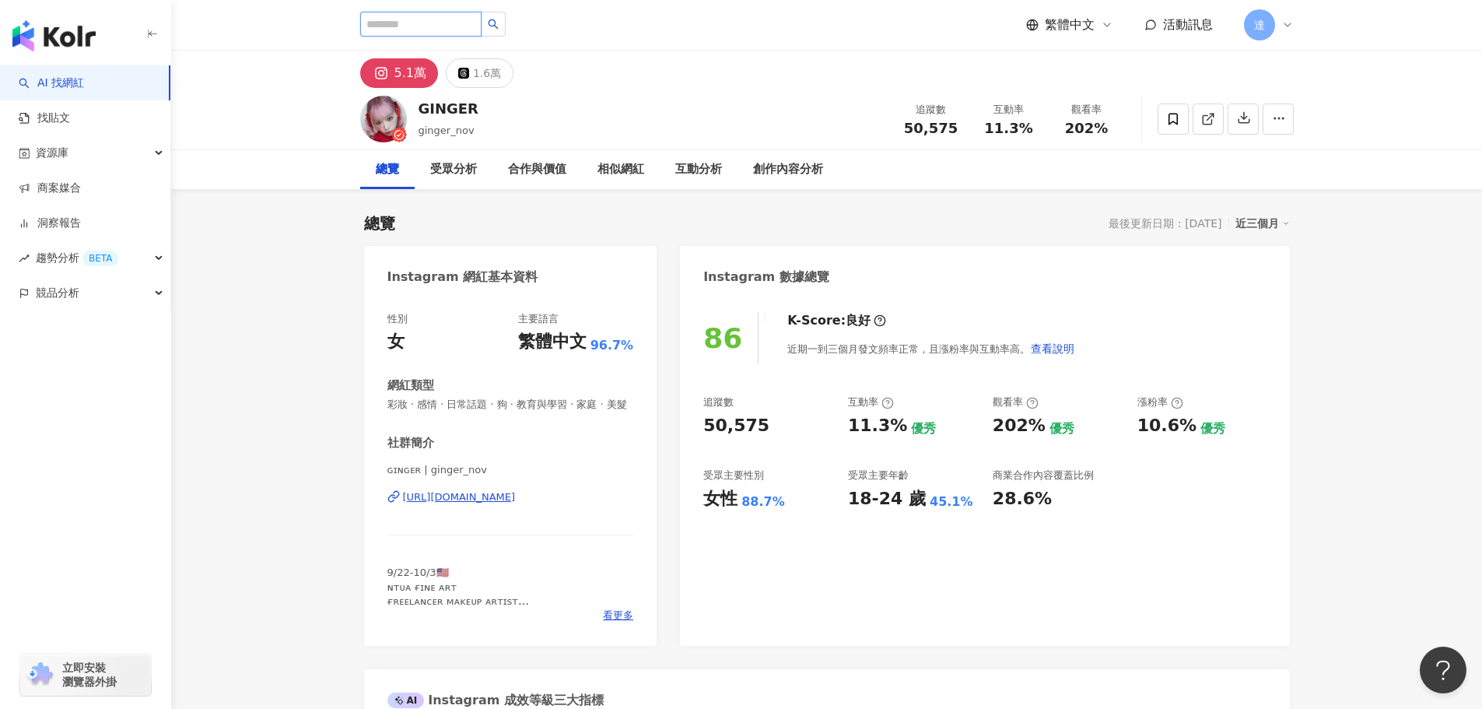
click at [425, 22] on input "search" at bounding box center [420, 24] width 121 height 25
paste input "**********"
type input "**********"
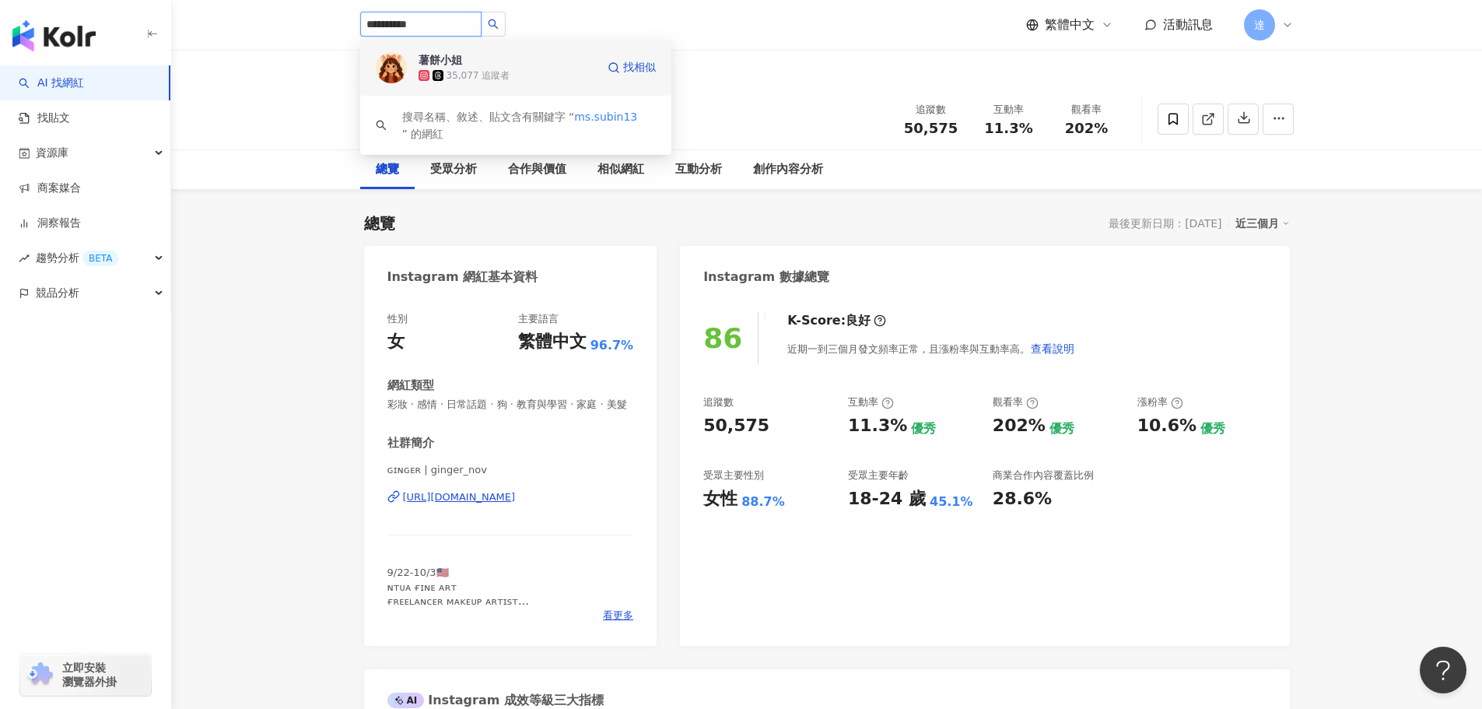
click at [387, 63] on img at bounding box center [391, 67] width 31 height 31
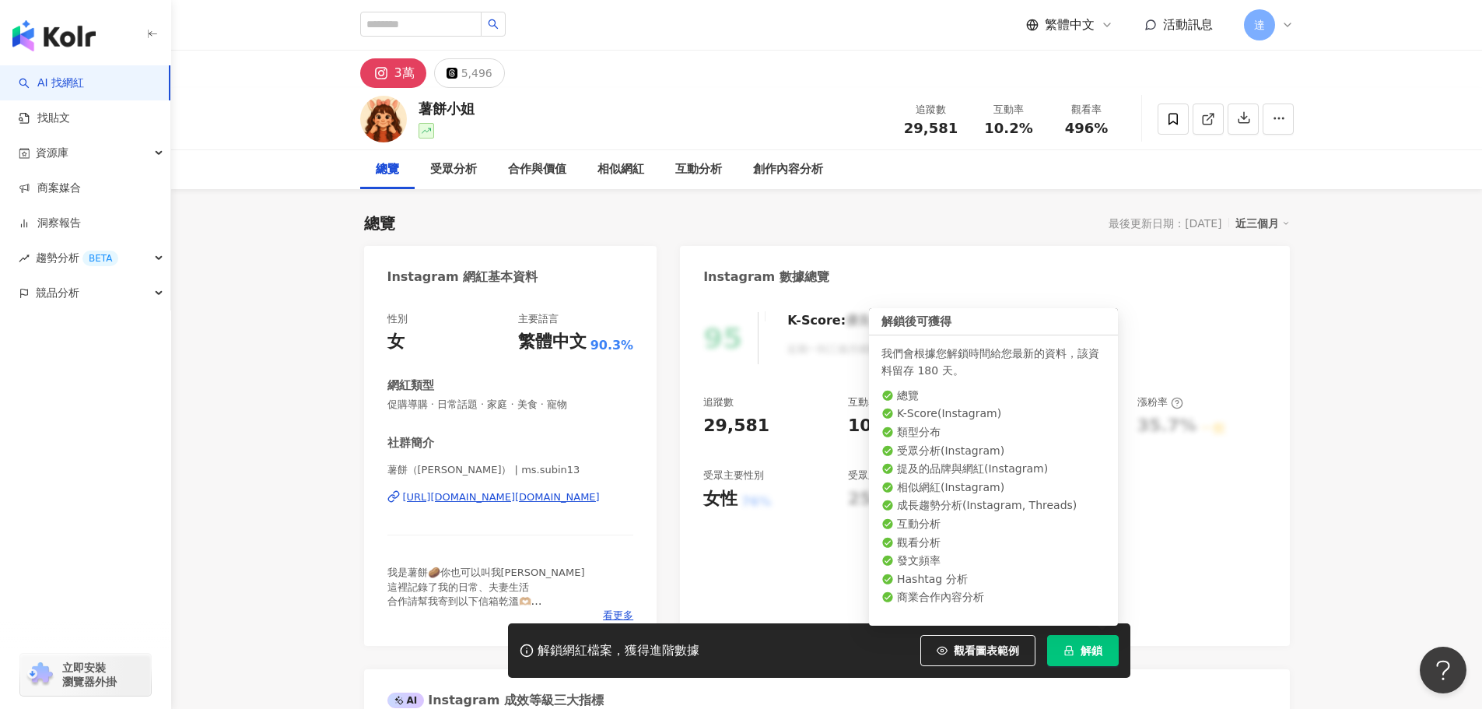
click at [1093, 647] on span "解鎖" at bounding box center [1092, 650] width 22 height 12
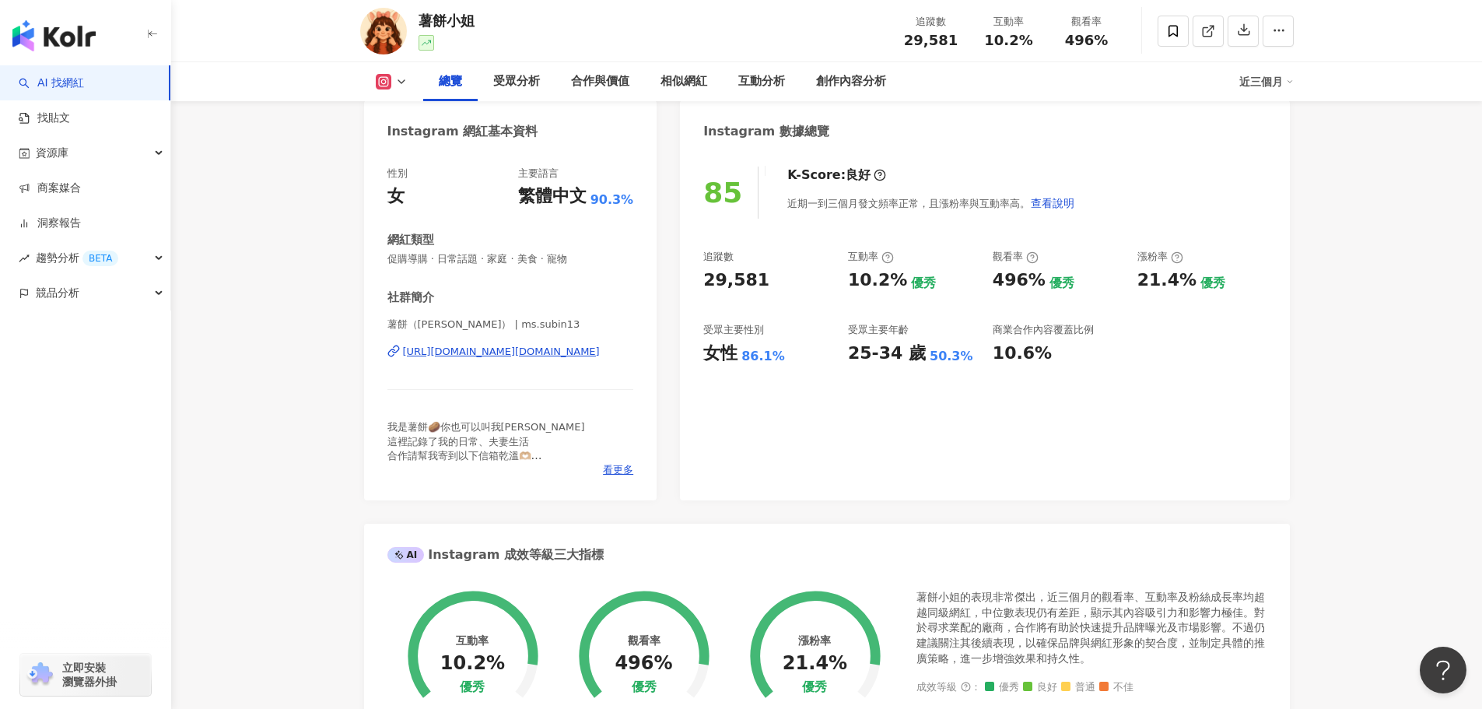
scroll to position [156, 0]
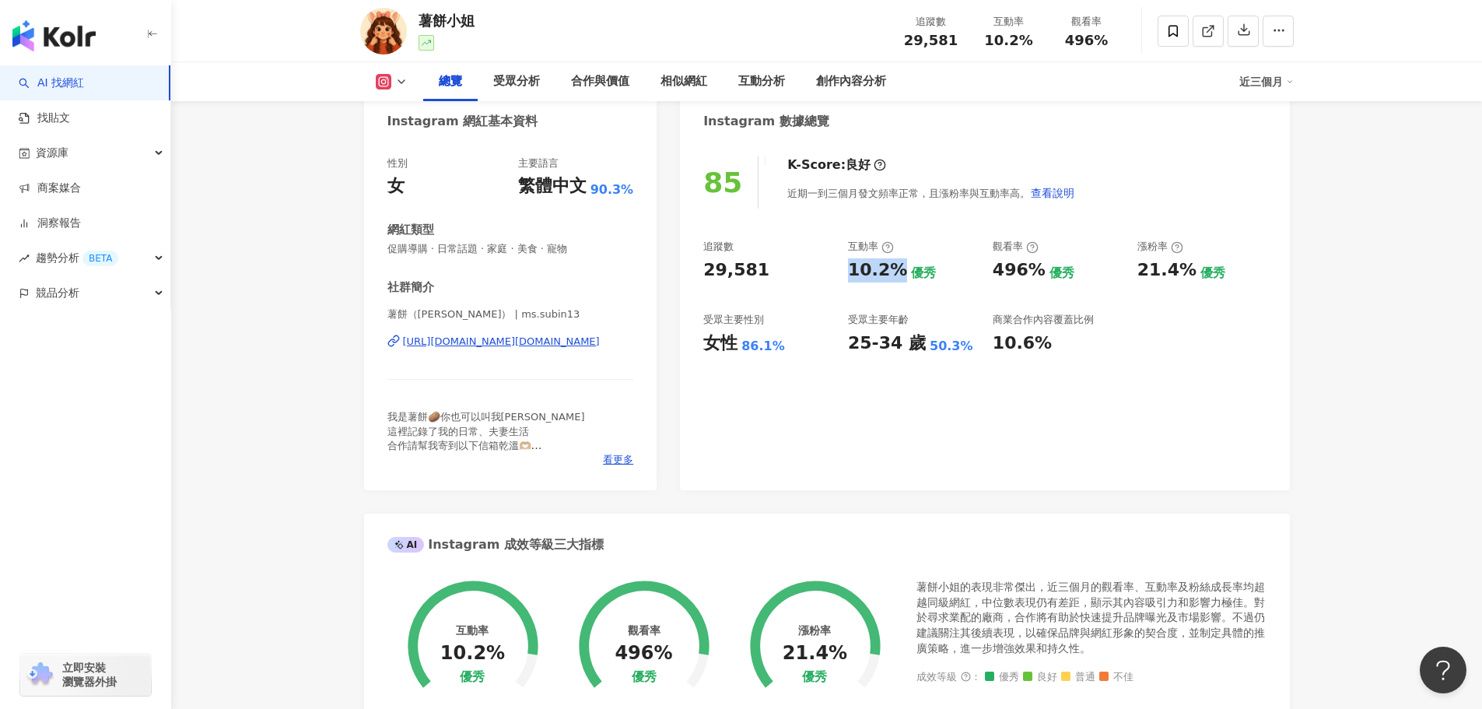
drag, startPoint x: 847, startPoint y: 268, endPoint x: 899, endPoint y: 264, distance: 52.3
click at [899, 264] on div "追蹤數 29,581 互動率 10.2% 優秀 觀看率 496% 優秀 漲粉率 21.4% 優秀 受眾主要性別 女性 86.1% 受眾主要年齡 25-34 歲…" at bounding box center [984, 297] width 563 height 115
copy div "10.2%"
drag, startPoint x: 995, startPoint y: 273, endPoint x: 1037, endPoint y: 270, distance: 42.1
click at [1037, 270] on div "496%" at bounding box center [1019, 270] width 53 height 24
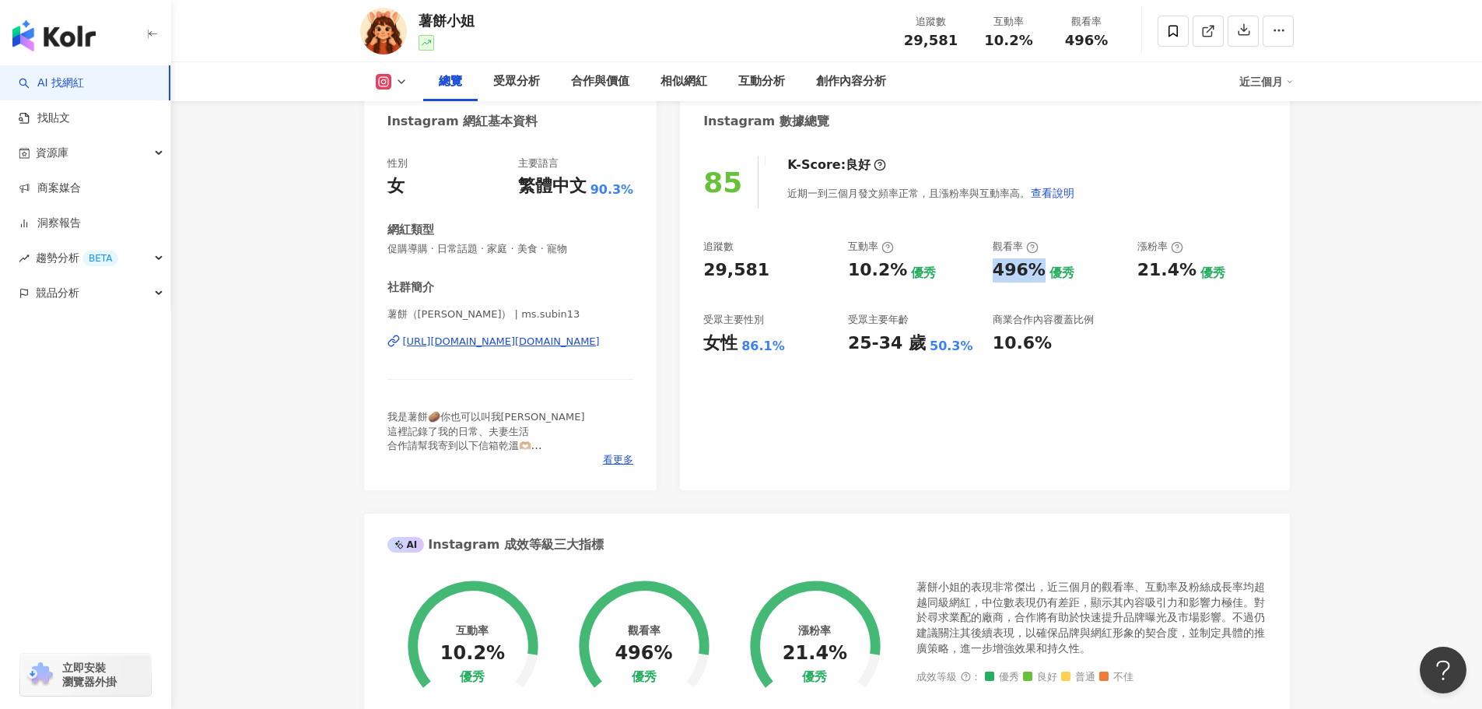
copy div "496%"
drag, startPoint x: 851, startPoint y: 348, endPoint x: 908, endPoint y: 342, distance: 57.9
click at [908, 342] on div "25-34 歲" at bounding box center [887, 344] width 78 height 24
click at [900, 346] on div "25-34 歲" at bounding box center [887, 344] width 78 height 24
drag, startPoint x: 850, startPoint y: 348, endPoint x: 893, endPoint y: 342, distance: 43.3
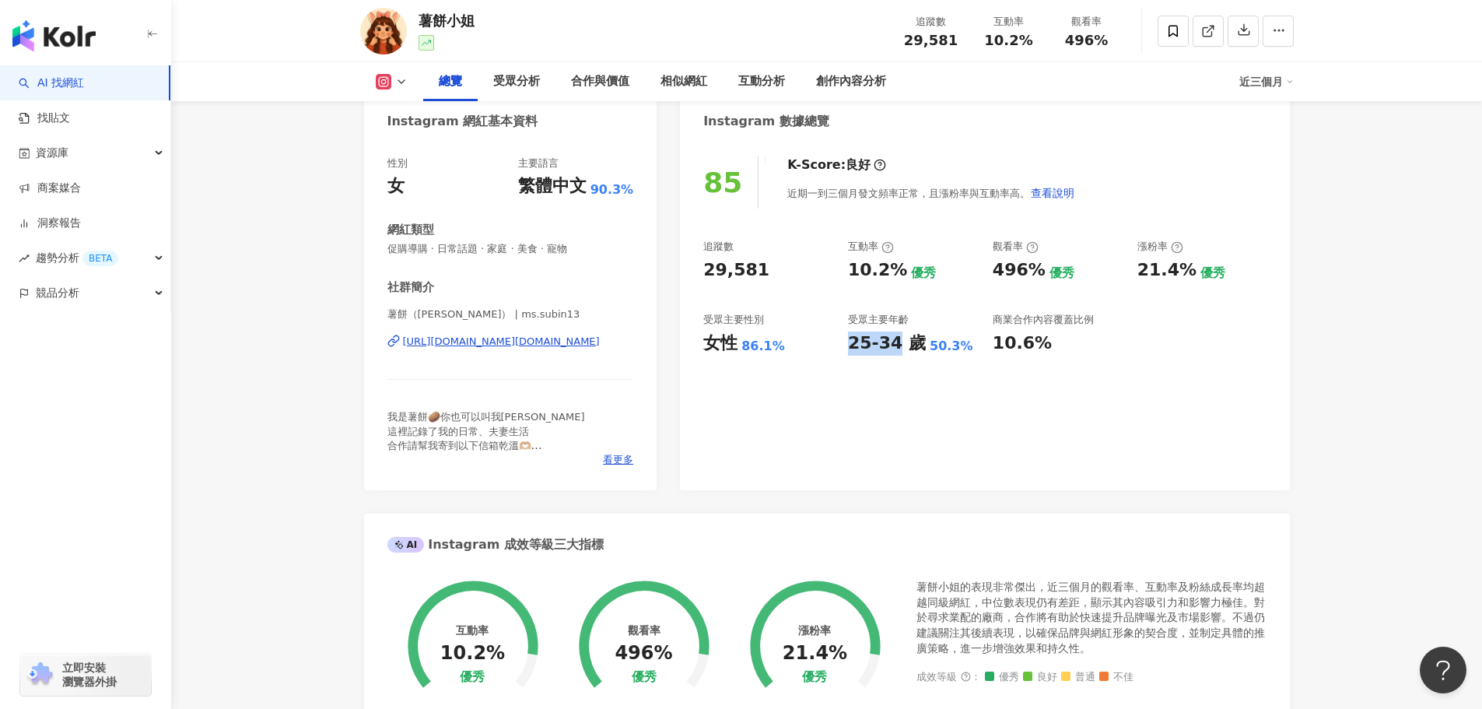
click at [893, 342] on div "25-34 歲" at bounding box center [887, 344] width 78 height 24
copy div "25-34"
drag, startPoint x: 705, startPoint y: 350, endPoint x: 775, endPoint y: 340, distance: 70.8
click at [775, 340] on div "女性 86.1%" at bounding box center [767, 344] width 129 height 24
copy div "女性 86.1%"
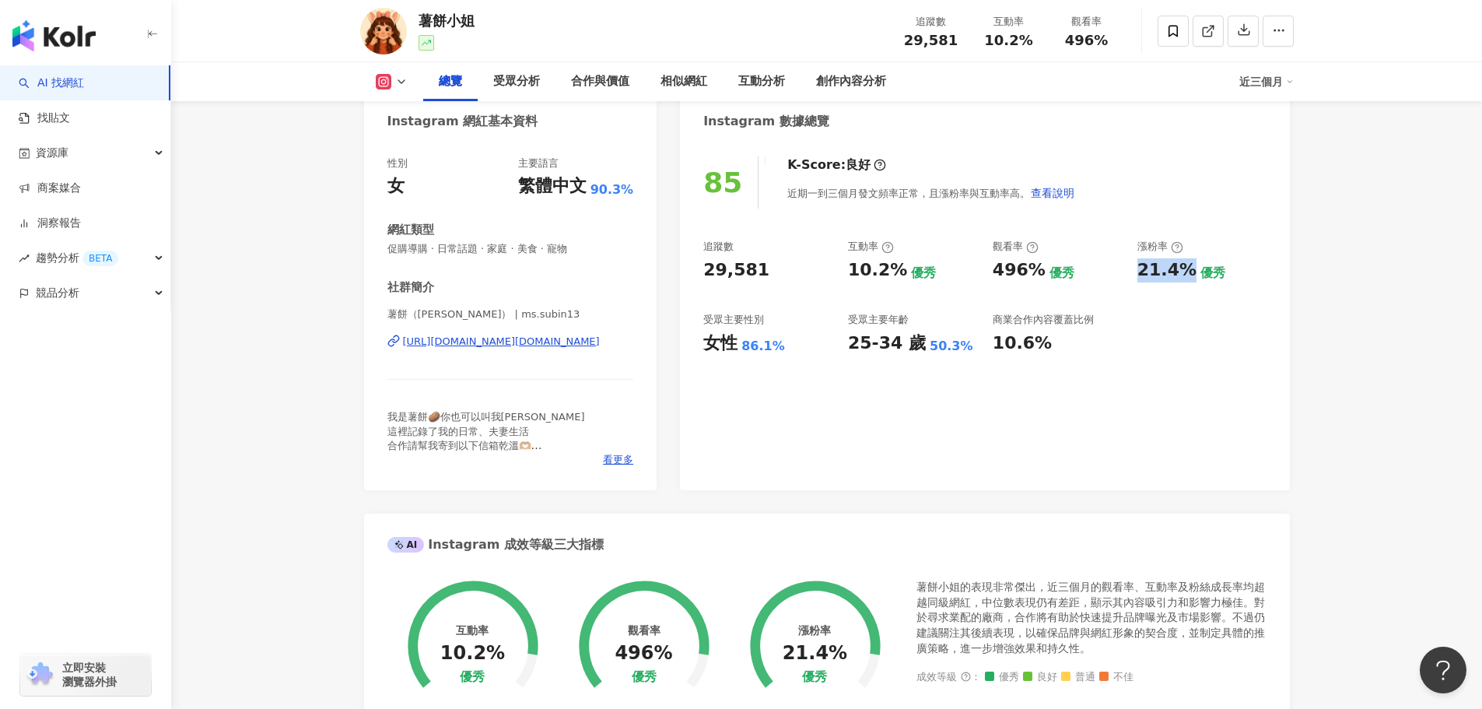
drag, startPoint x: 1138, startPoint y: 274, endPoint x: 1189, endPoint y: 272, distance: 51.4
click at [1189, 272] on div "21.4%" at bounding box center [1167, 270] width 59 height 24
copy div "21.4%"
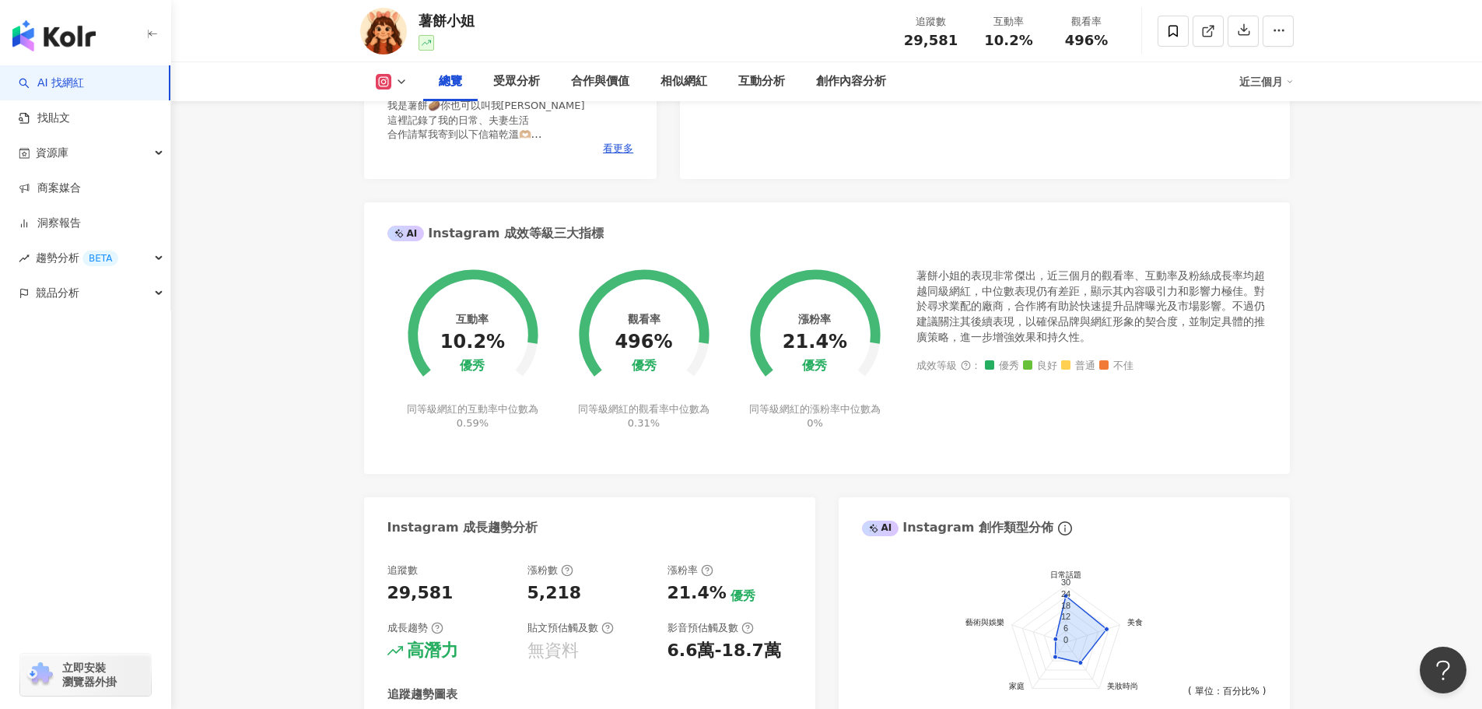
scroll to position [0, 0]
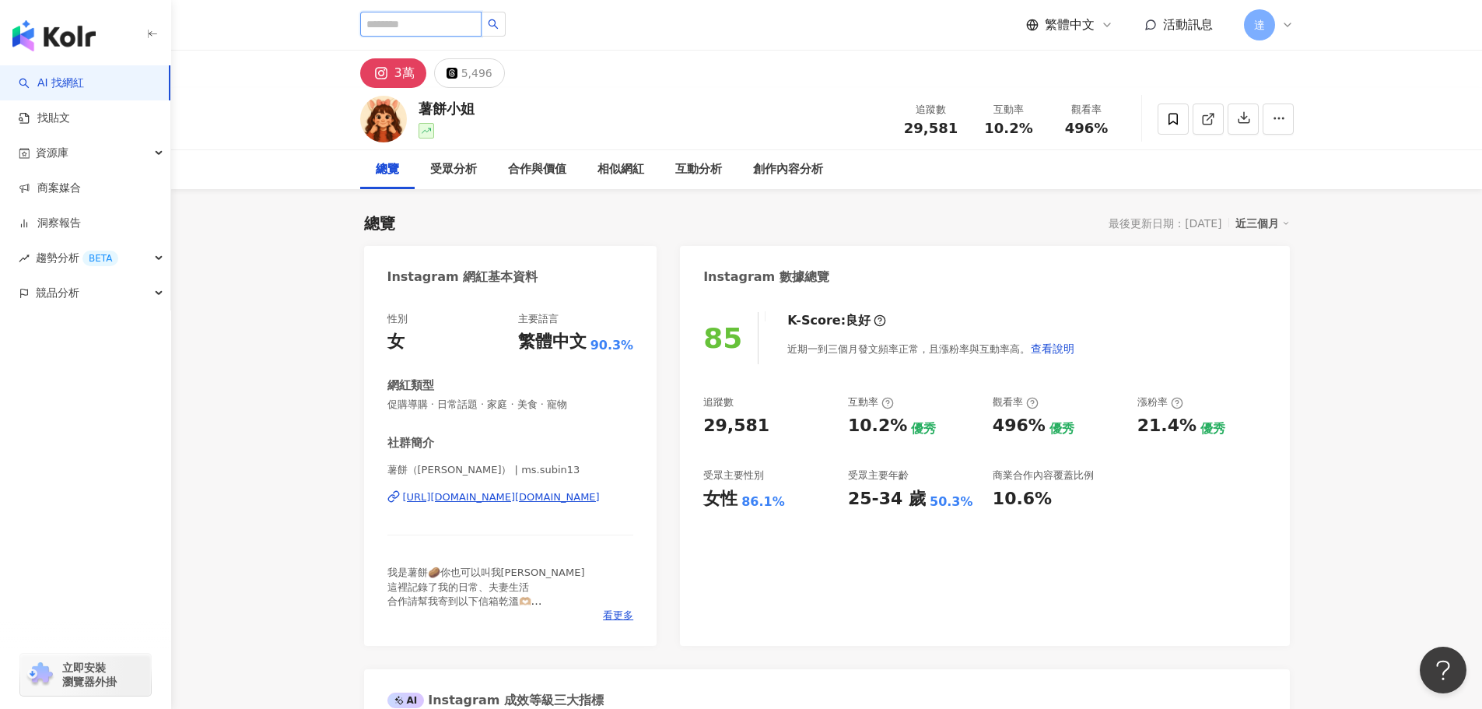
click at [417, 18] on input "search" at bounding box center [420, 24] width 121 height 25
paste input "**********"
type input "**********"
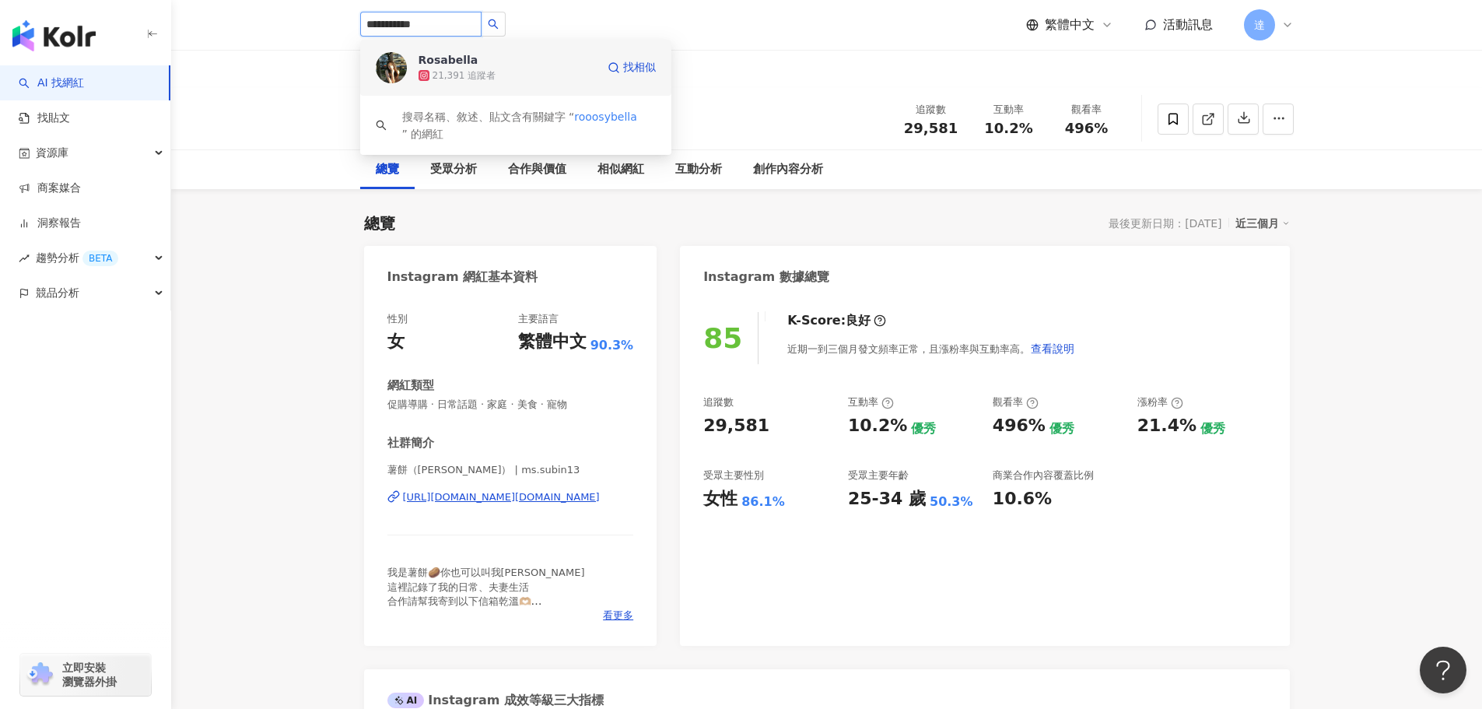
click at [450, 66] on div "Rosabella" at bounding box center [449, 60] width 60 height 16
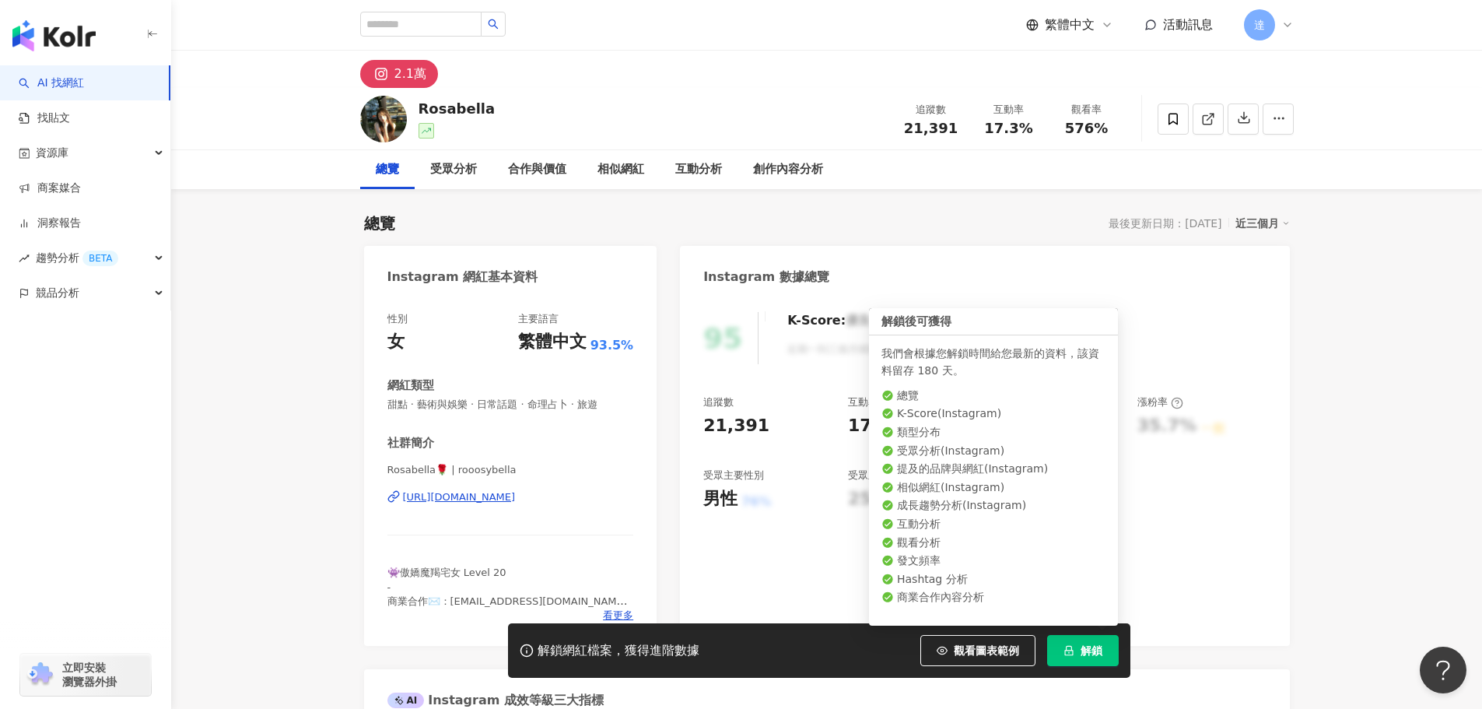
click at [1093, 649] on span "解鎖" at bounding box center [1092, 650] width 22 height 12
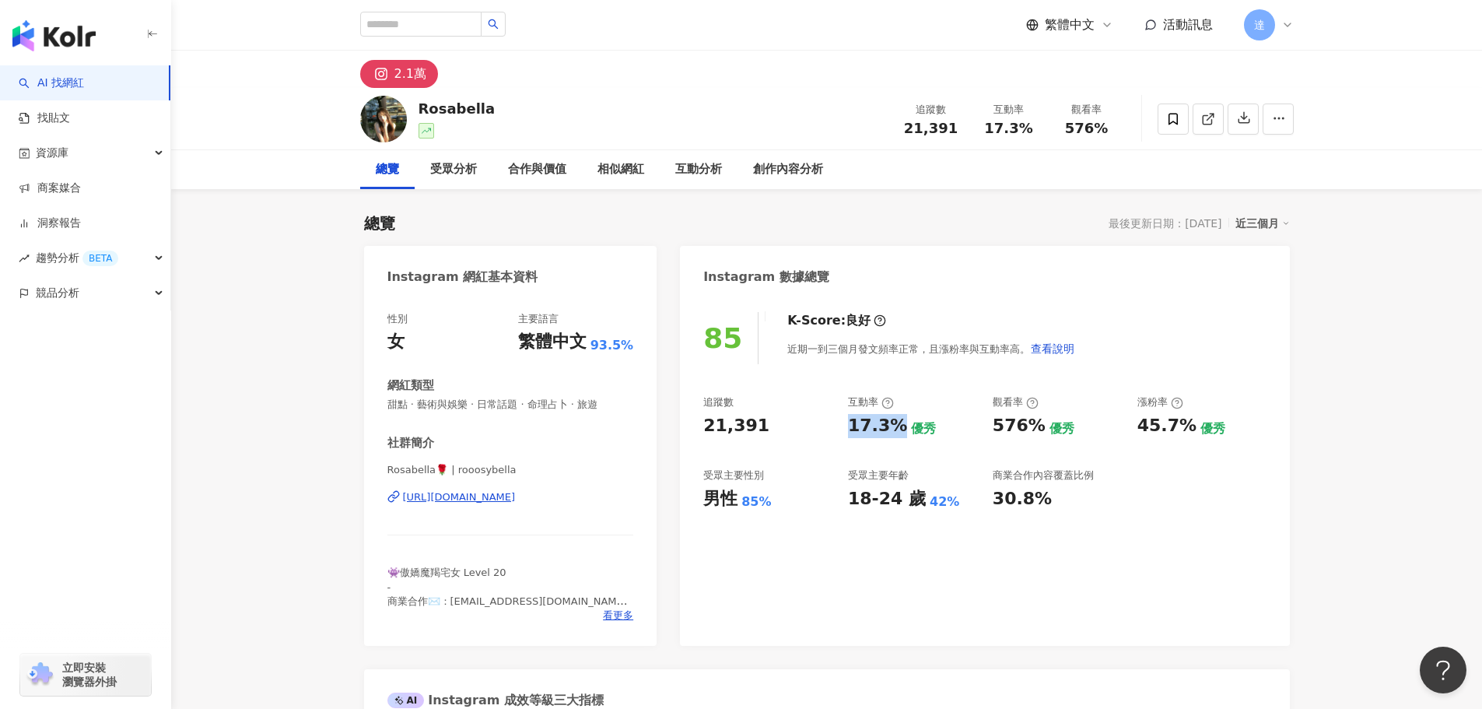
drag, startPoint x: 850, startPoint y: 425, endPoint x: 901, endPoint y: 425, distance: 51.4
click at [901, 425] on div "17.3% 優秀" at bounding box center [912, 426] width 129 height 24
copy div "17.3%"
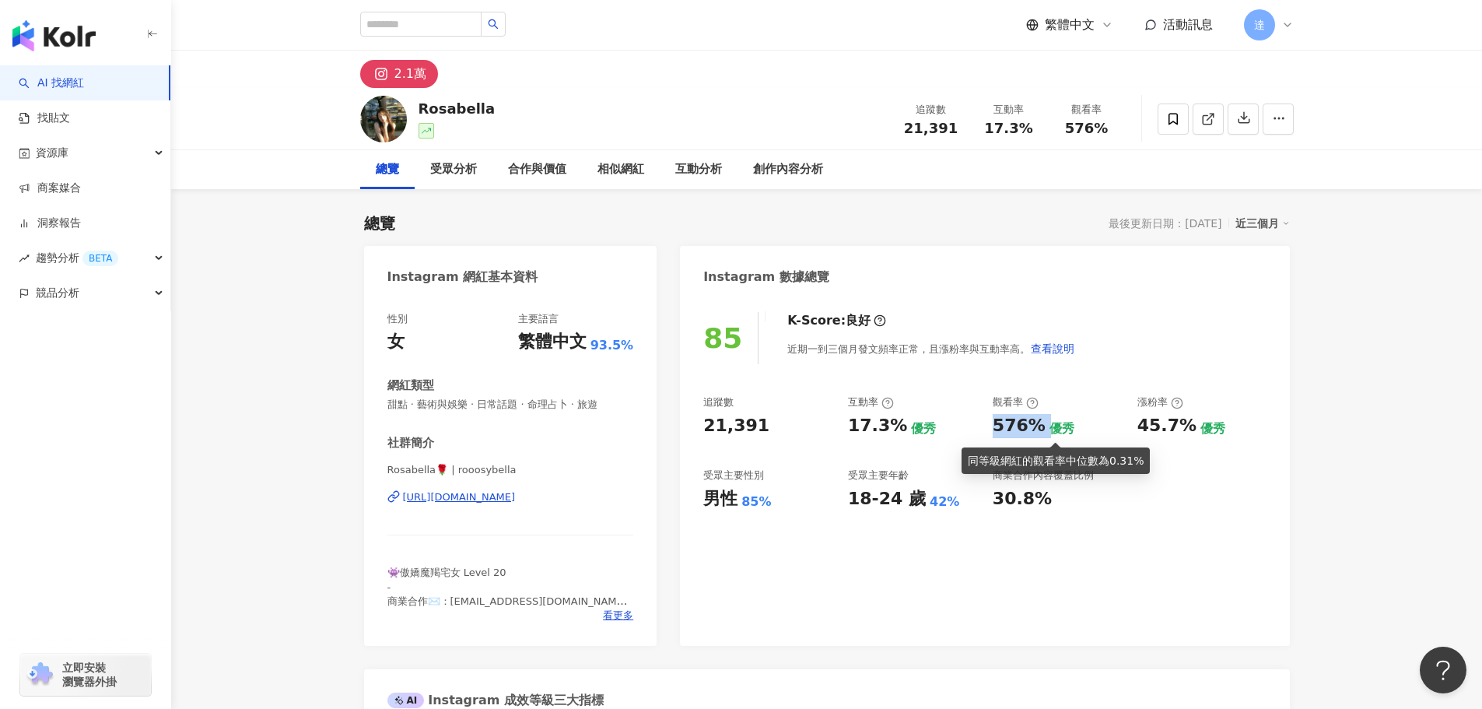
drag, startPoint x: 995, startPoint y: 423, endPoint x: 1044, endPoint y: 425, distance: 48.3
click at [1044, 425] on div "576% 優秀" at bounding box center [1057, 426] width 129 height 24
copy div "576%"
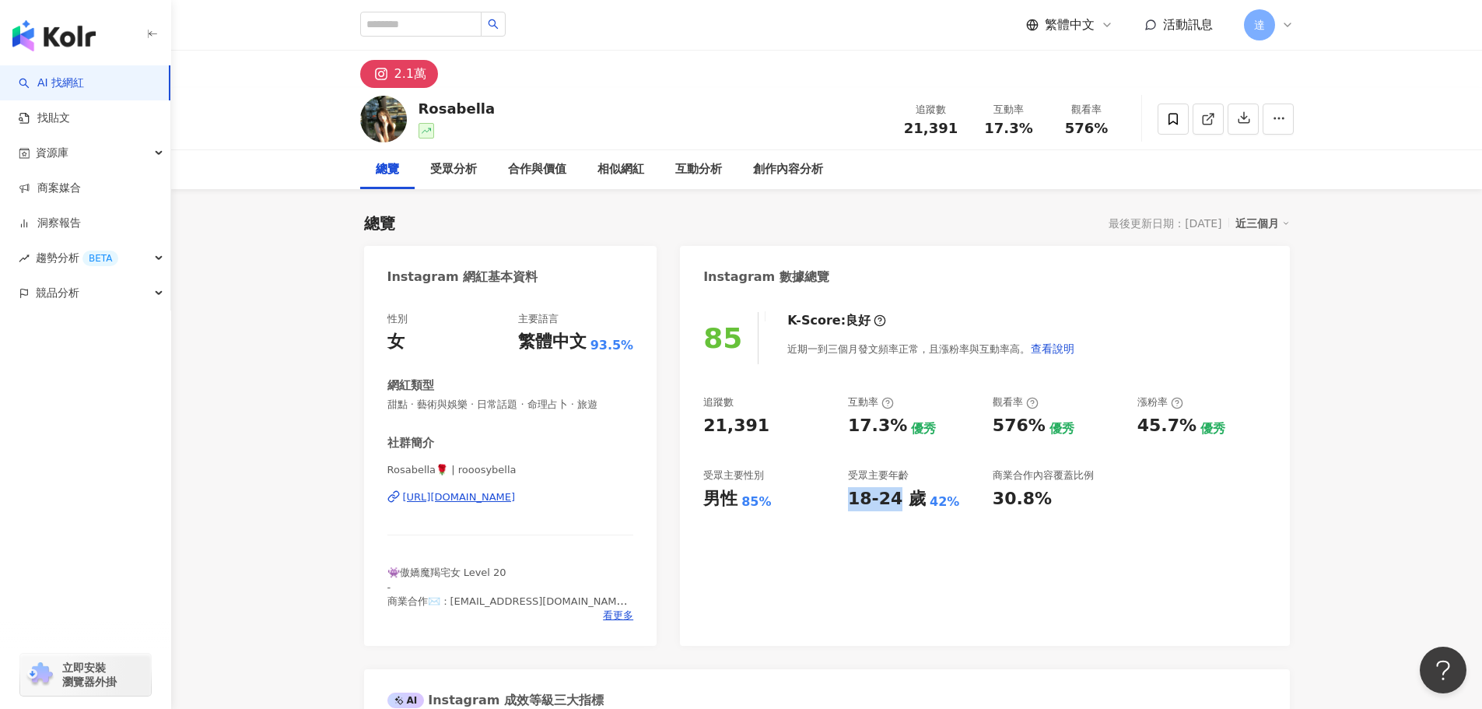
drag, startPoint x: 851, startPoint y: 500, endPoint x: 893, endPoint y: 501, distance: 42.0
click at [893, 501] on div "18-24 歲" at bounding box center [887, 499] width 78 height 24
copy div "18-24"
drag, startPoint x: 707, startPoint y: 504, endPoint x: 767, endPoint y: 503, distance: 59.9
click at [767, 503] on div "男性 85%" at bounding box center [767, 499] width 129 height 24
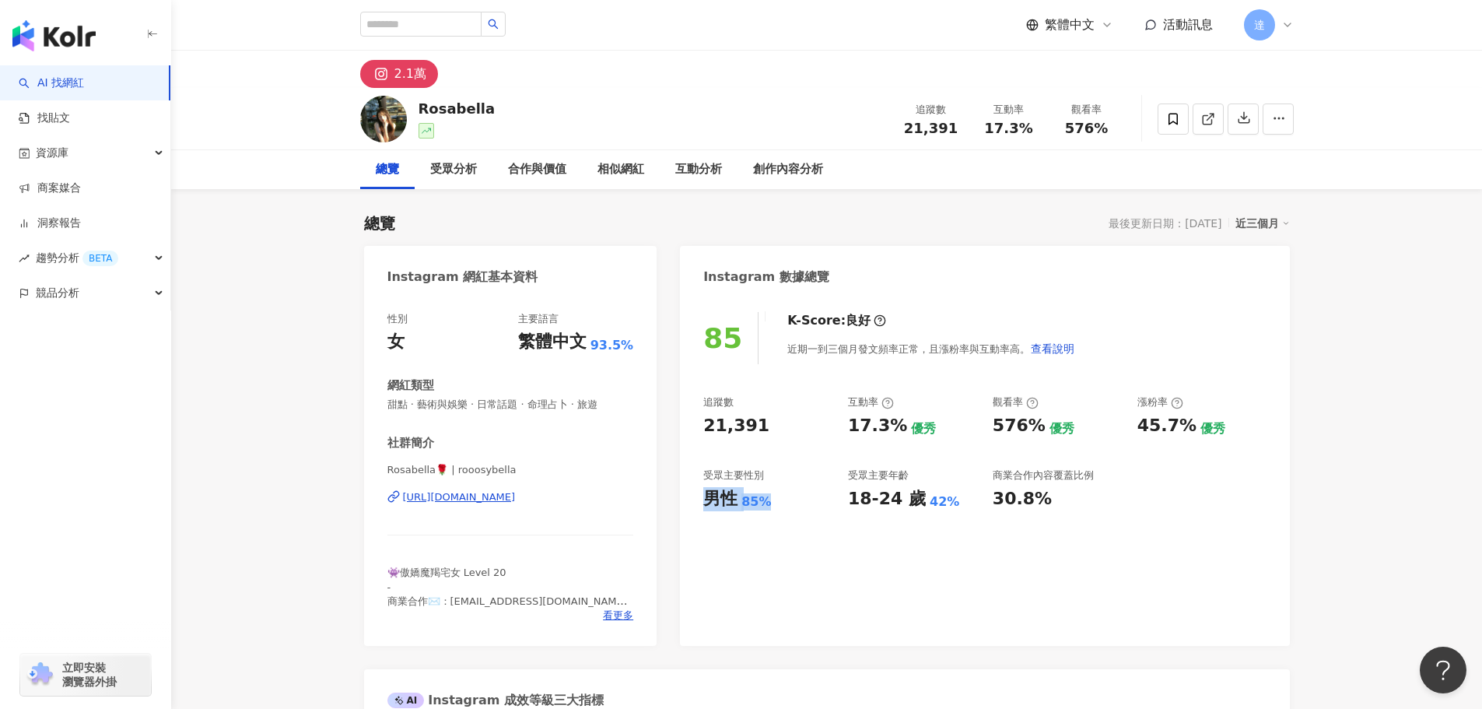
copy div "男性 85%"
drag, startPoint x: 1139, startPoint y: 426, endPoint x: 1183, endPoint y: 423, distance: 43.8
click at [1183, 423] on div "45.7%" at bounding box center [1167, 426] width 59 height 24
copy div "45.7%"
click at [1136, 546] on div "85 K-Score : 良好 近期一到三個月發文頻率正常，且漲粉率與互動率高。 查看說明 追蹤數 21,391 互動率 17.3% 優秀 觀看率 576% …" at bounding box center [984, 470] width 609 height 349
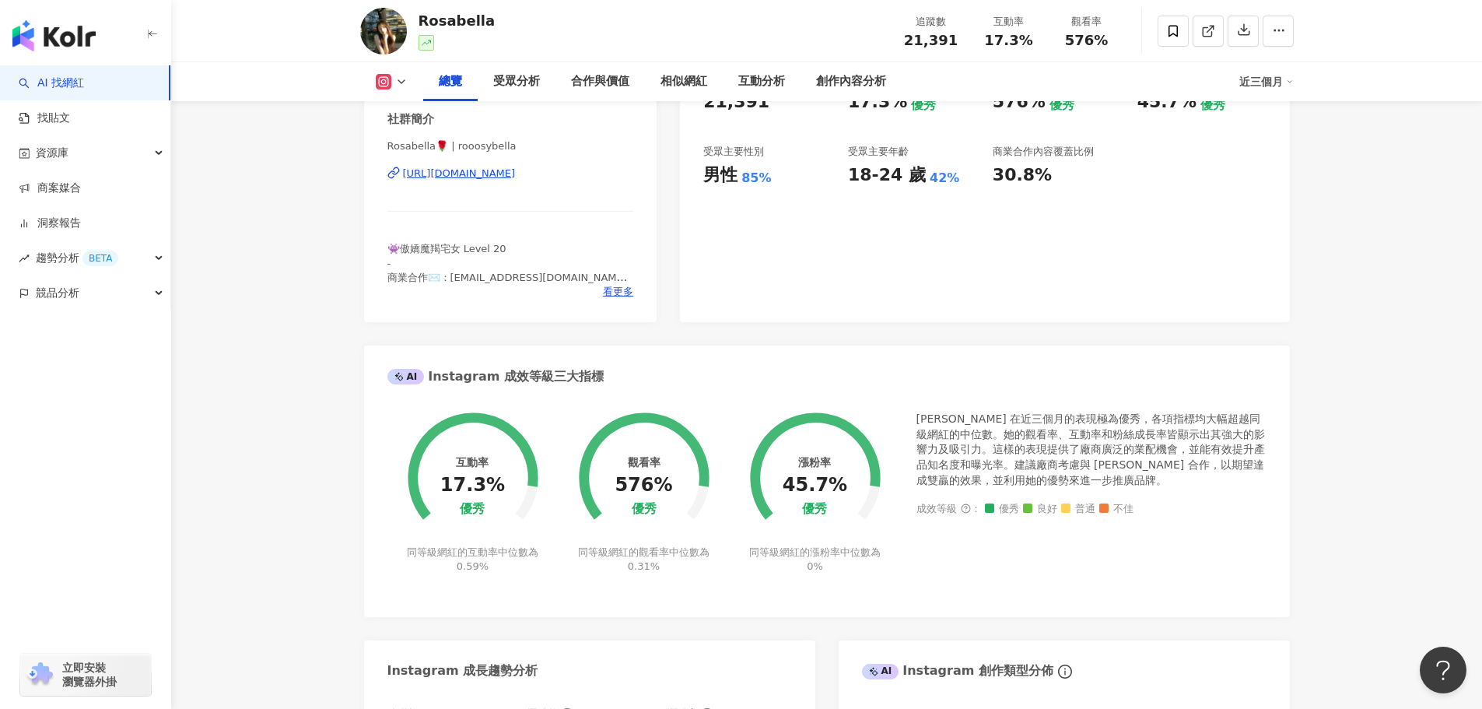
scroll to position [545, 0]
